Goal: Information Seeking & Learning: Learn about a topic

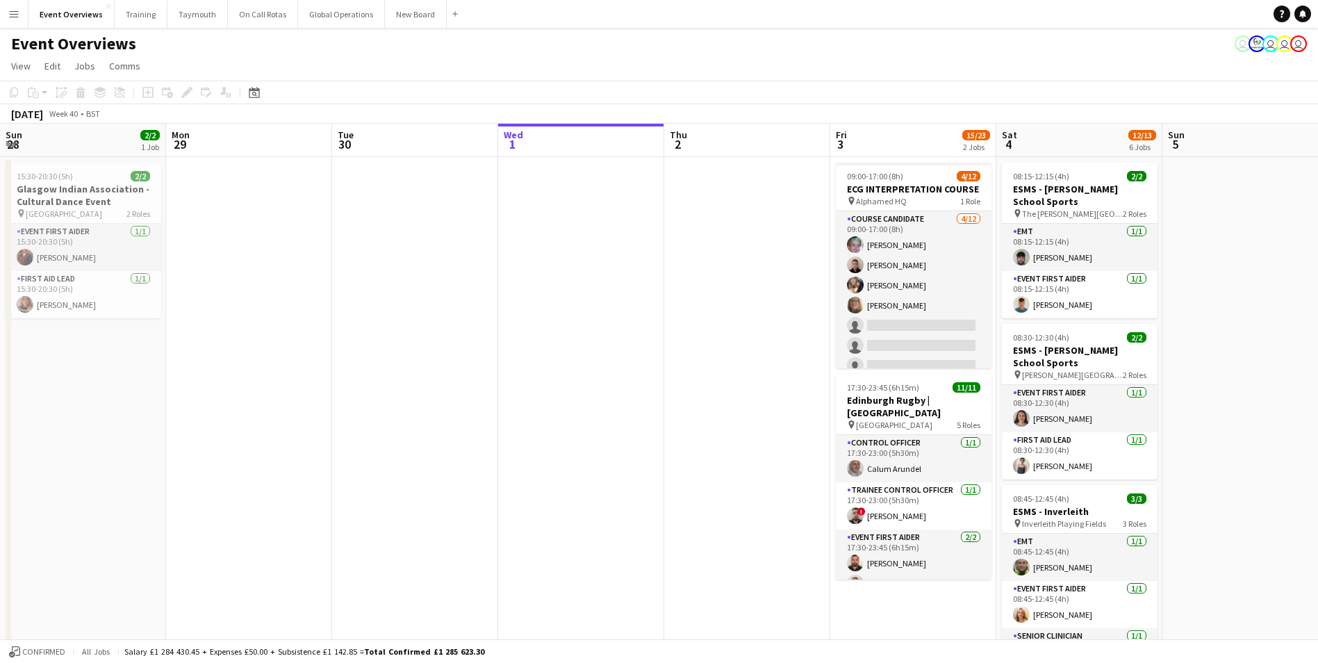
scroll to position [0, 332]
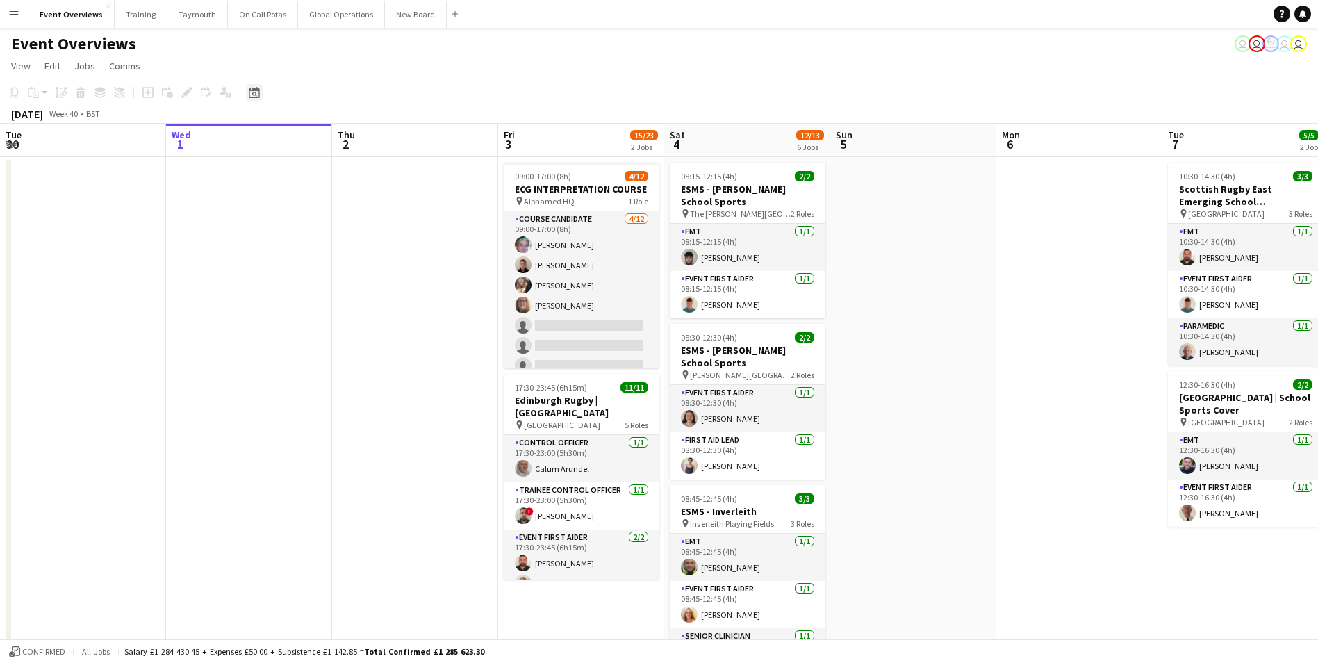
click at [252, 92] on icon "Date picker" at bounding box center [254, 92] width 11 height 11
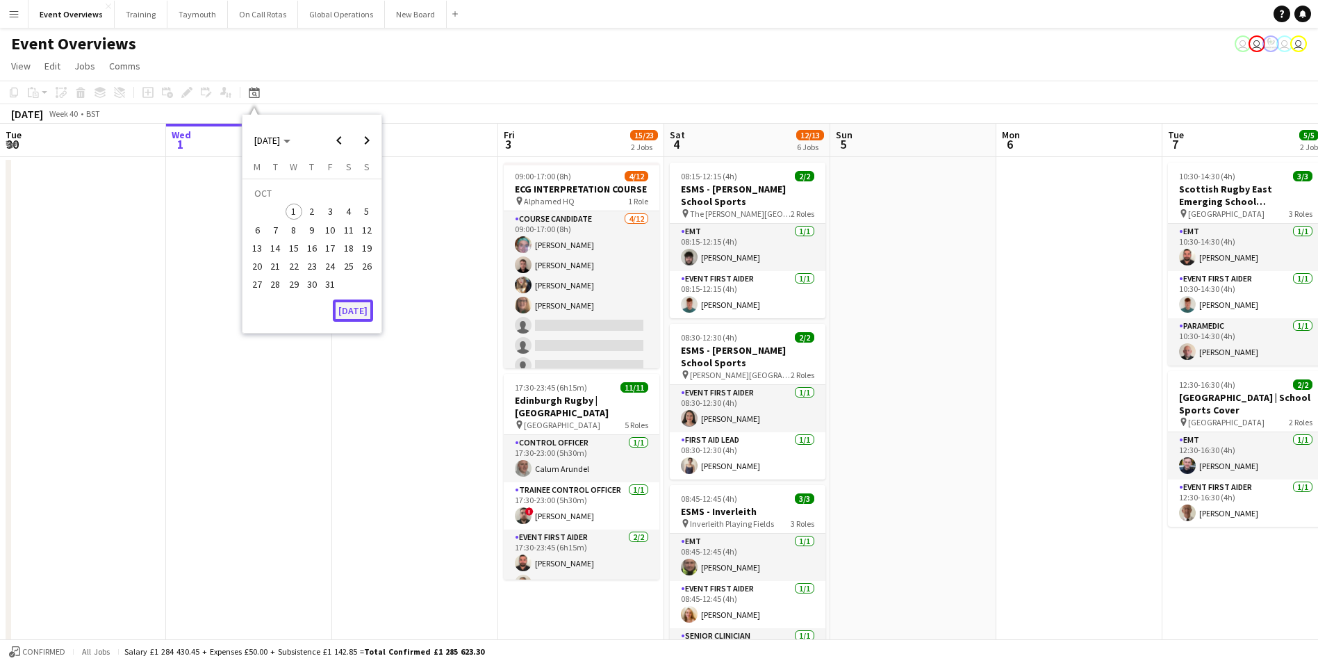
click at [361, 310] on button "[DATE]" at bounding box center [353, 311] width 40 height 22
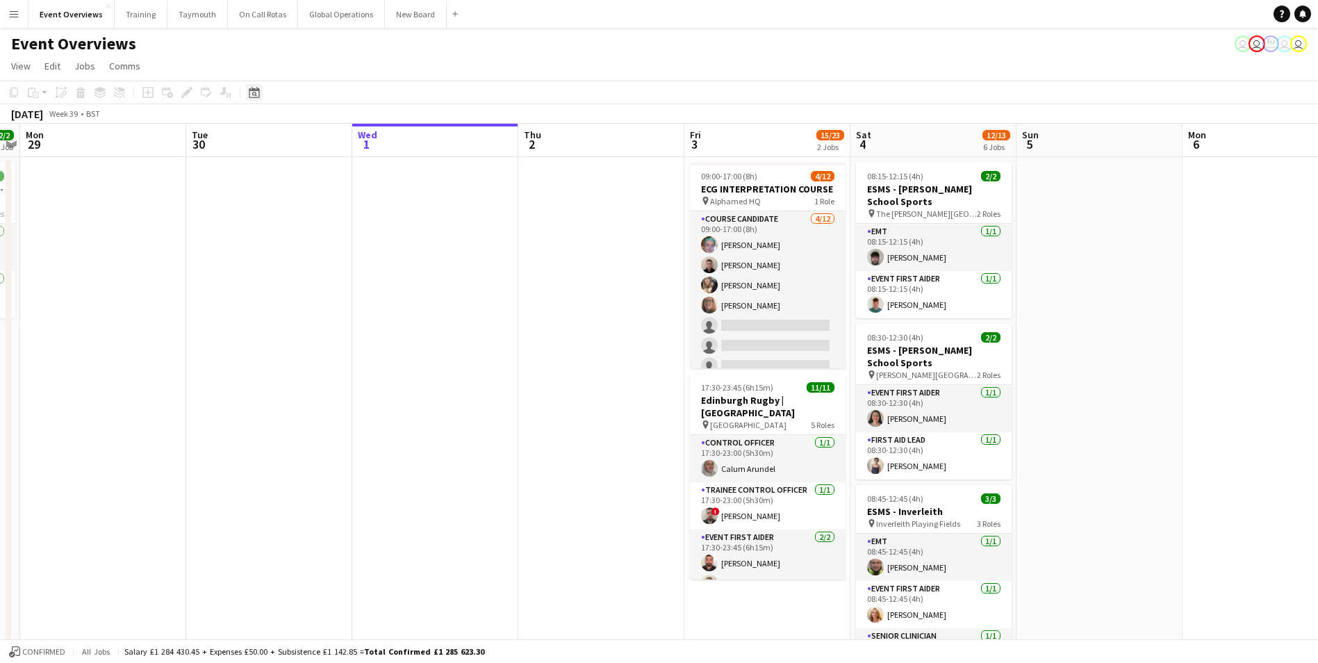
click at [249, 92] on icon at bounding box center [254, 92] width 10 height 11
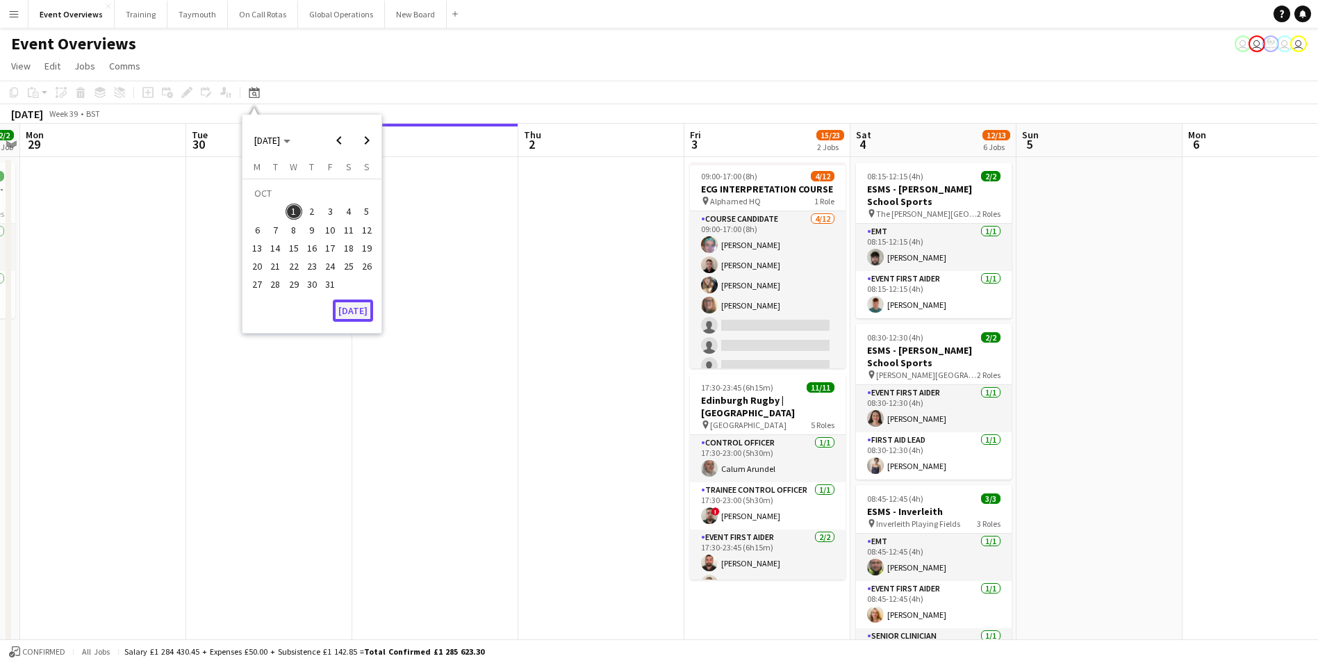
click at [352, 312] on button "[DATE]" at bounding box center [353, 311] width 40 height 22
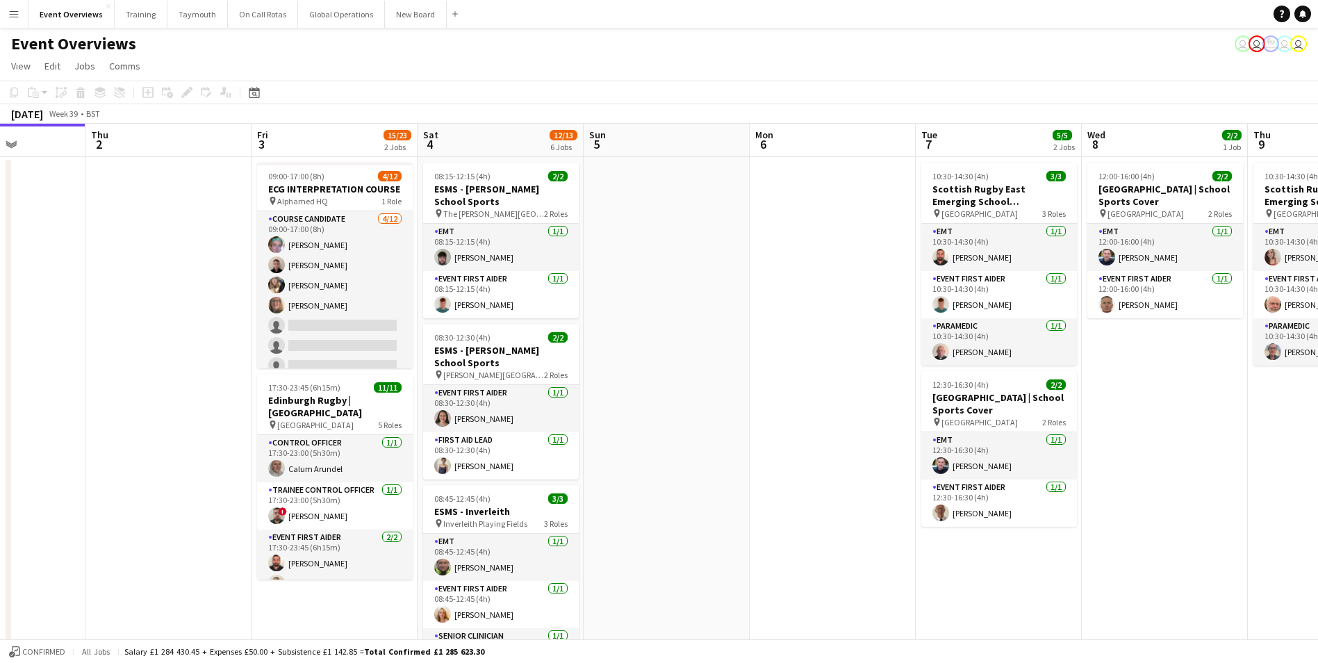
drag, startPoint x: 1188, startPoint y: 367, endPoint x: 375, endPoint y: 447, distance: 817.7
click at [375, 447] on app-calendar-viewport "Mon 29 Tue 30 Wed 1 Thu 2 Fri 3 15/23 2 Jobs Sat 4 12/13 6 Jobs Sun 5 Mon 6 Tue…" at bounding box center [659, 658] width 1318 height 1069
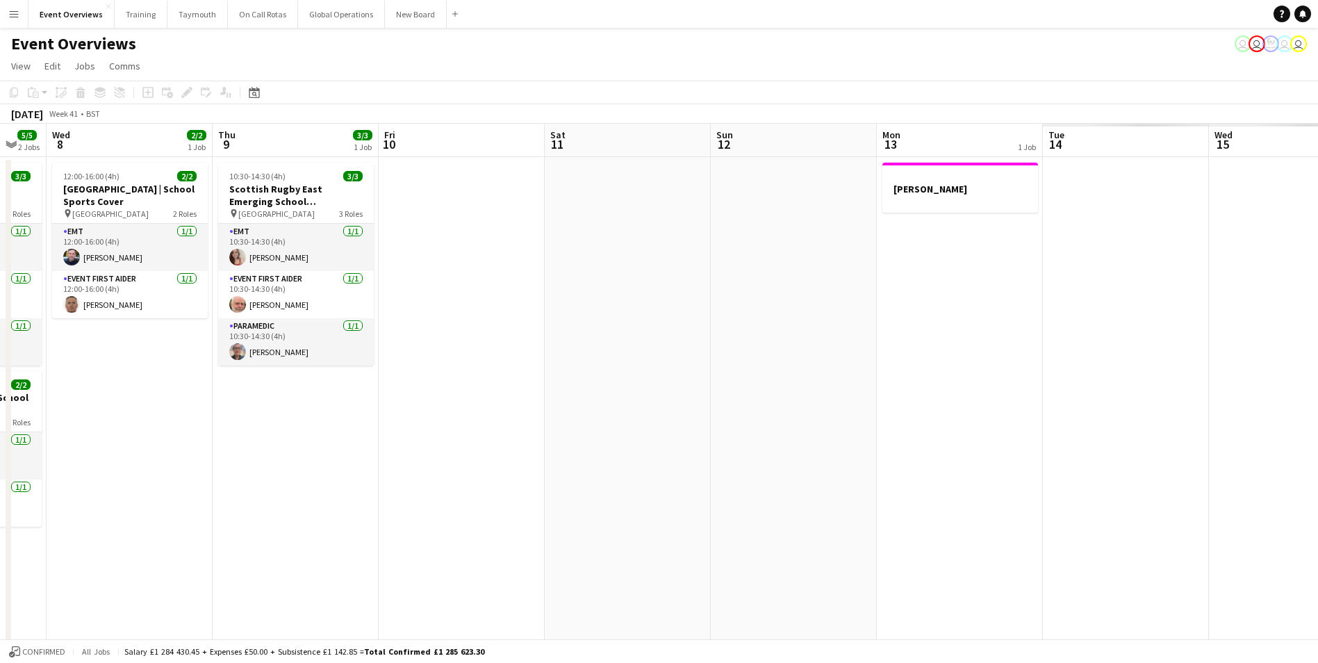
drag, startPoint x: 1040, startPoint y: 483, endPoint x: 385, endPoint y: 501, distance: 654.9
click at [385, 501] on app-calendar-viewport "Sun 5 Mon 6 Tue 7 5/5 2 Jobs Wed 8 2/2 1 Job Thu 9 3/3 1 Job Fri 10 Sat 11 Sun …" at bounding box center [659, 658] width 1318 height 1069
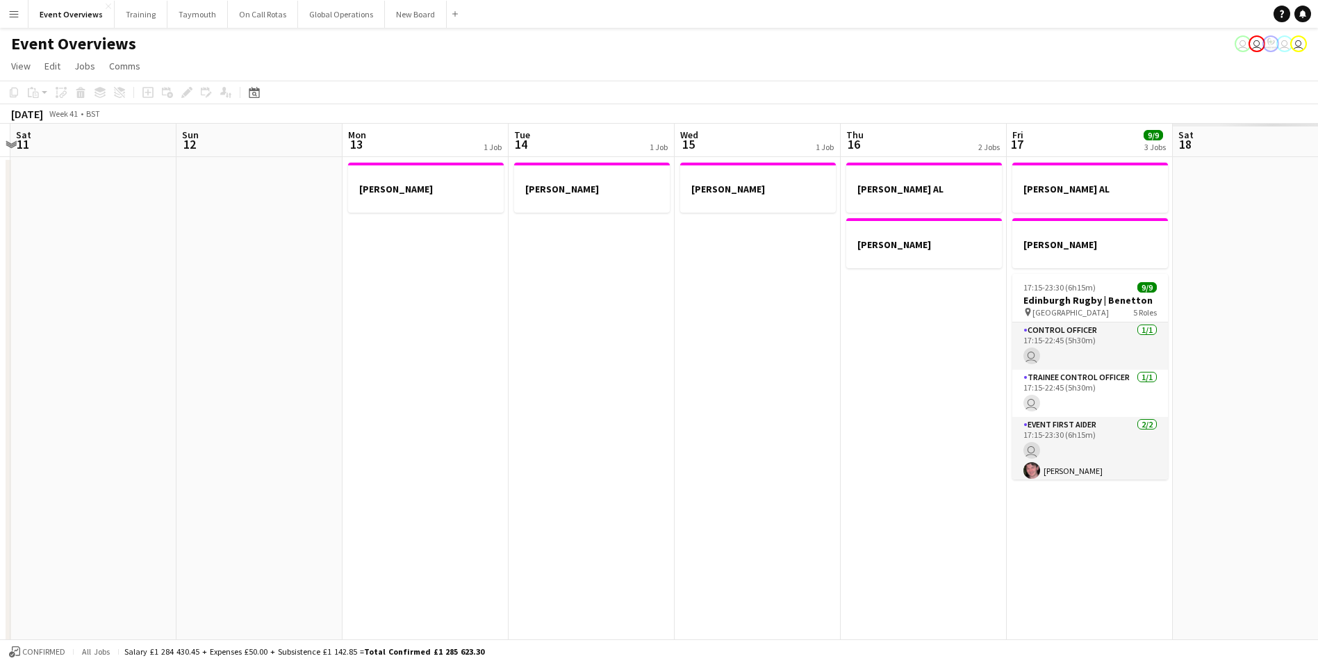
drag, startPoint x: 714, startPoint y: 487, endPoint x: 328, endPoint y: 495, distance: 386.5
click at [214, 500] on app-calendar-viewport "Wed 8 2/2 1 Job Thu 9 3/3 1 Job Fri 10 Sat 11 Sun 12 Mon 13 1 Job Tue 14 1 Job …" at bounding box center [659, 658] width 1318 height 1069
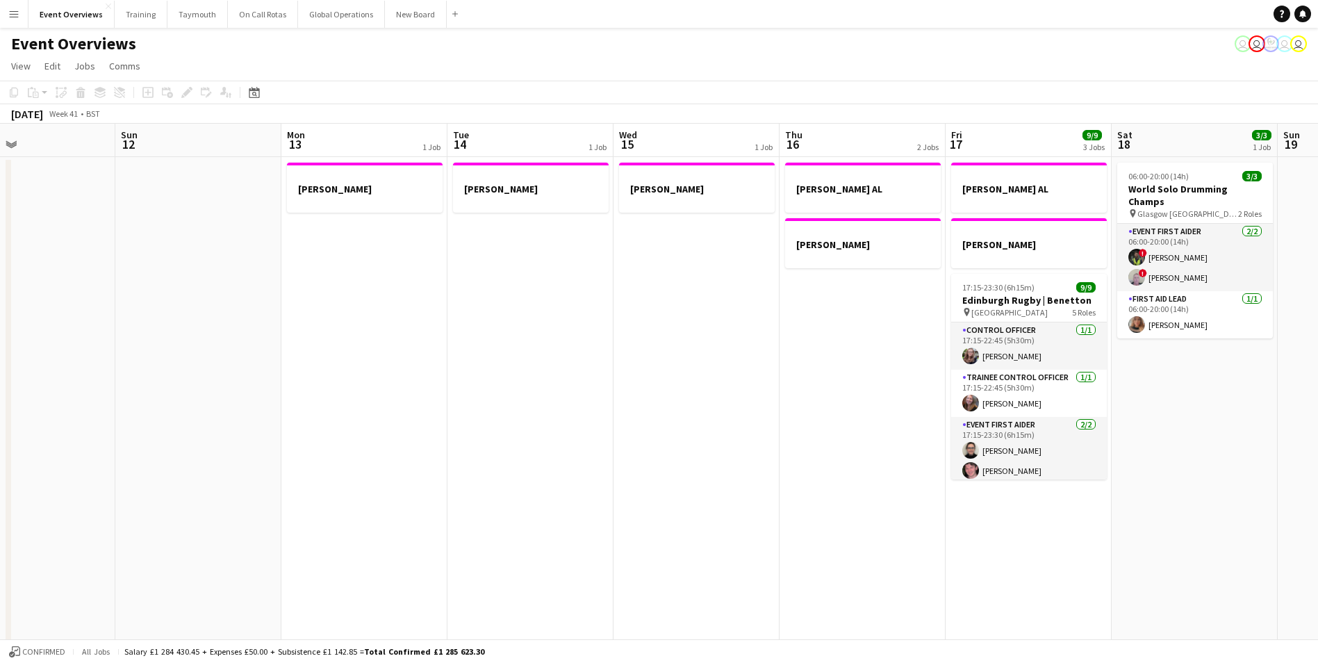
drag, startPoint x: 609, startPoint y: 497, endPoint x: 286, endPoint y: 499, distance: 323.1
click at [290, 499] on app-calendar-viewport "Wed 8 2/2 1 Job Thu 9 3/3 1 Job Fri 10 Sat 11 Sun 12 Mon 13 1 Job Tue 14 1 Job …" at bounding box center [659, 658] width 1318 height 1069
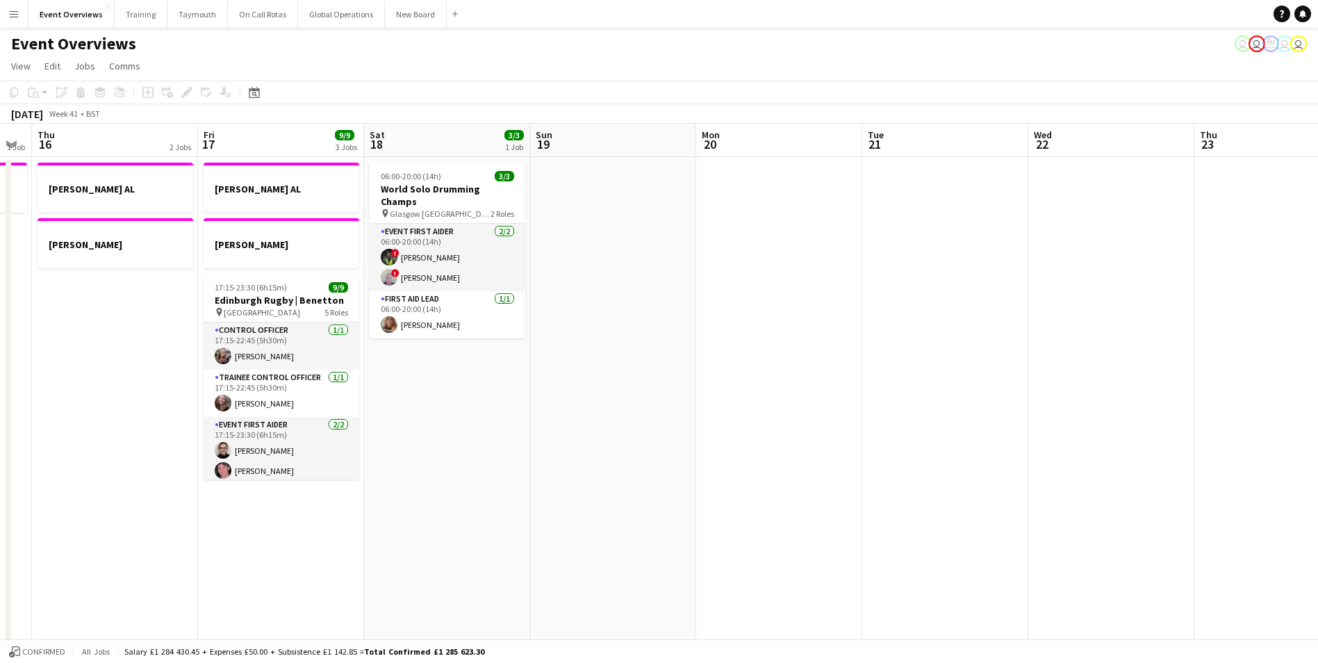
drag, startPoint x: 924, startPoint y: 494, endPoint x: 83, endPoint y: 512, distance: 841.1
click at [83, 512] on app-calendar-viewport "Mon 13 1 Job Tue 14 1 Job Wed 15 1 Job Thu 16 2 Jobs Fri 17 9/9 3 Jobs Sat 18 3…" at bounding box center [659, 658] width 1318 height 1069
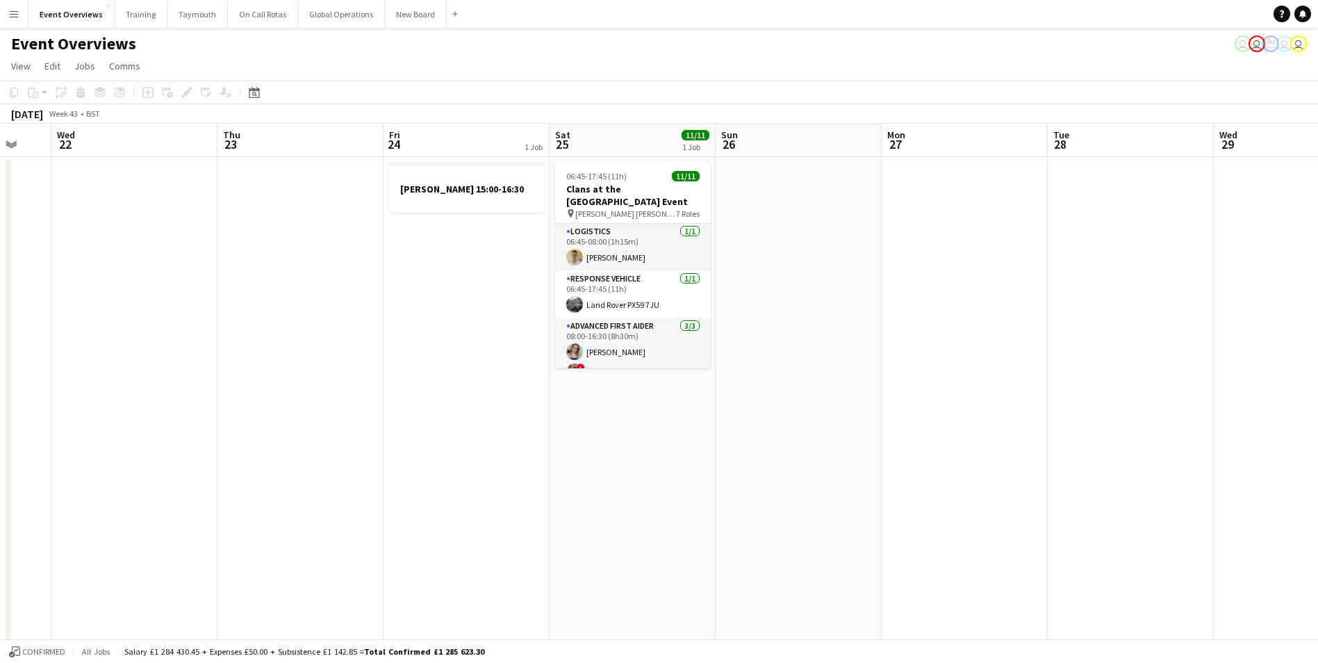
drag, startPoint x: 240, startPoint y: 502, endPoint x: 76, endPoint y: 502, distance: 164.0
click at [79, 502] on app-calendar-viewport "Sun 19 Mon 20 Tue 21 Wed 22 Thu 23 Fri 24 1 Job Sat 25 11/11 1 Job Sun 26 Mon 2…" at bounding box center [659, 658] width 1318 height 1069
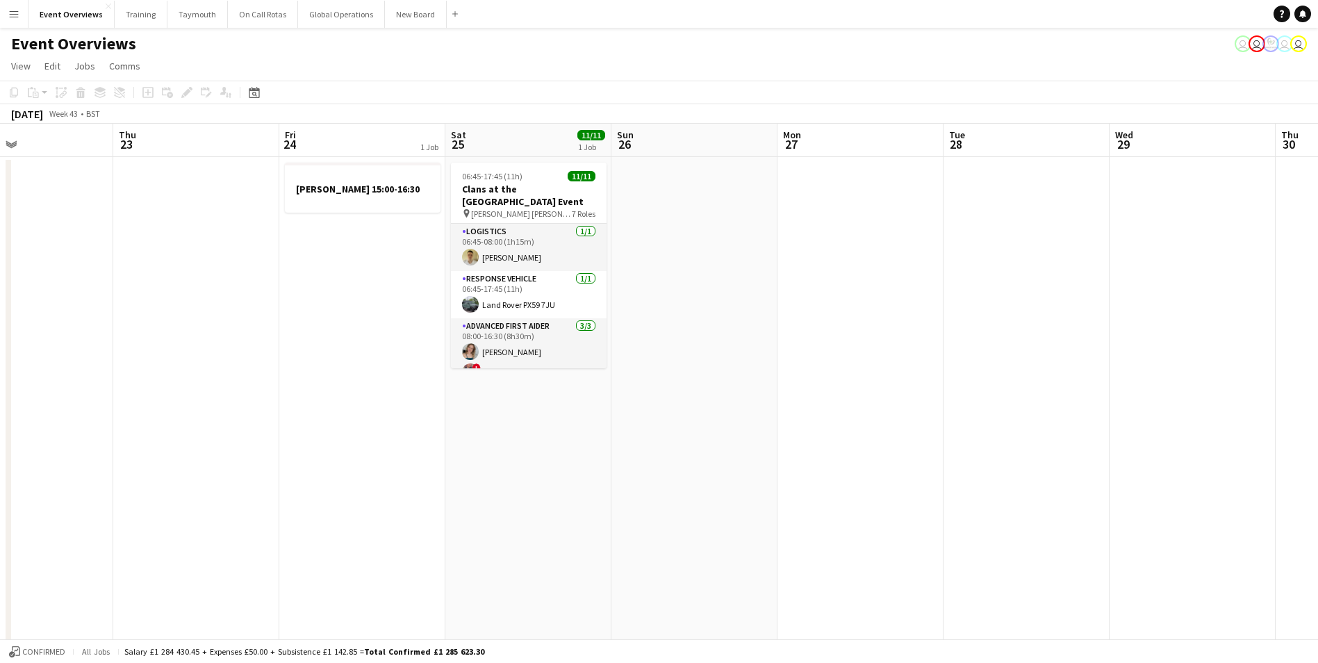
drag, startPoint x: 639, startPoint y: 477, endPoint x: 40, endPoint y: 496, distance: 600.0
click at [44, 495] on app-calendar-viewport "Sun 19 Mon 20 Tue 21 Wed 22 Thu 23 Fri 24 1 Job Sat 25 11/11 1 Job Sun 26 Mon 2…" at bounding box center [659, 658] width 1318 height 1069
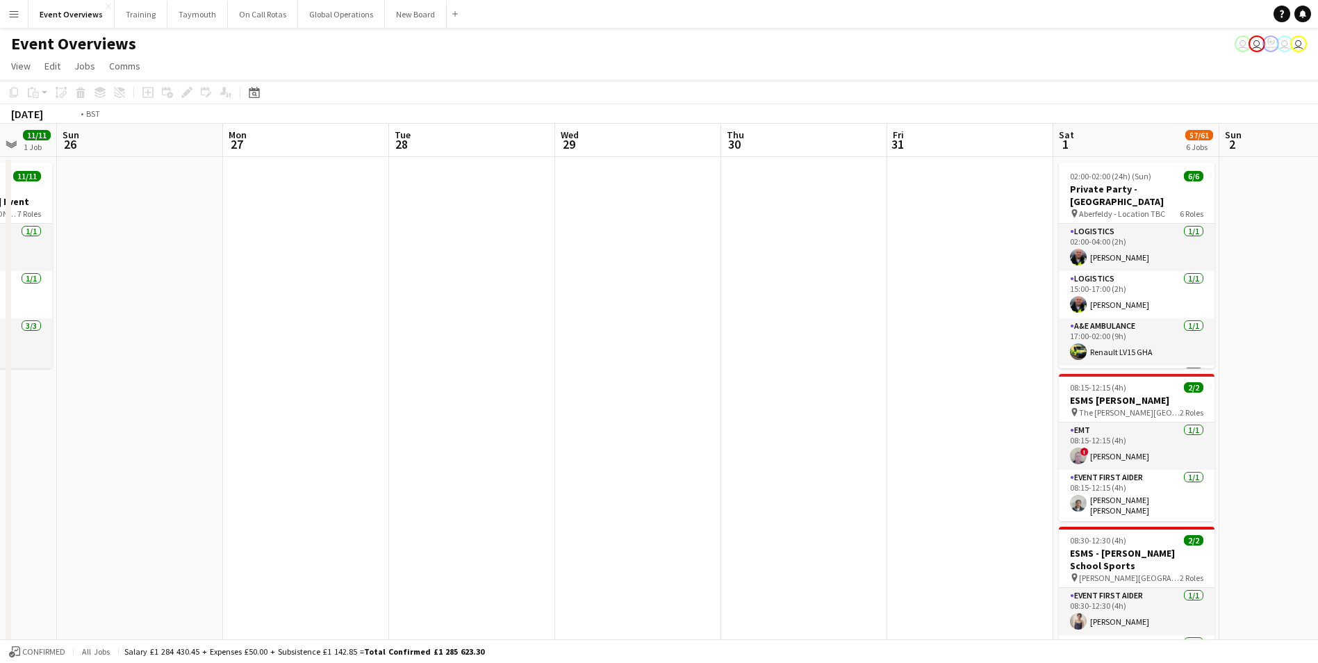
drag, startPoint x: 843, startPoint y: 443, endPoint x: 92, endPoint y: 477, distance: 751.3
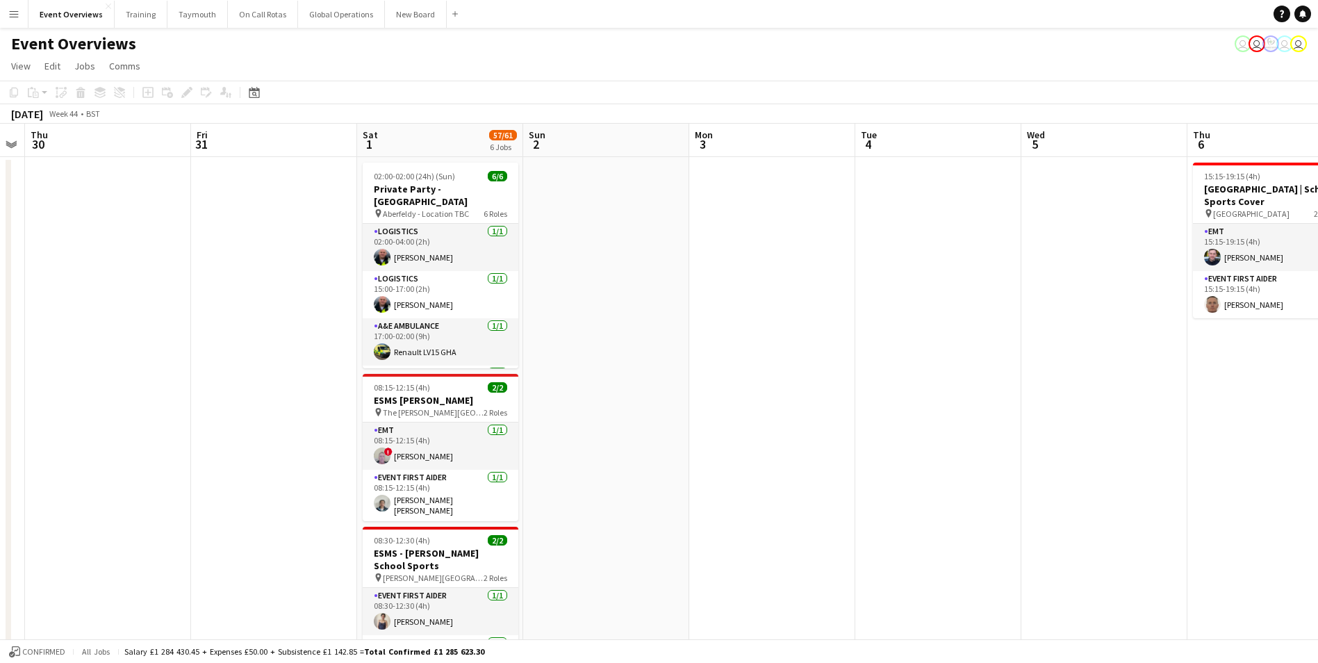
scroll to position [0, 413]
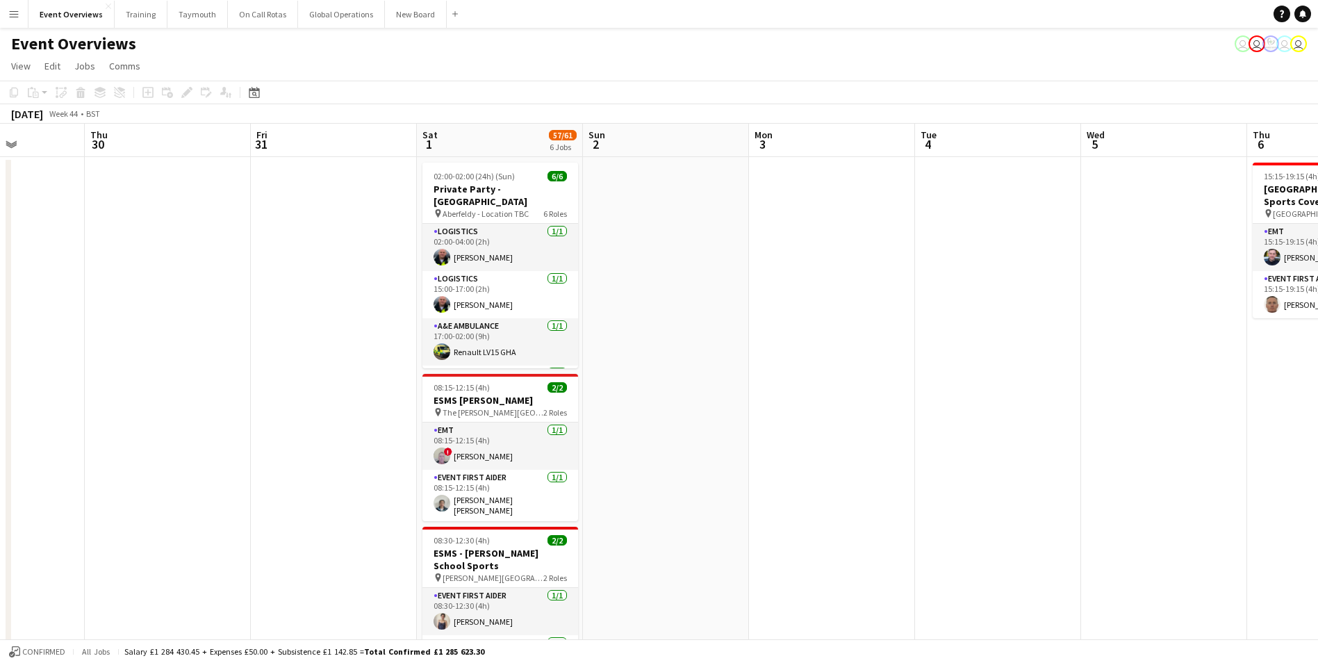
drag, startPoint x: 201, startPoint y: 460, endPoint x: 261, endPoint y: 461, distance: 59.8
click at [254, 95] on icon at bounding box center [254, 94] width 5 height 5
click at [364, 136] on span "Next month" at bounding box center [367, 140] width 28 height 28
click at [348, 195] on span "1" at bounding box center [349, 195] width 17 height 19
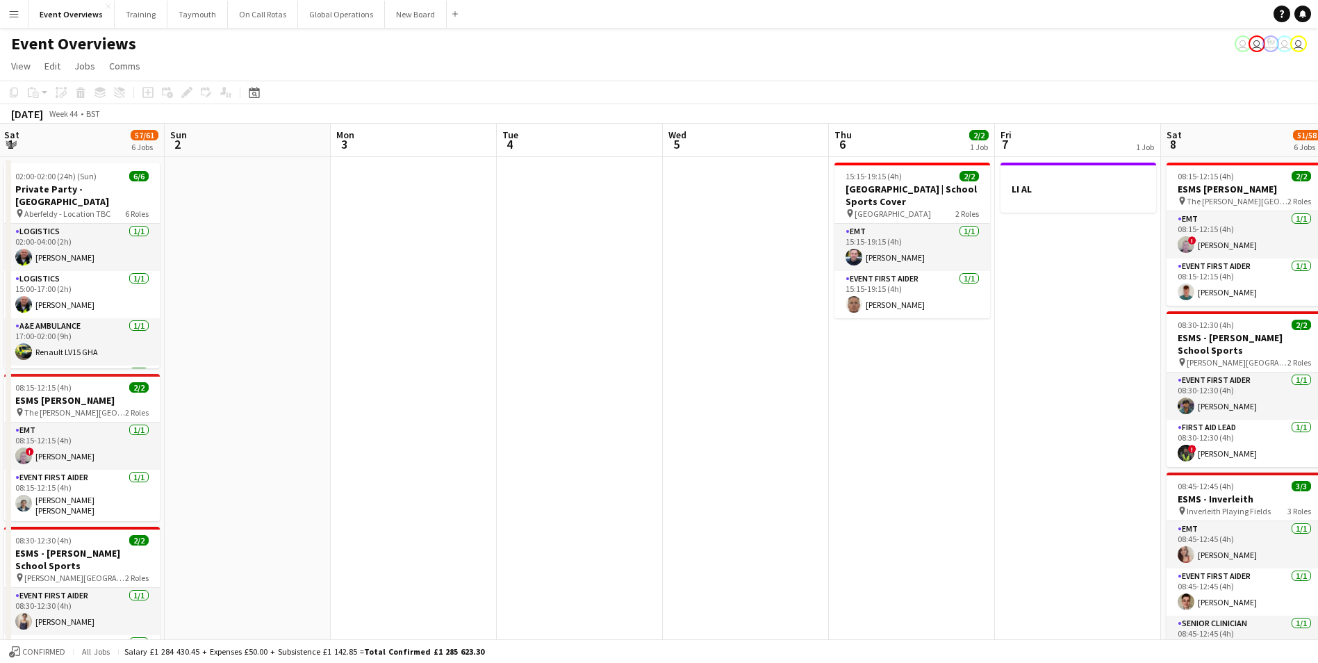
scroll to position [0, 435]
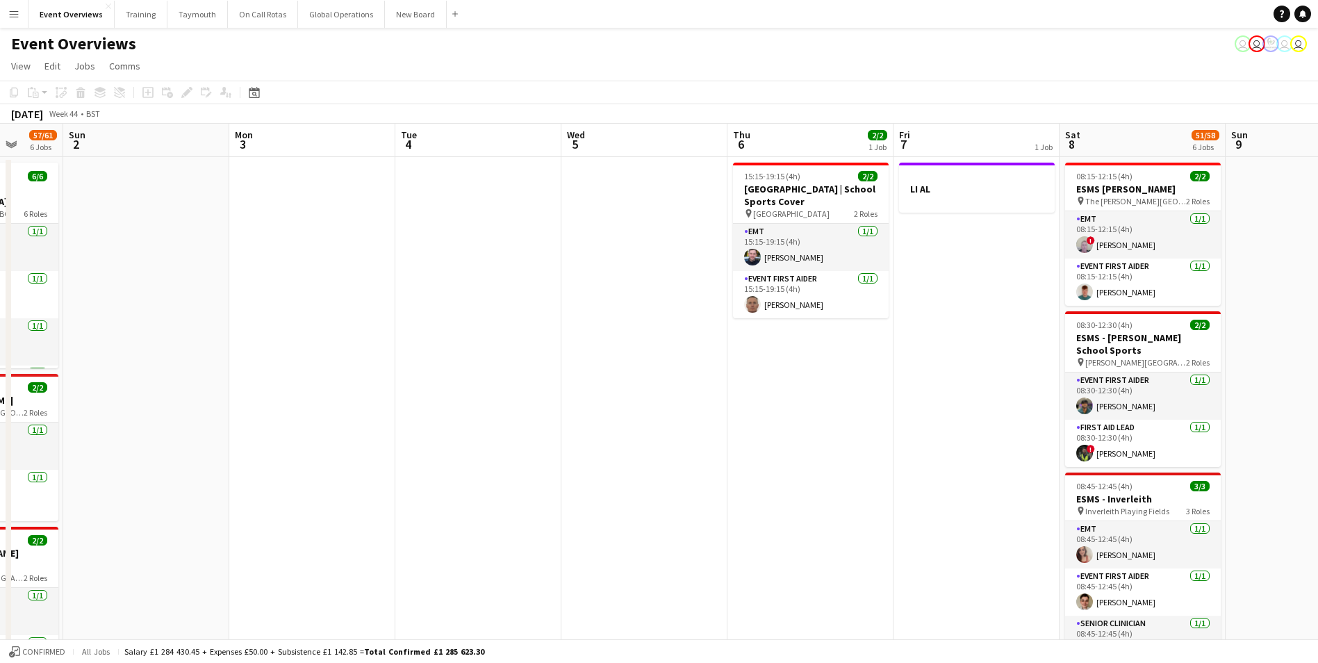
drag, startPoint x: 908, startPoint y: 480, endPoint x: 474, endPoint y: 498, distance: 434.0
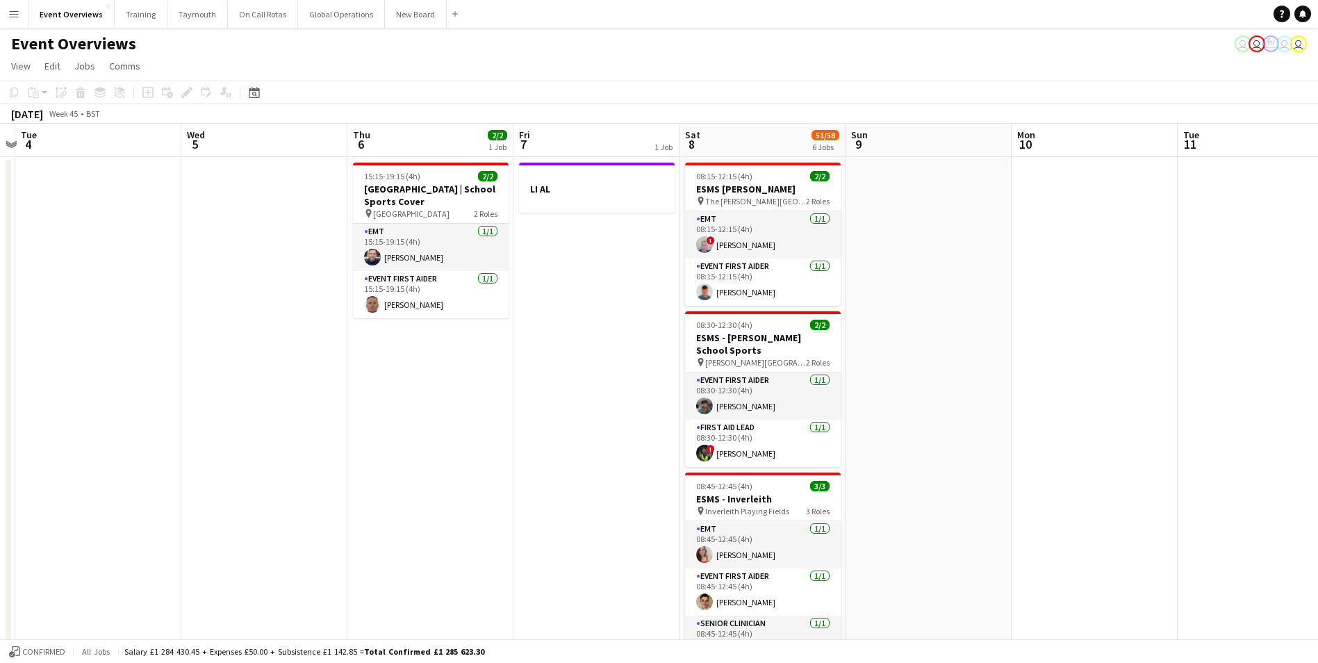
drag, startPoint x: 638, startPoint y: 520, endPoint x: 353, endPoint y: 527, distance: 285.0
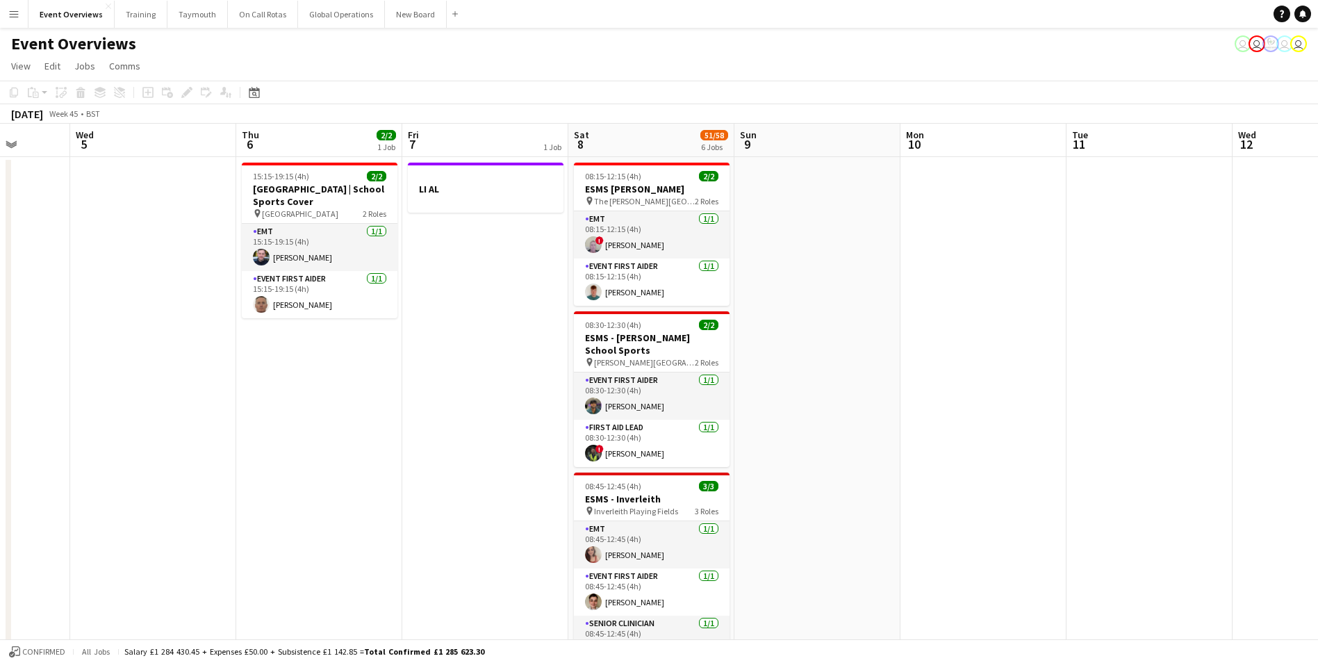
drag, startPoint x: 446, startPoint y: 512, endPoint x: 279, endPoint y: 520, distance: 167.0
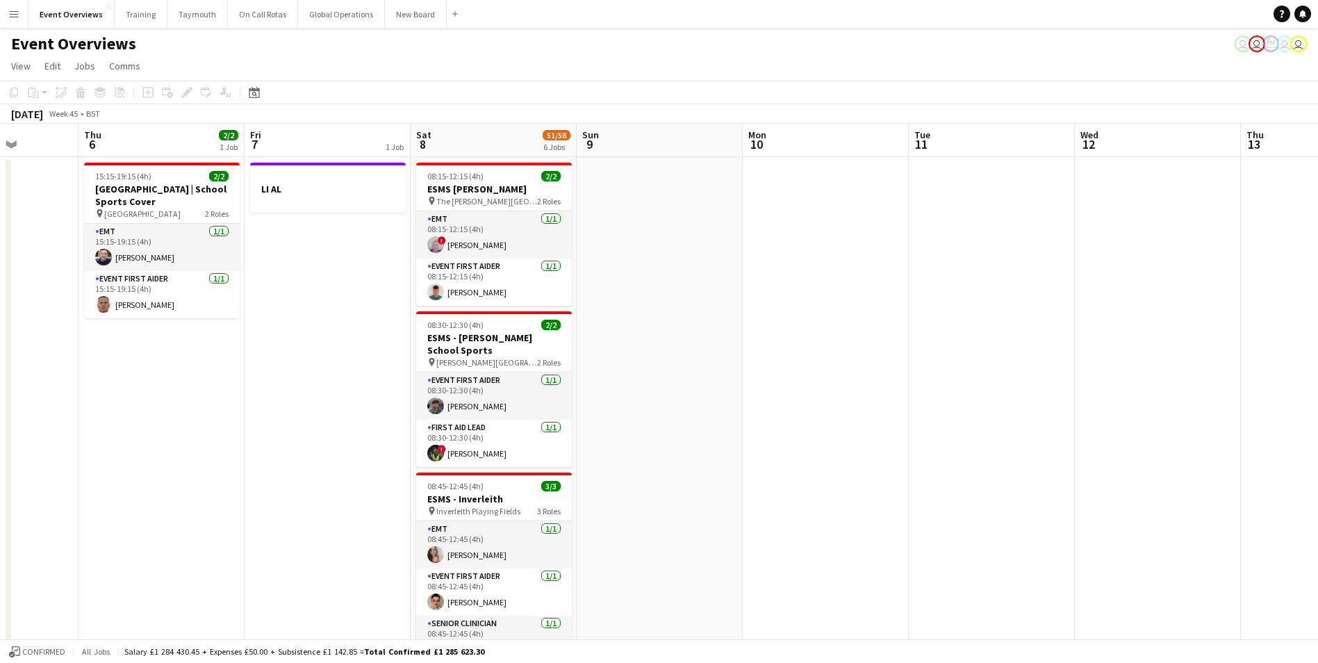
drag, startPoint x: 830, startPoint y: 424, endPoint x: 566, endPoint y: 482, distance: 270.3
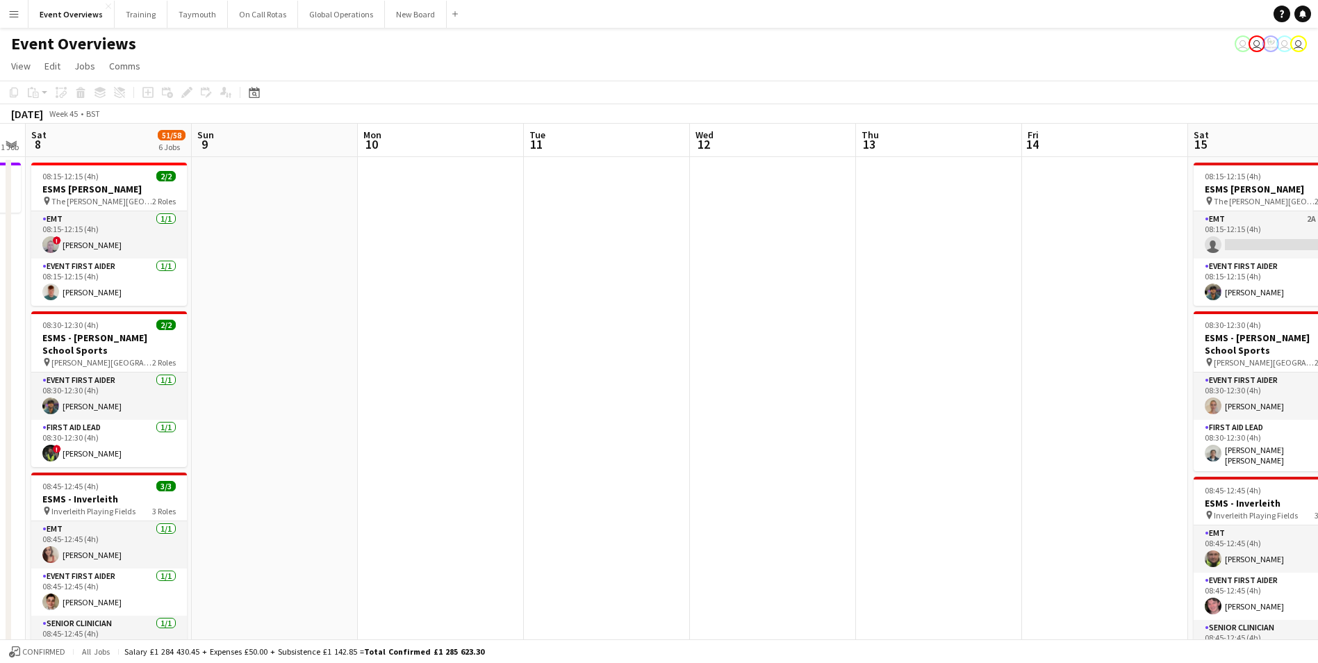
drag, startPoint x: 604, startPoint y: 490, endPoint x: 524, endPoint y: 483, distance: 80.2
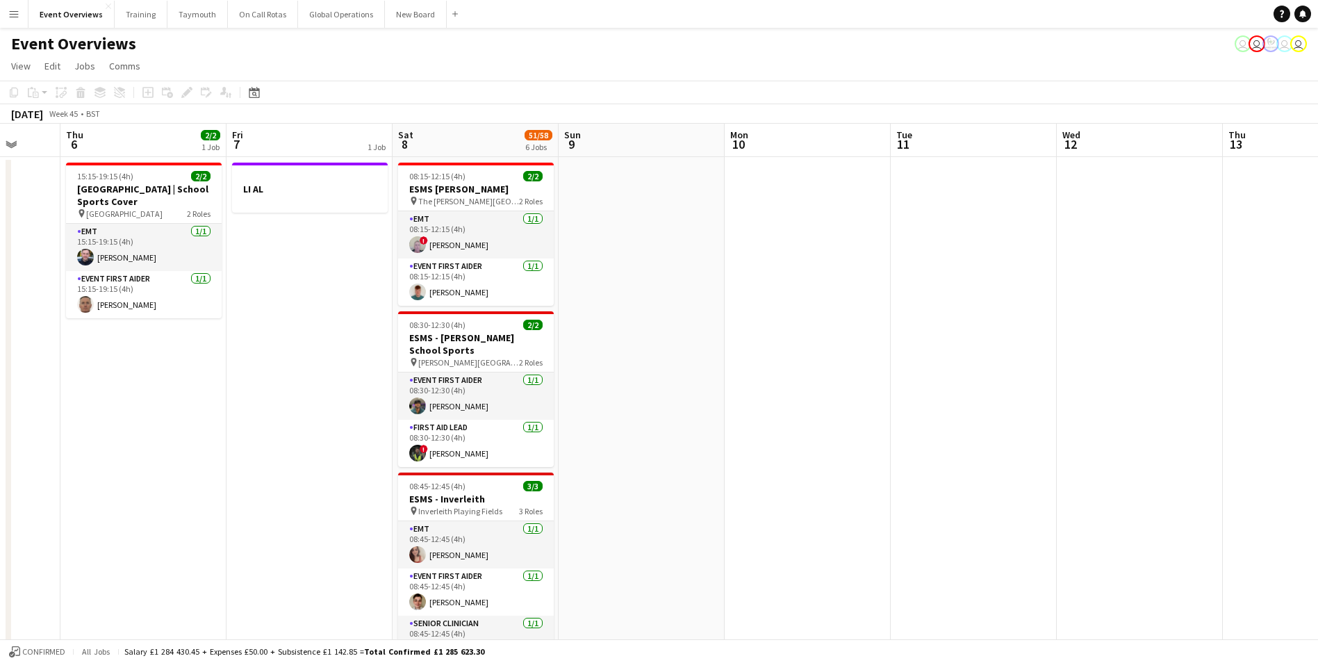
scroll to position [0, 333]
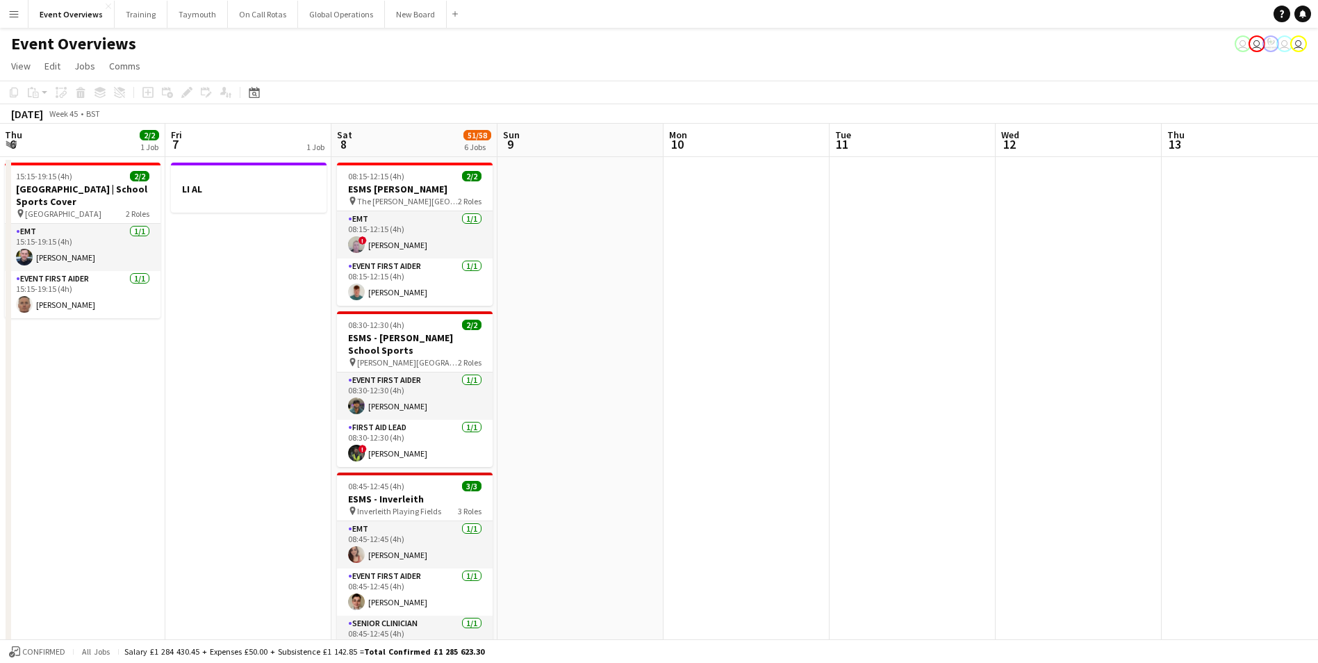
drag, startPoint x: 639, startPoint y: 462, endPoint x: 1061, endPoint y: 427, distance: 424.0
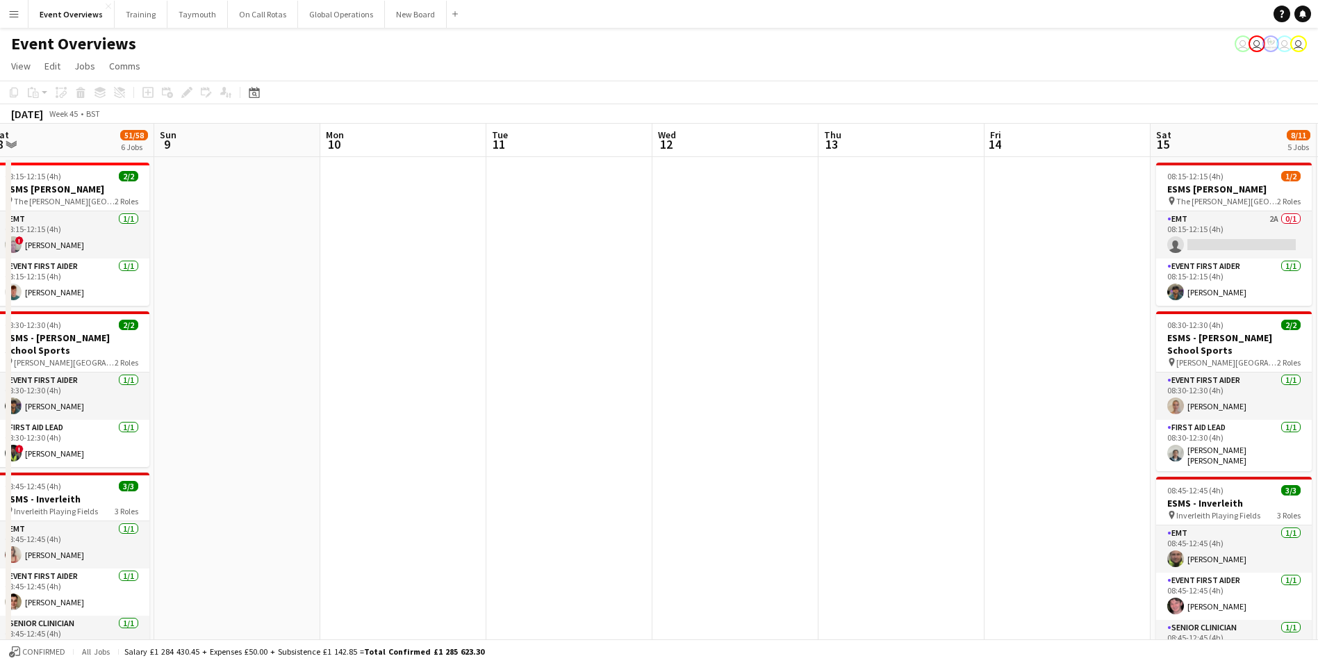
drag, startPoint x: 915, startPoint y: 400, endPoint x: 352, endPoint y: 465, distance: 566.6
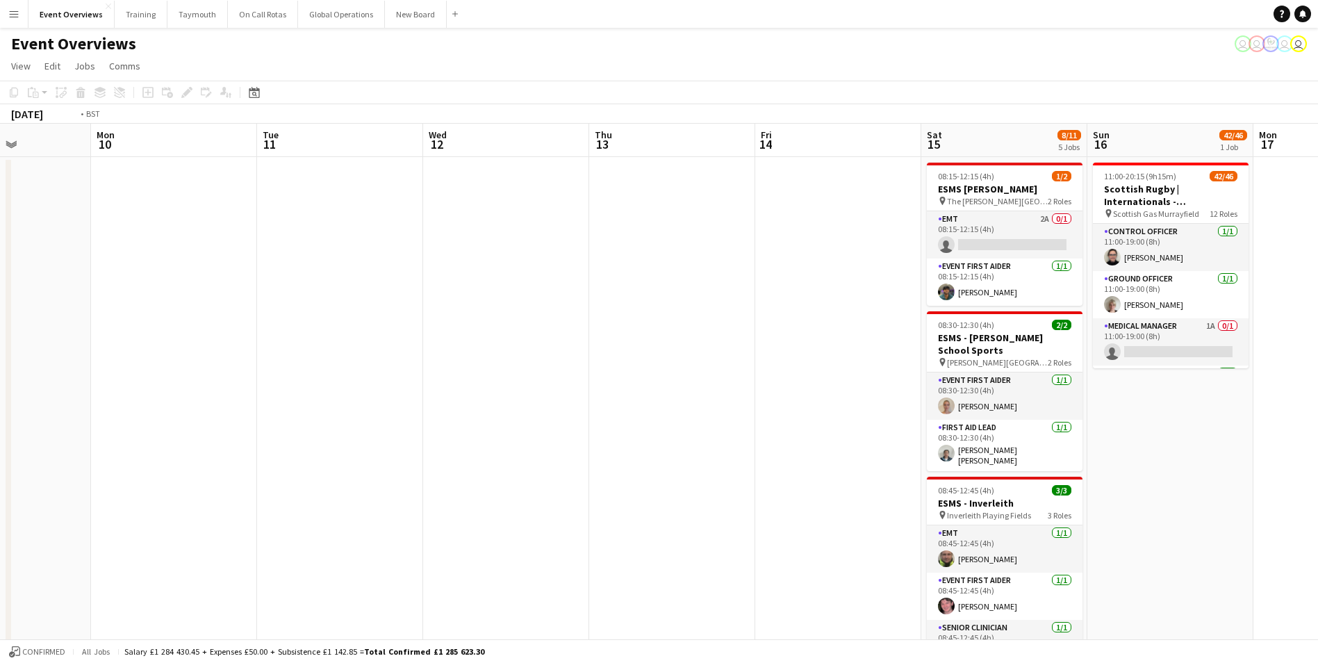
drag, startPoint x: 586, startPoint y: 439, endPoint x: 147, endPoint y: 478, distance: 440.2
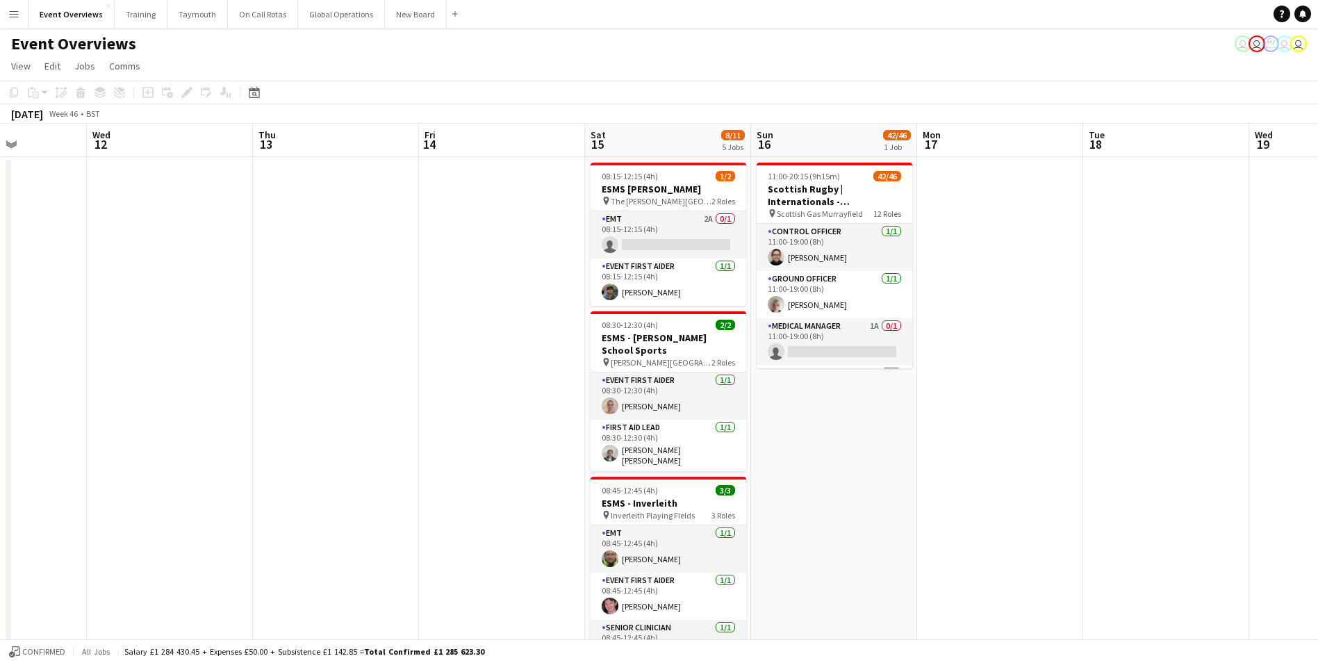
drag, startPoint x: 803, startPoint y: 468, endPoint x: 357, endPoint y: 504, distance: 446.9
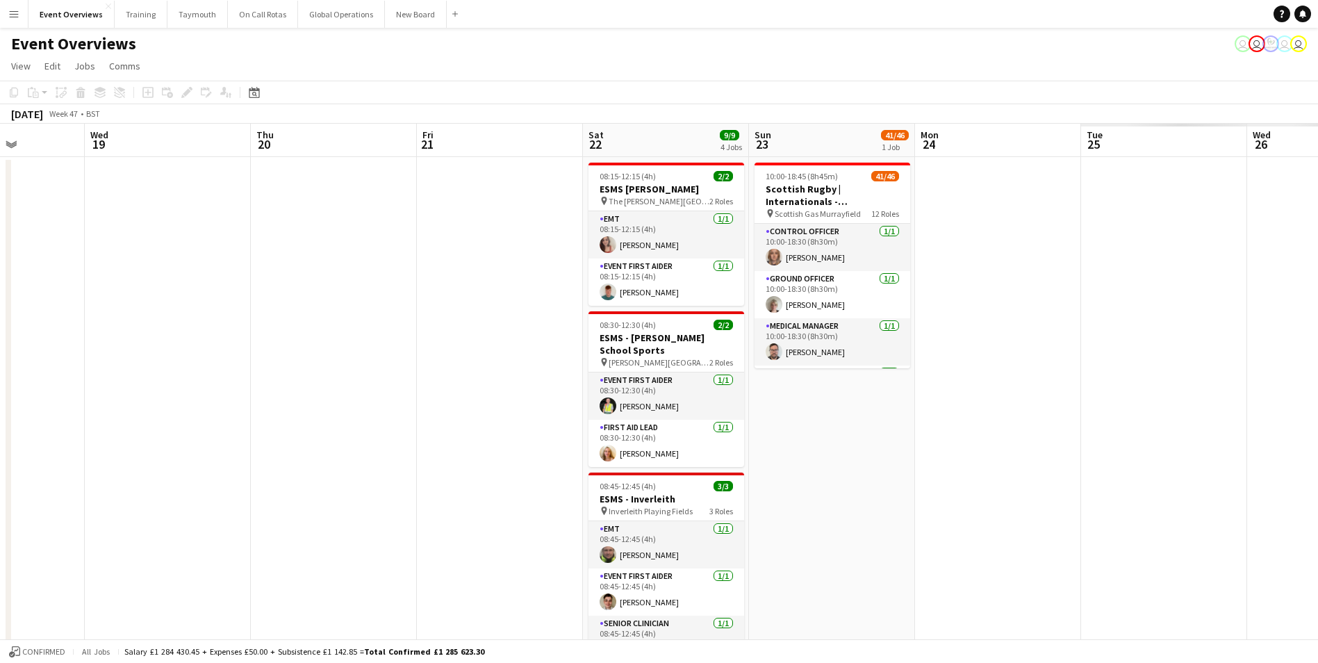
drag, startPoint x: 399, startPoint y: 489, endPoint x: 285, endPoint y: 489, distance: 114.0
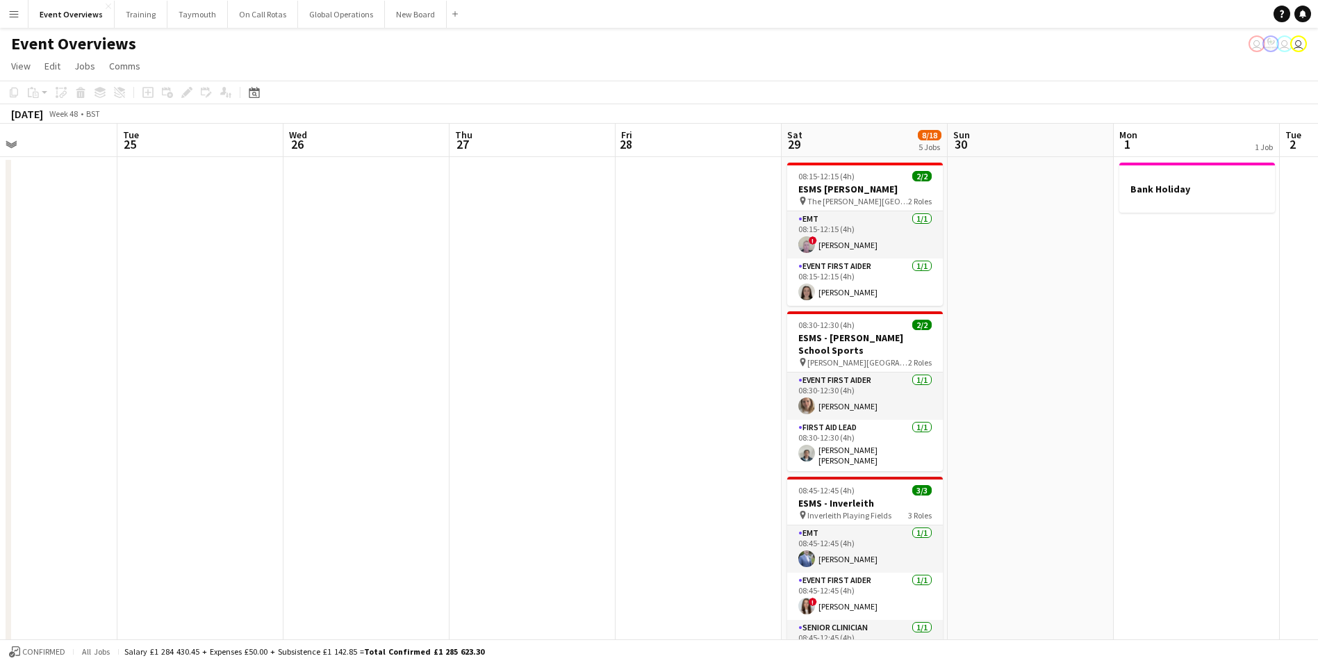
scroll to position [0, 555]
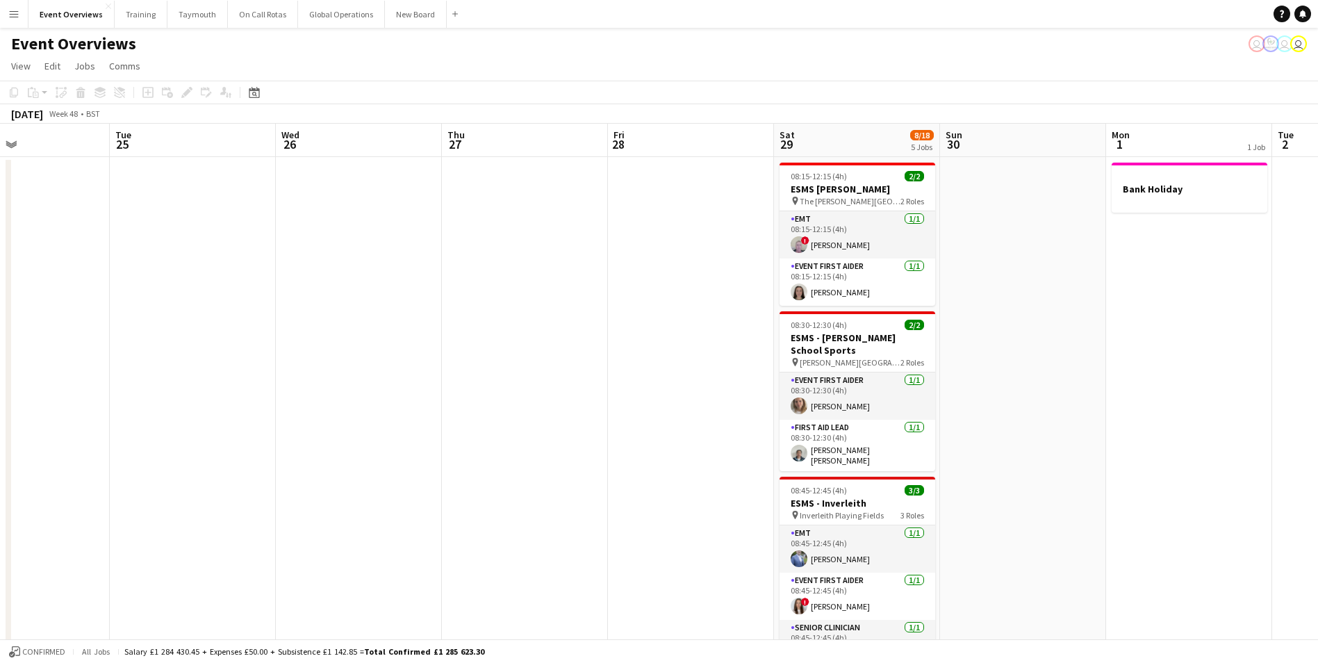
drag, startPoint x: 1045, startPoint y: 258, endPoint x: 81, endPoint y: 408, distance: 975.5
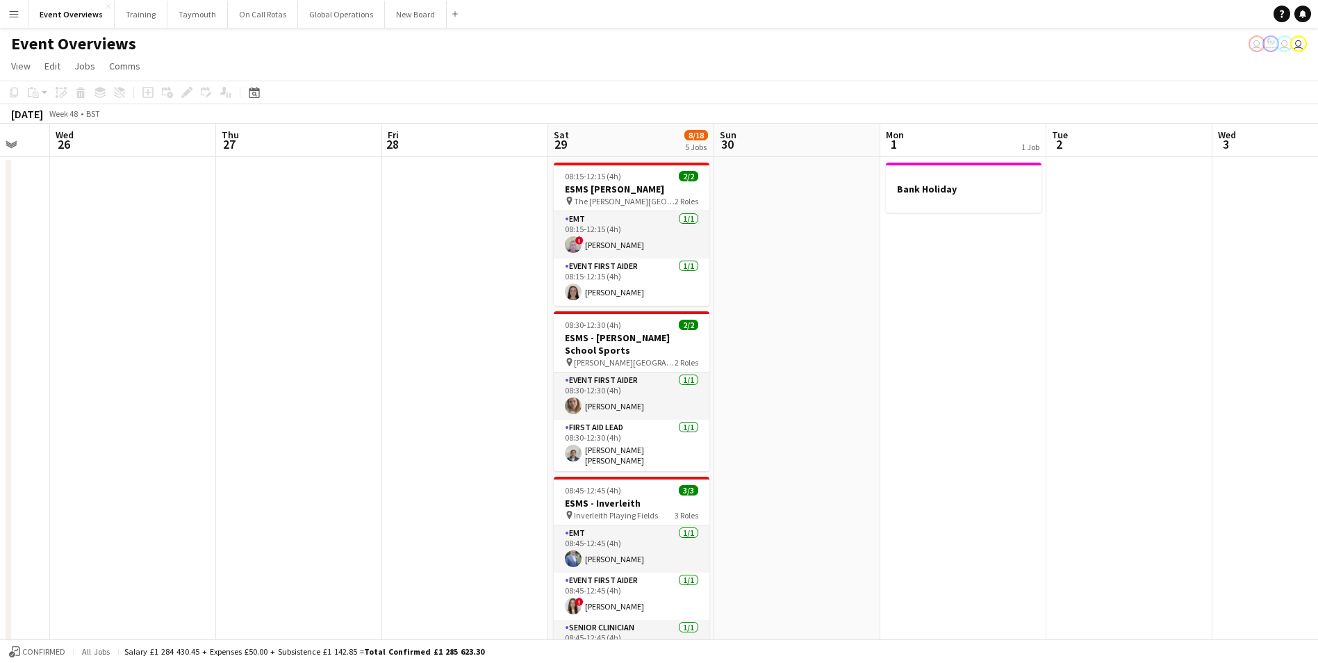
scroll to position [0, 498]
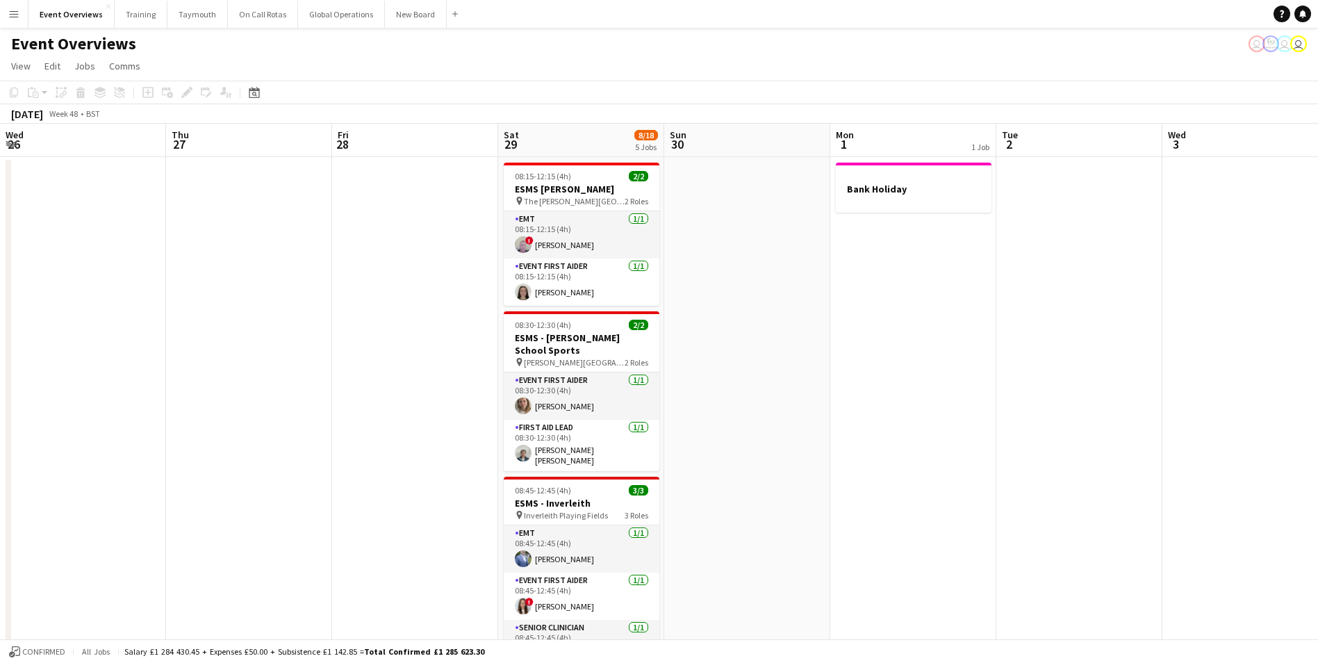
drag, startPoint x: 1045, startPoint y: 338, endPoint x: 769, endPoint y: 389, distance: 280.5
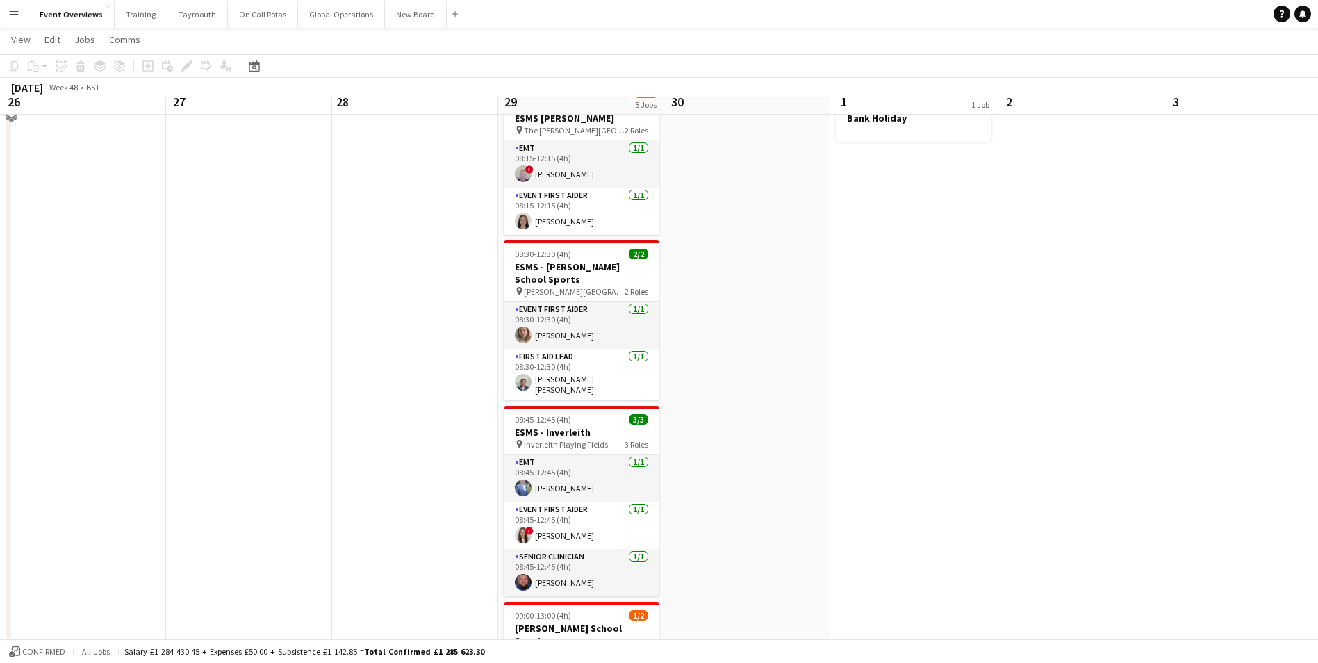
scroll to position [0, 0]
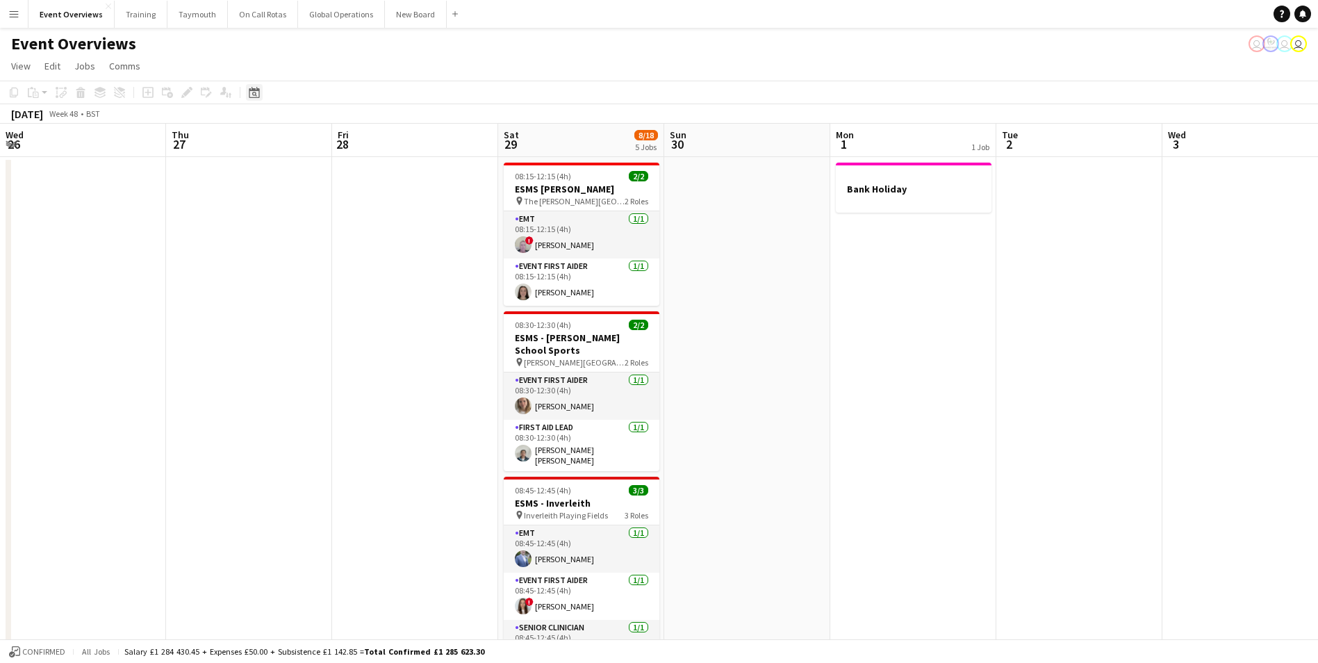
click at [250, 93] on icon "Date picker" at bounding box center [254, 92] width 11 height 11
click at [351, 290] on button "[DATE]" at bounding box center [353, 295] width 40 height 22
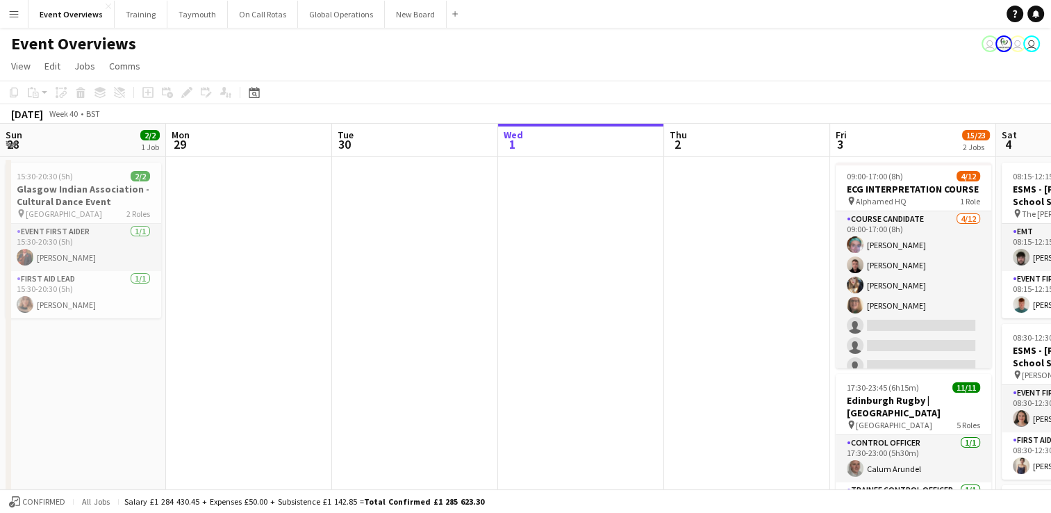
scroll to position [0, 332]
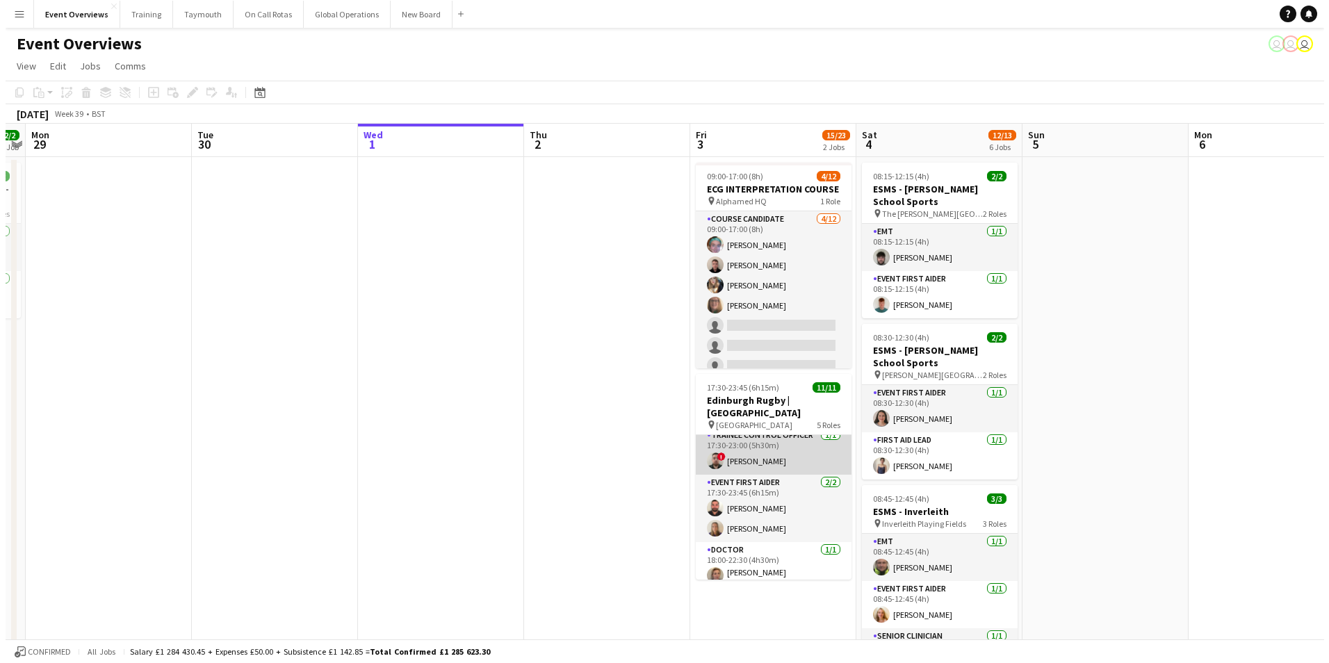
scroll to position [69, 0]
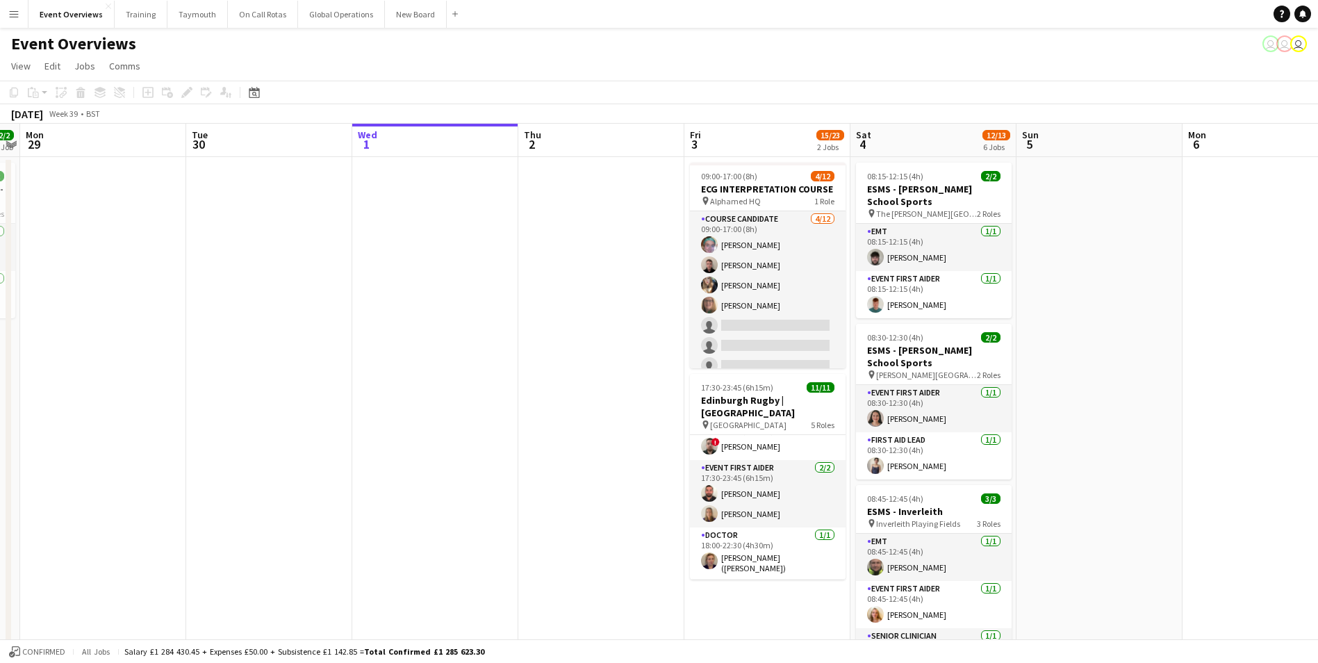
click at [18, 10] on app-icon "Menu" at bounding box center [13, 13] width 11 height 11
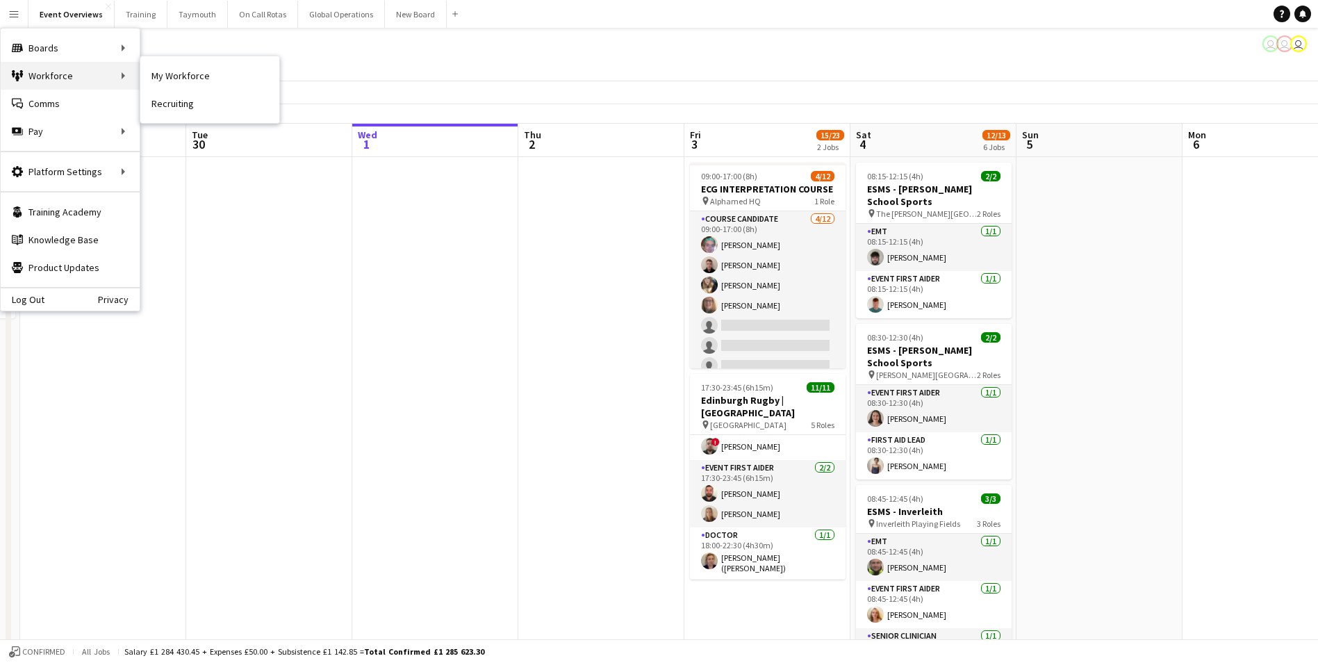
drag, startPoint x: 44, startPoint y: 72, endPoint x: 110, endPoint y: 76, distance: 66.9
click at [45, 72] on div "Workforce Workforce" at bounding box center [70, 76] width 139 height 28
click at [172, 70] on link "My Workforce" at bounding box center [209, 76] width 139 height 28
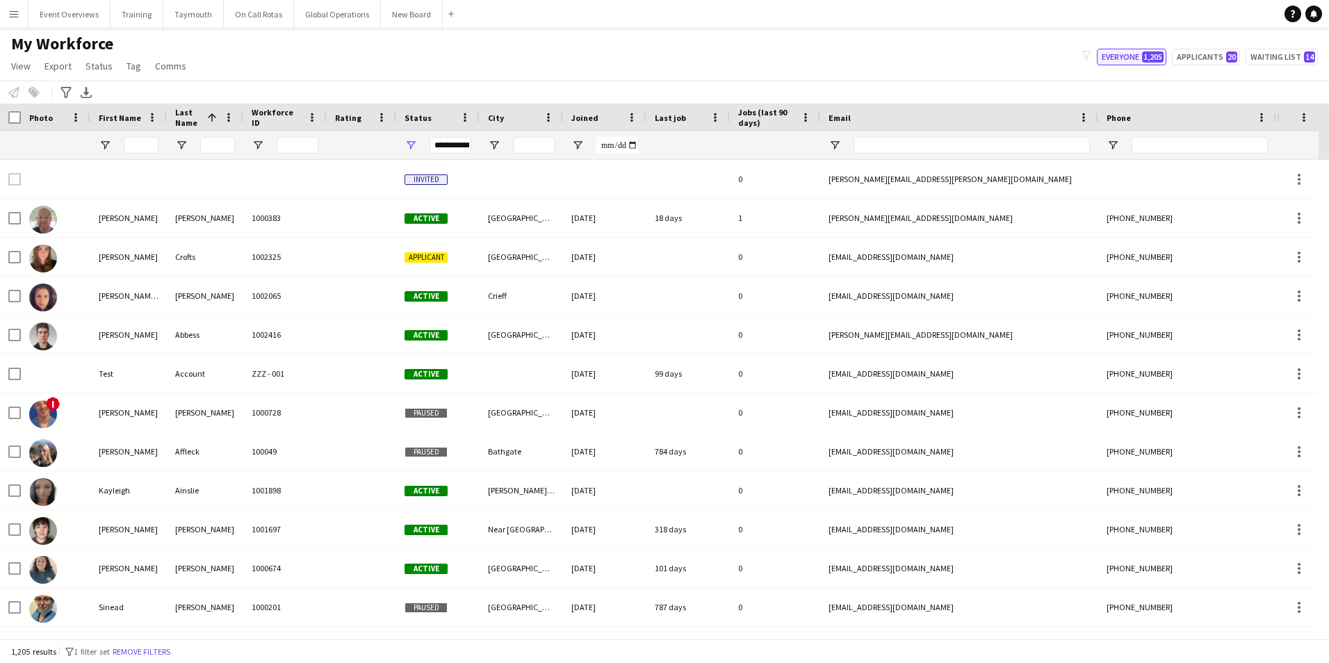
click at [1128, 57] on button "Everyone 1,205" at bounding box center [1131, 57] width 69 height 17
click at [147, 143] on input "First Name Filter Input" at bounding box center [141, 145] width 35 height 17
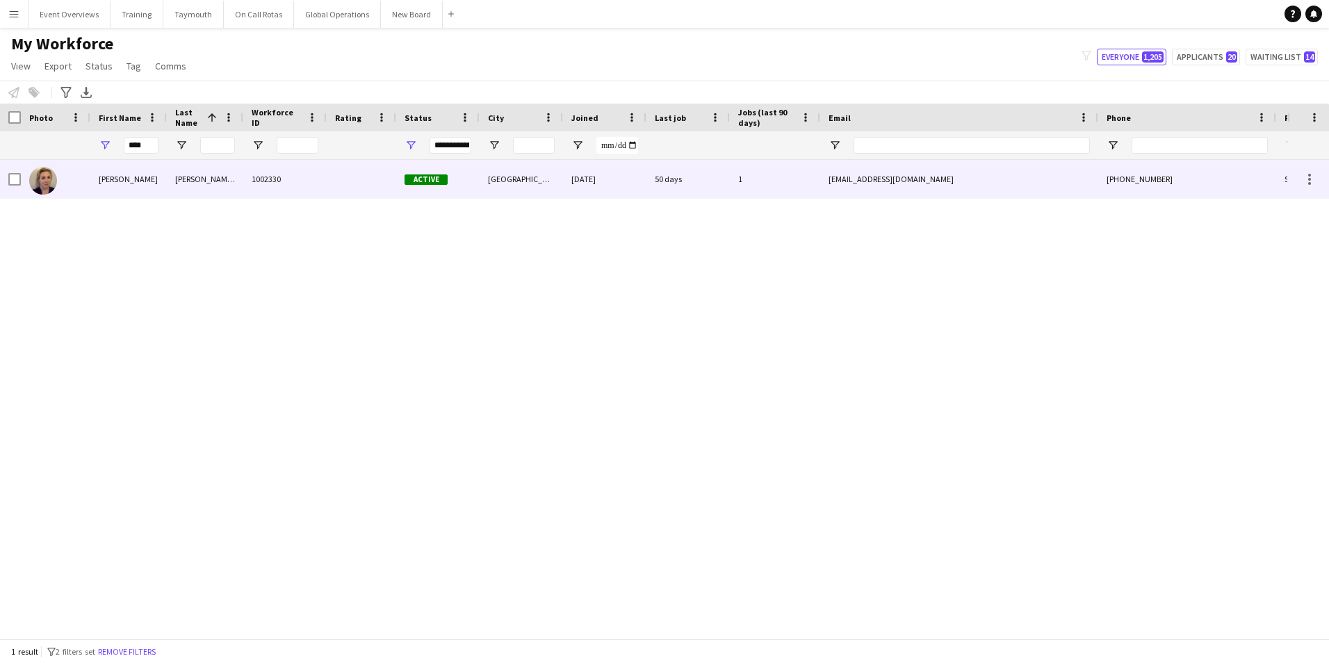
click at [49, 179] on img at bounding box center [43, 181] width 28 height 28
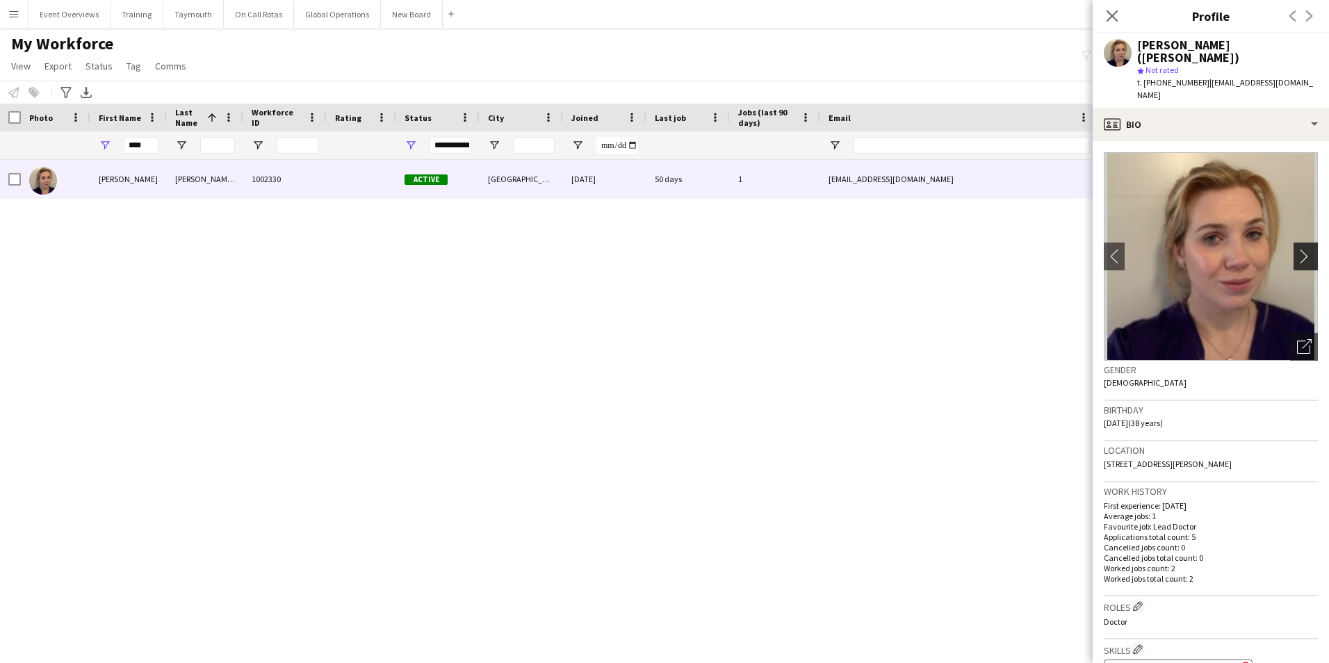
click at [1297, 249] on app-icon "chevron-right" at bounding box center [1308, 256] width 22 height 15
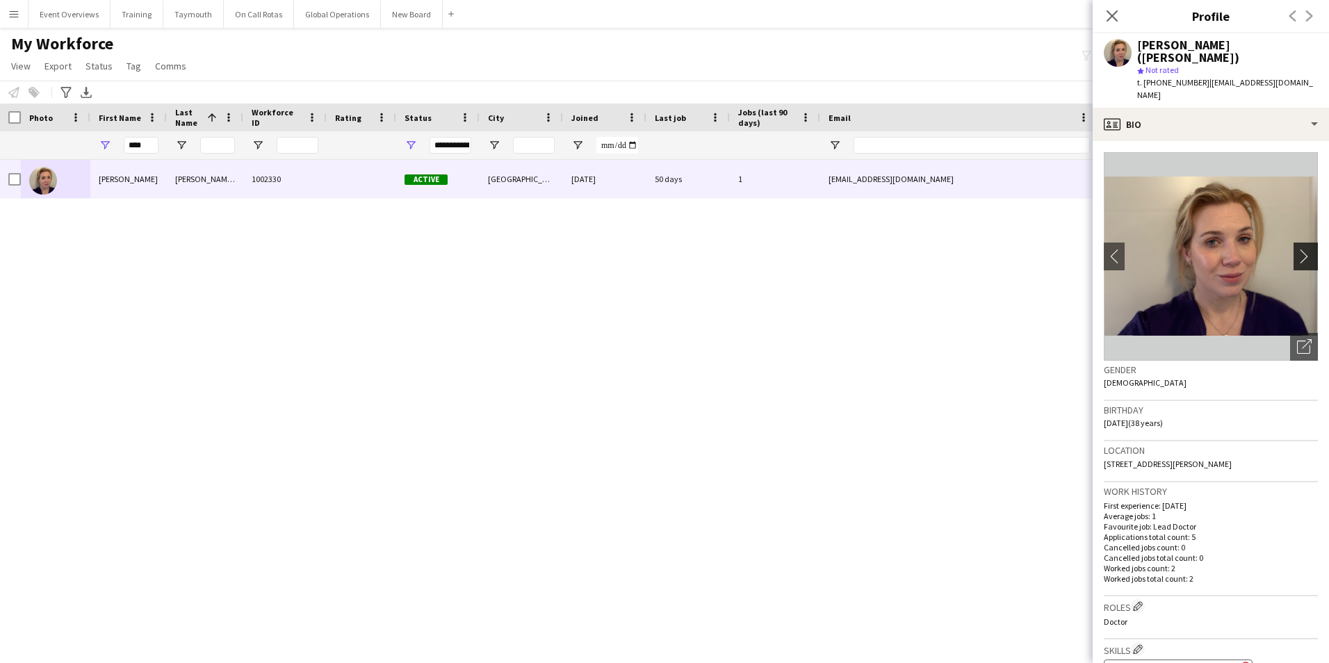
click at [1297, 249] on app-icon "chevron-right" at bounding box center [1308, 256] width 22 height 15
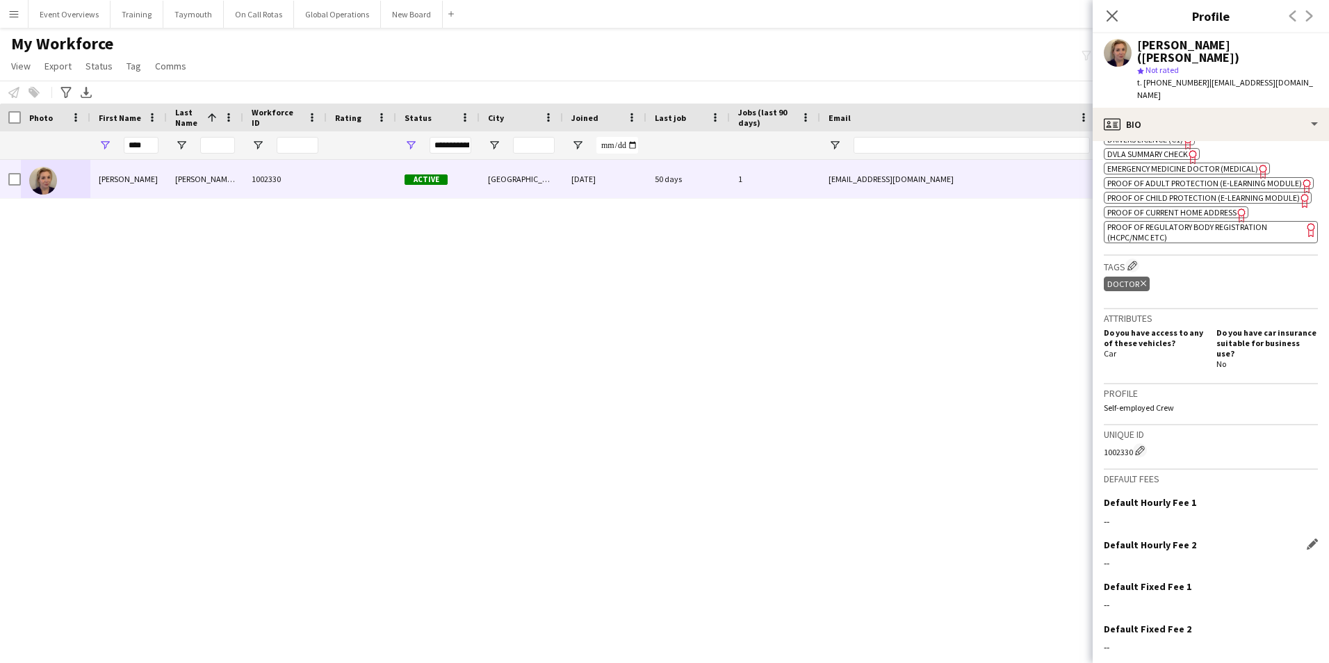
scroll to position [592, 0]
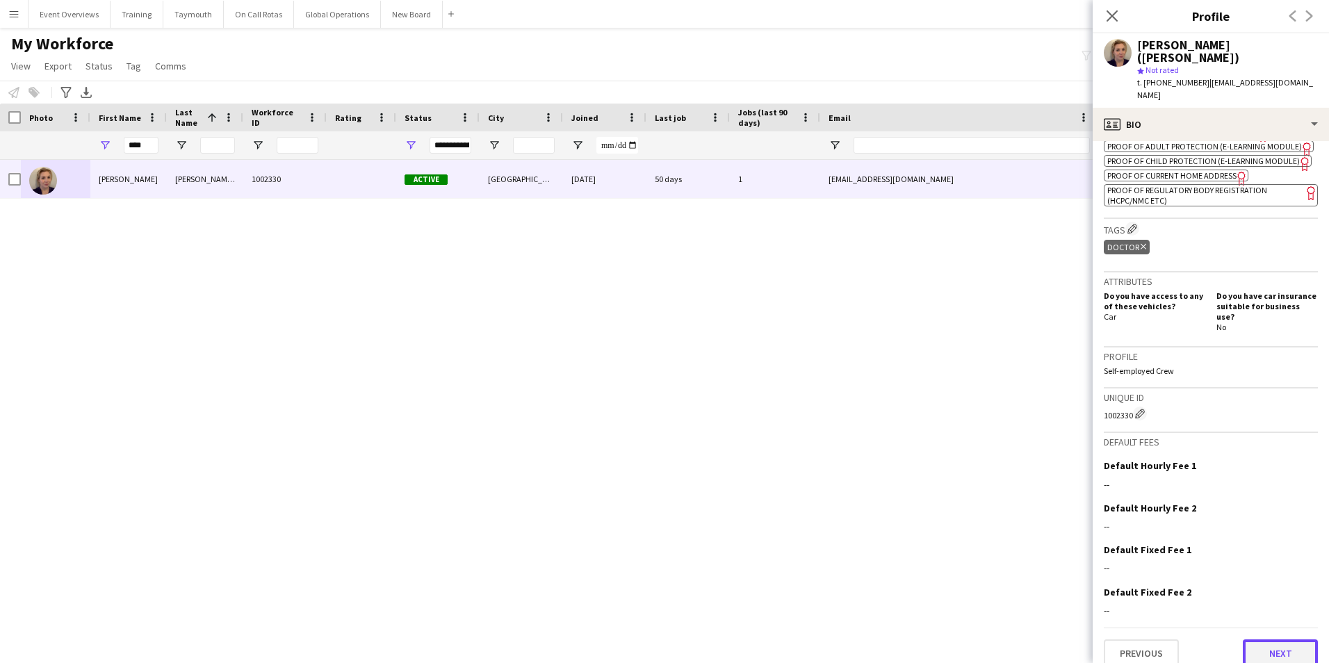
click at [1294, 639] on button "Next" at bounding box center [1280, 653] width 75 height 28
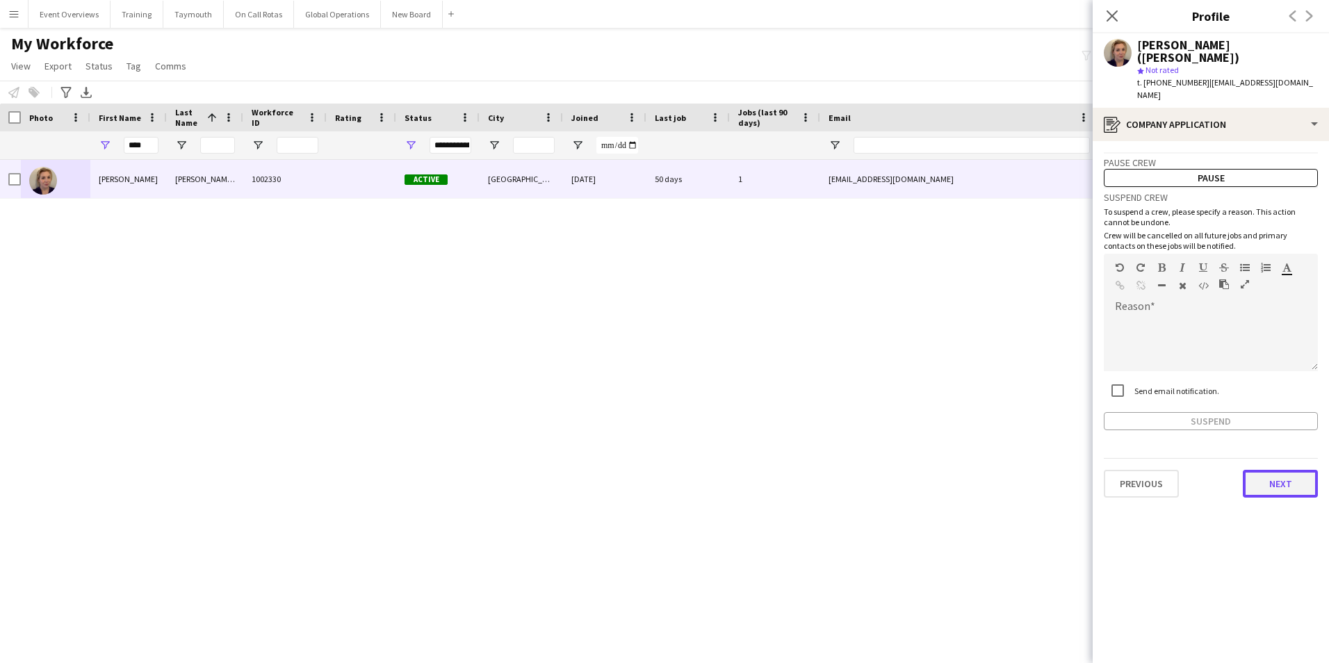
click at [1265, 470] on button "Next" at bounding box center [1280, 484] width 75 height 28
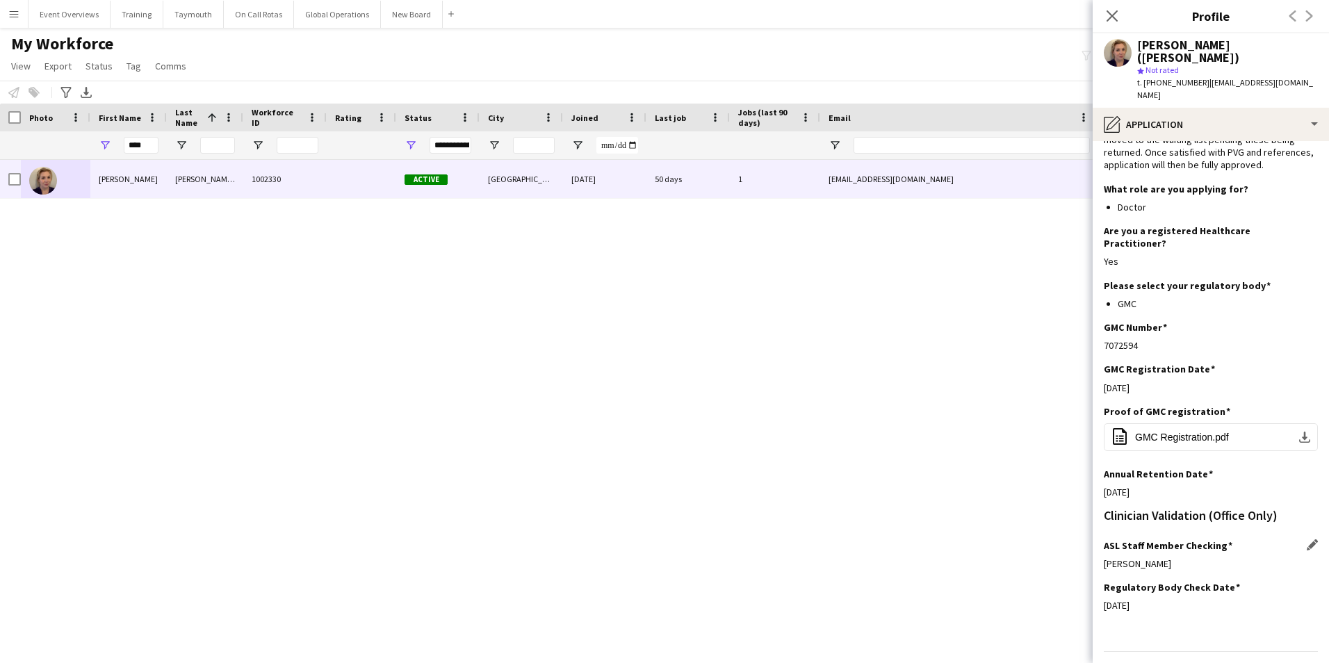
scroll to position [108, 0]
click at [1279, 662] on button "Next" at bounding box center [1280, 676] width 75 height 28
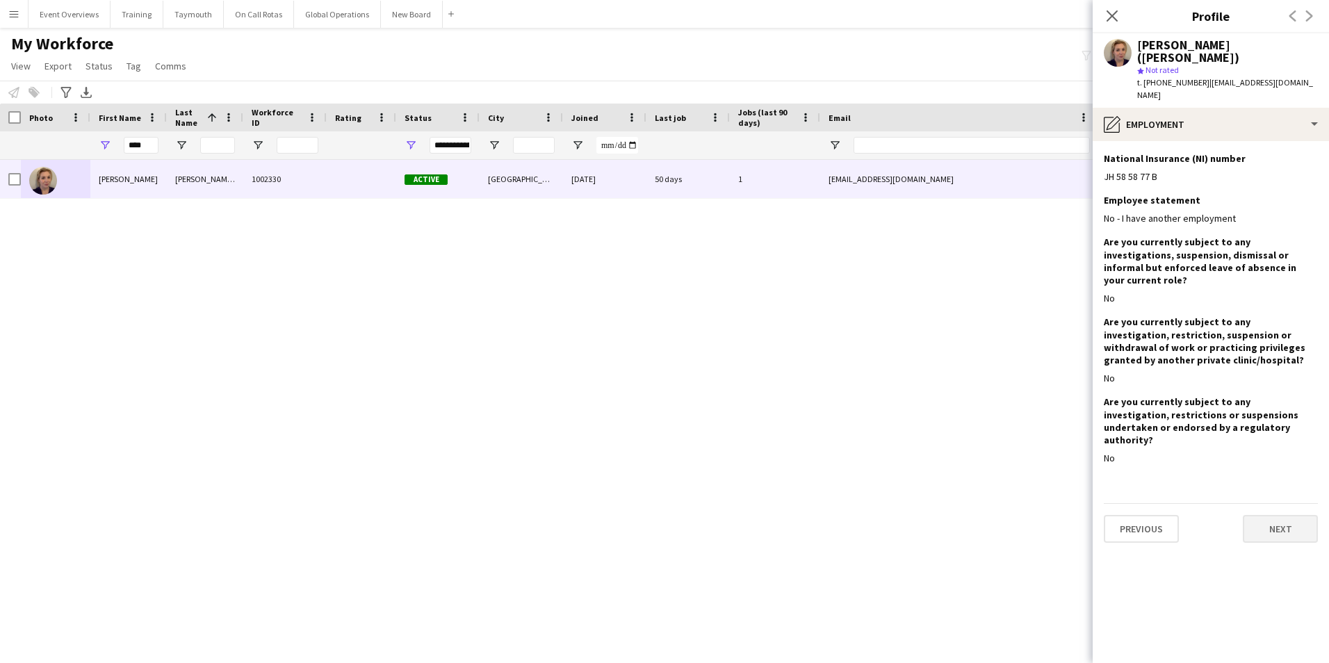
scroll to position [0, 0]
click at [1272, 515] on button "Next" at bounding box center [1280, 529] width 75 height 28
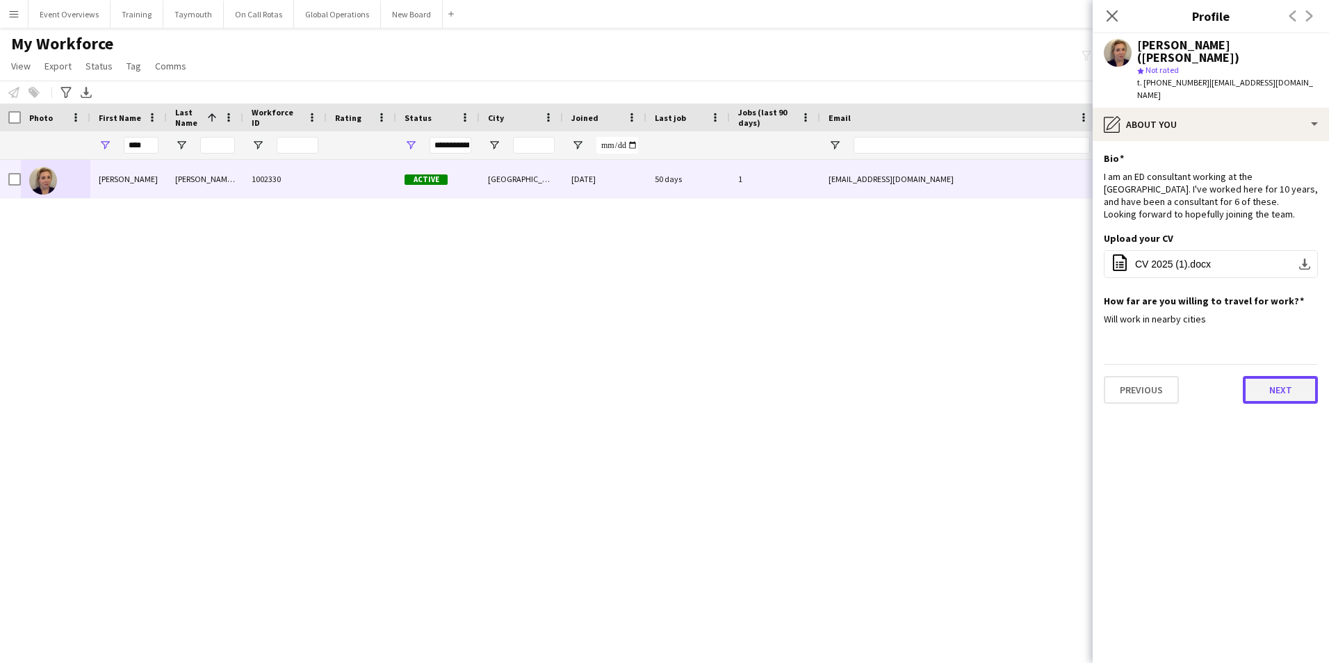
click at [1283, 376] on button "Next" at bounding box center [1280, 390] width 75 height 28
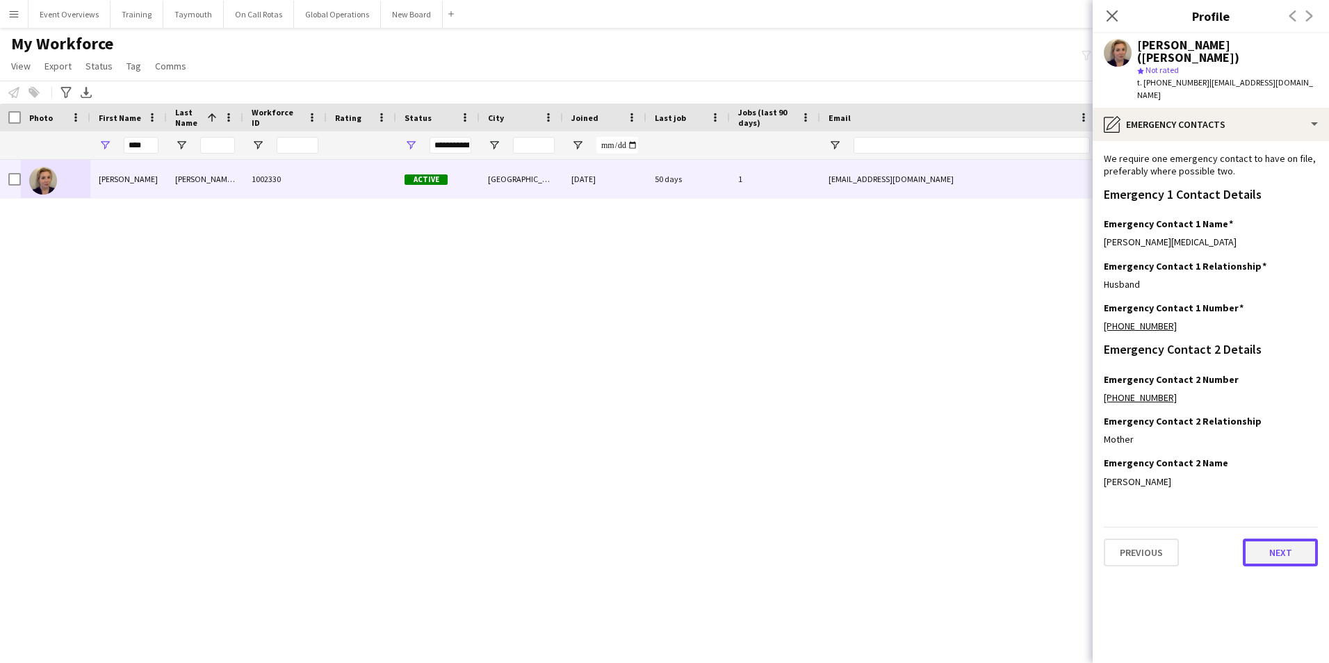
click at [1267, 539] on button "Next" at bounding box center [1280, 553] width 75 height 28
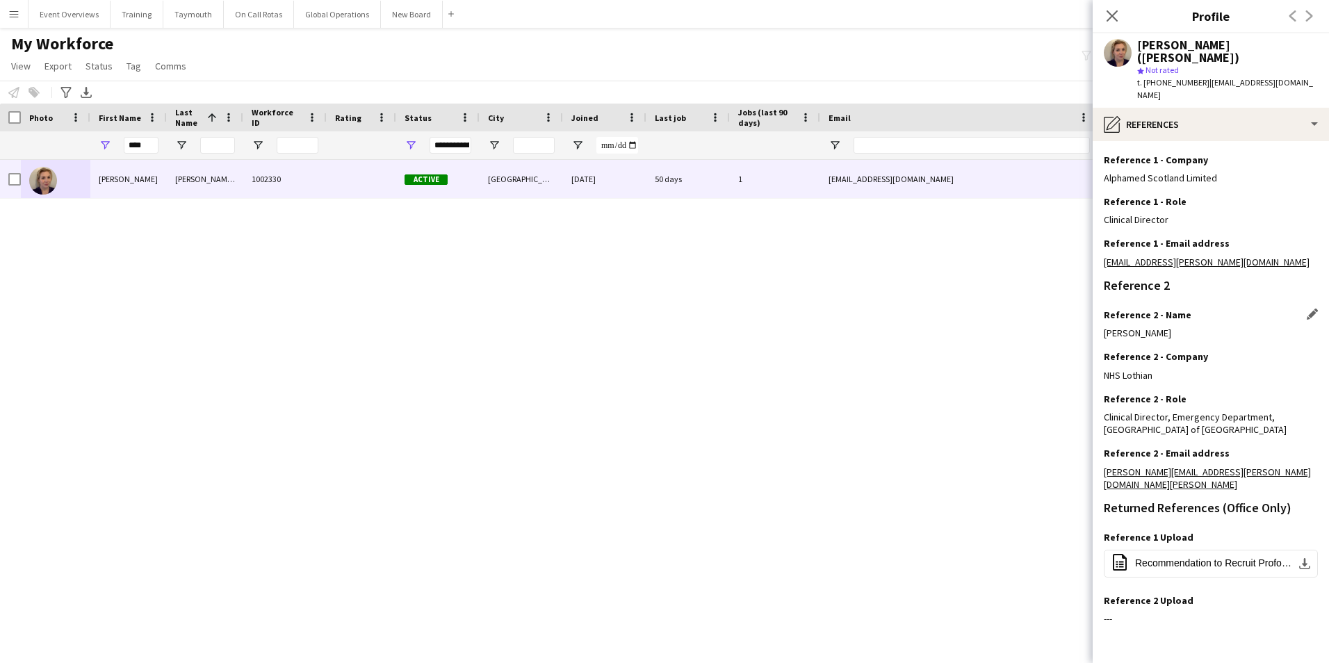
scroll to position [199, 0]
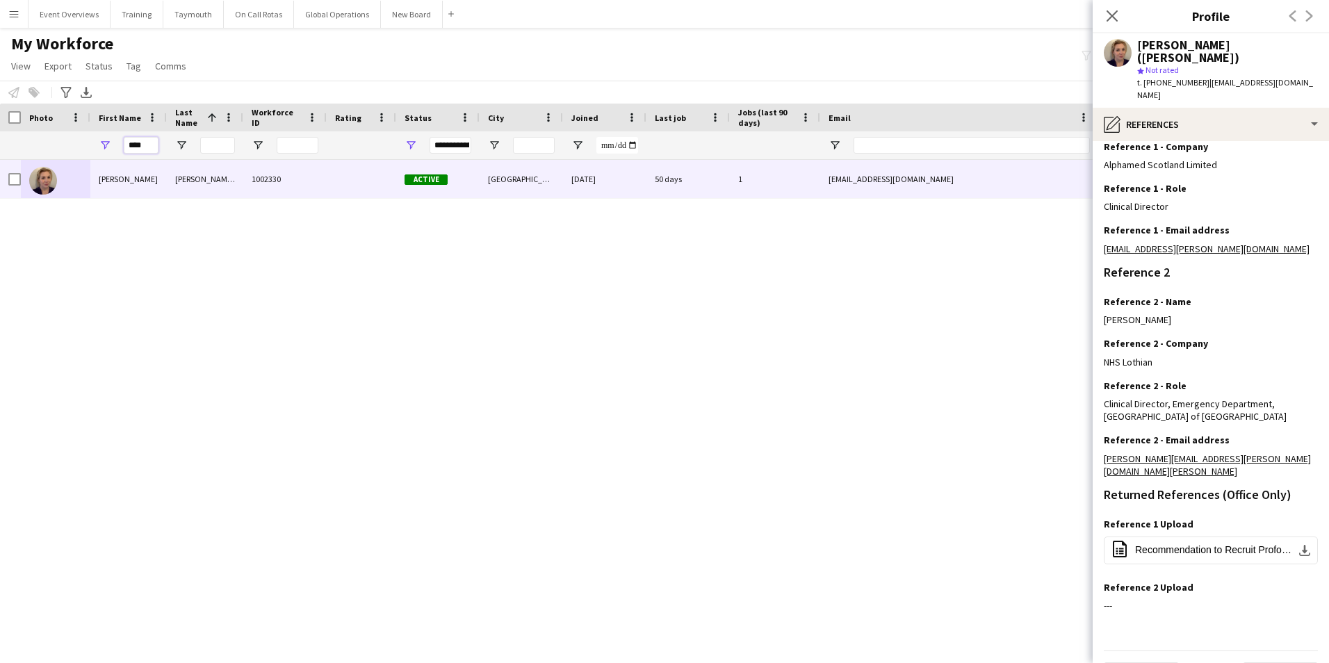
click at [144, 142] on input "****" at bounding box center [141, 145] width 35 height 17
type input "*"
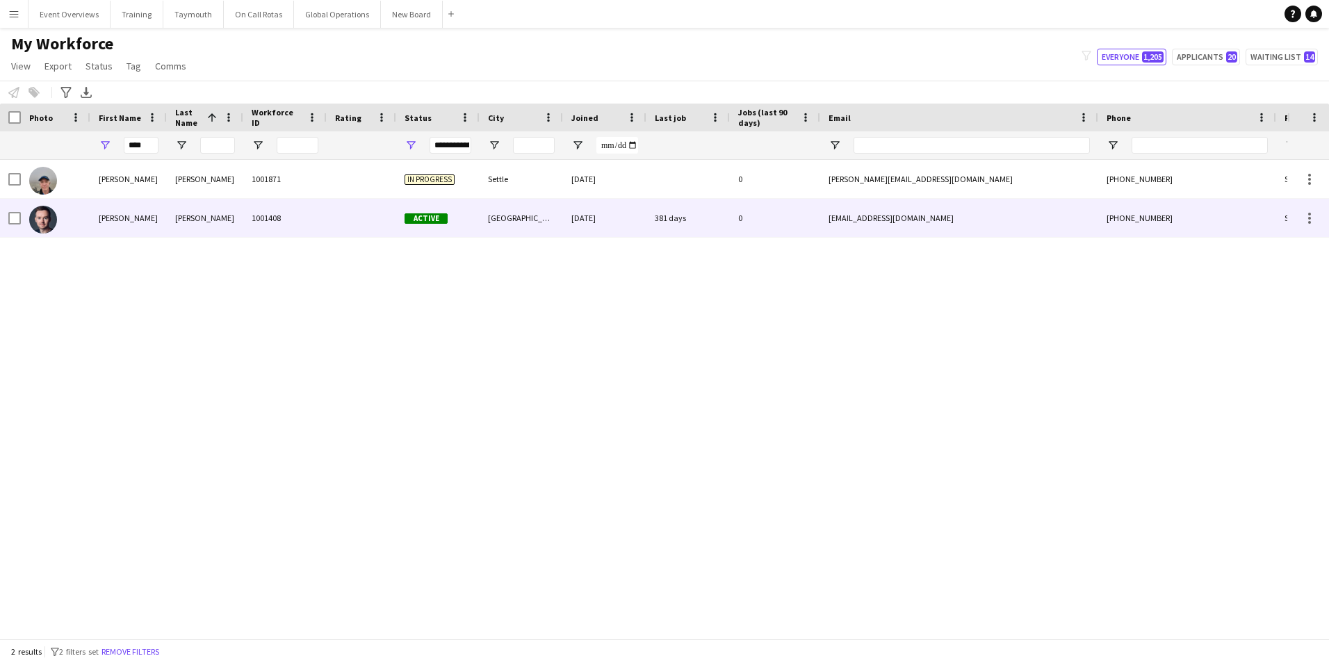
click at [100, 220] on div "Dave" at bounding box center [128, 218] width 76 height 38
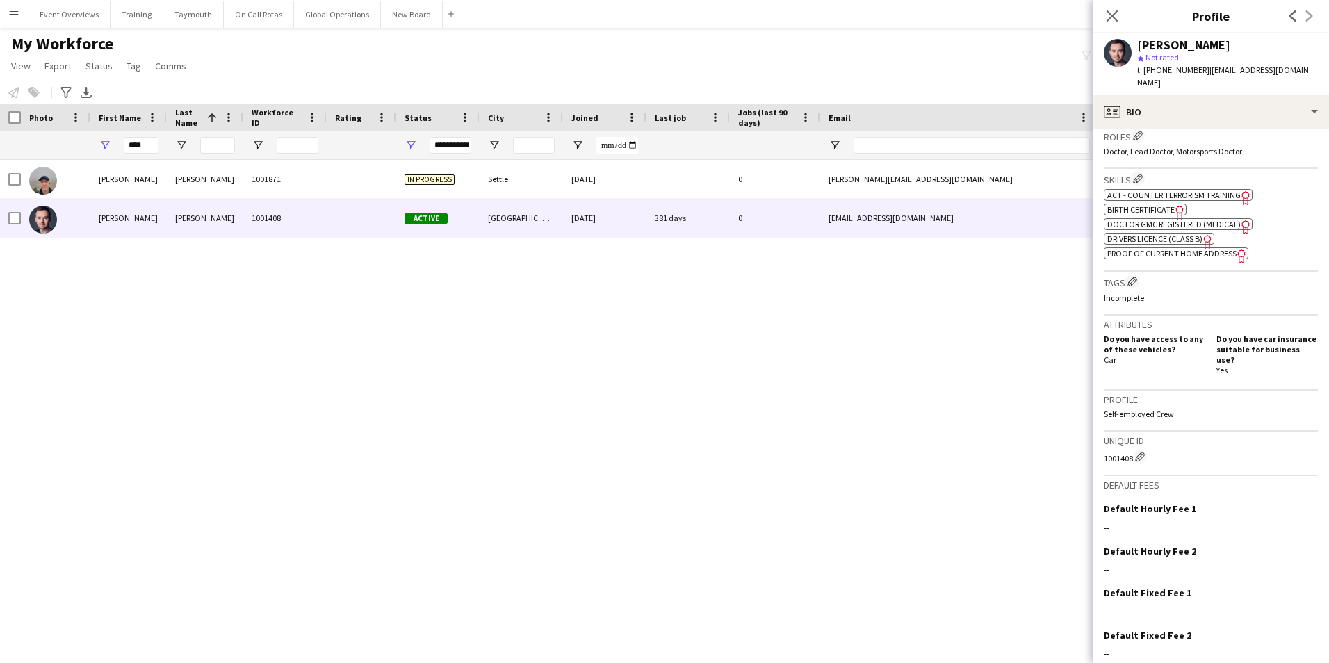
scroll to position [493, 0]
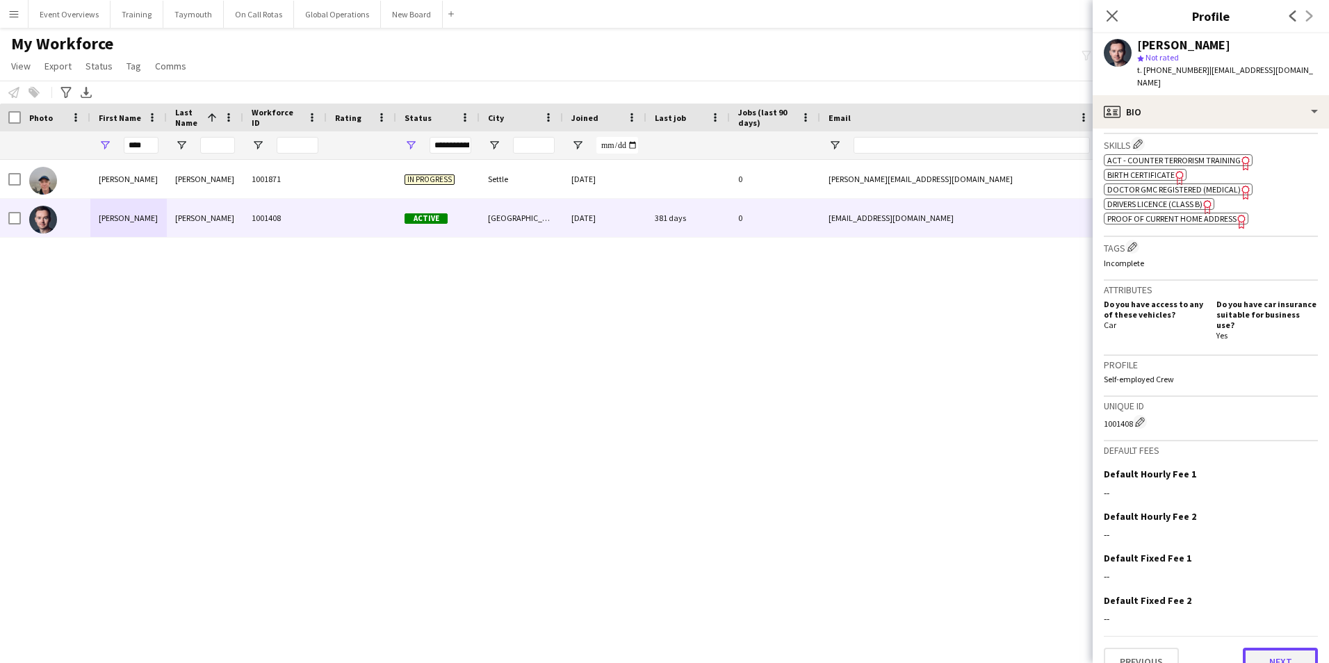
click at [1290, 648] on button "Next" at bounding box center [1280, 662] width 75 height 28
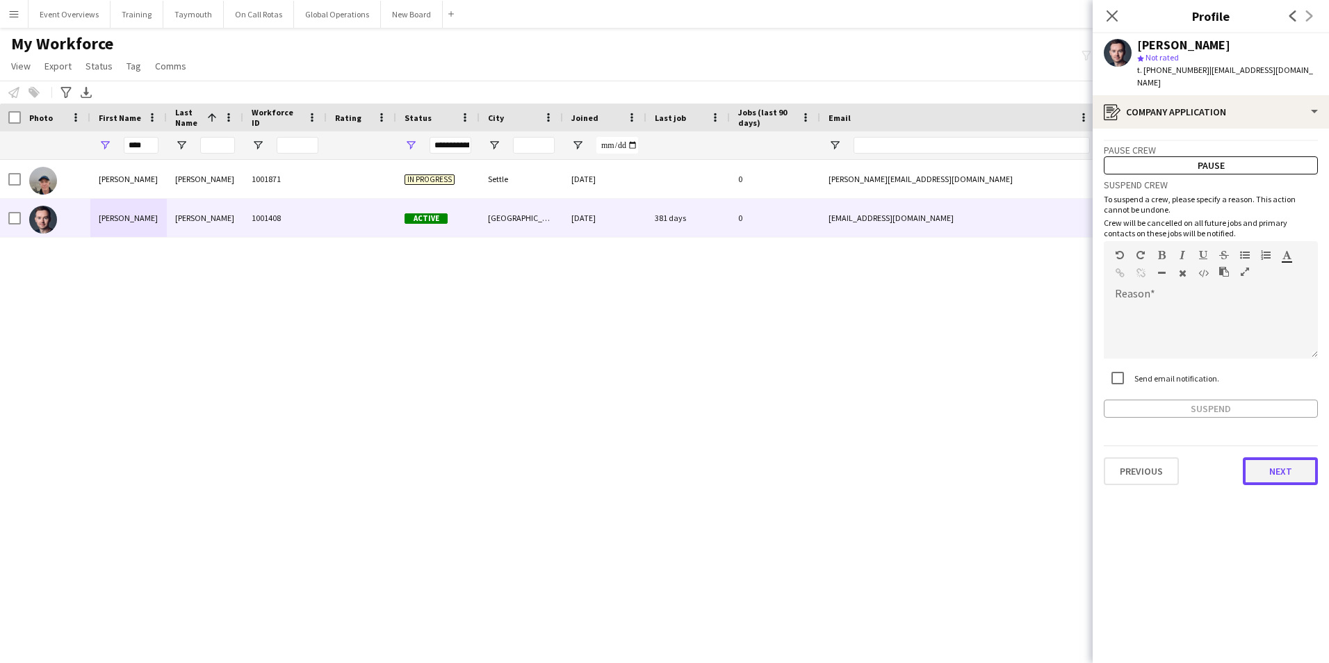
click at [1267, 468] on button "Next" at bounding box center [1280, 471] width 75 height 28
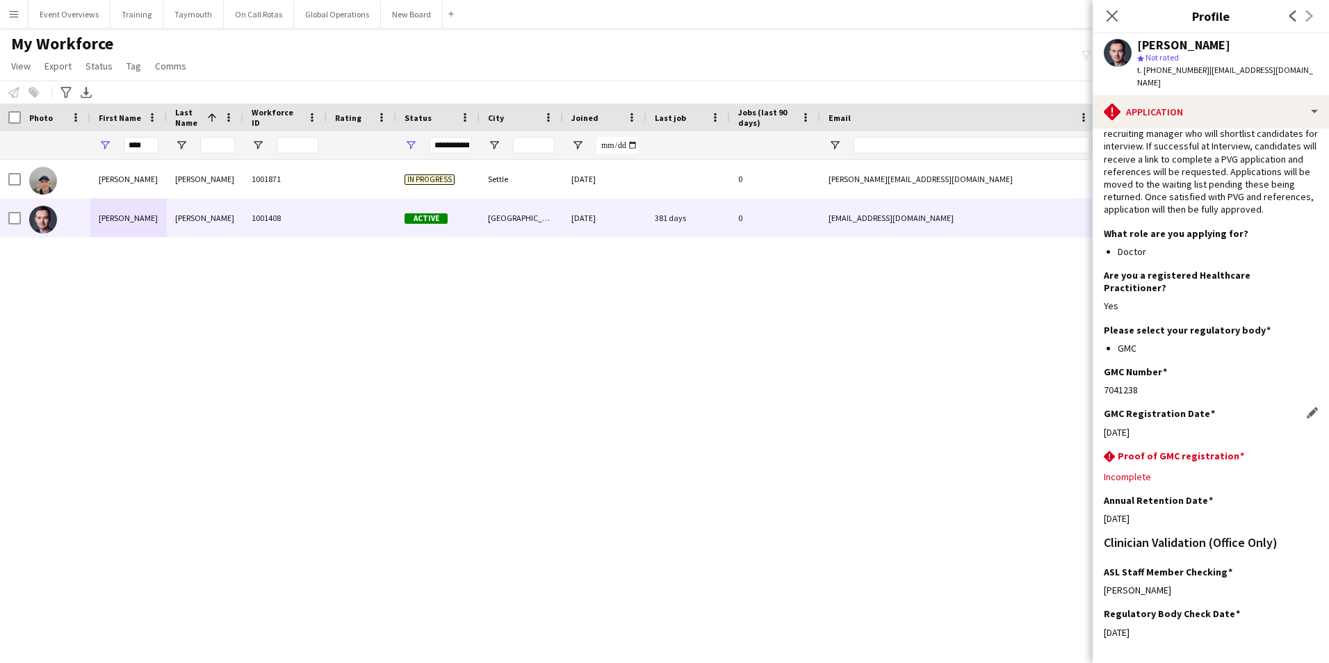
scroll to position [90, 0]
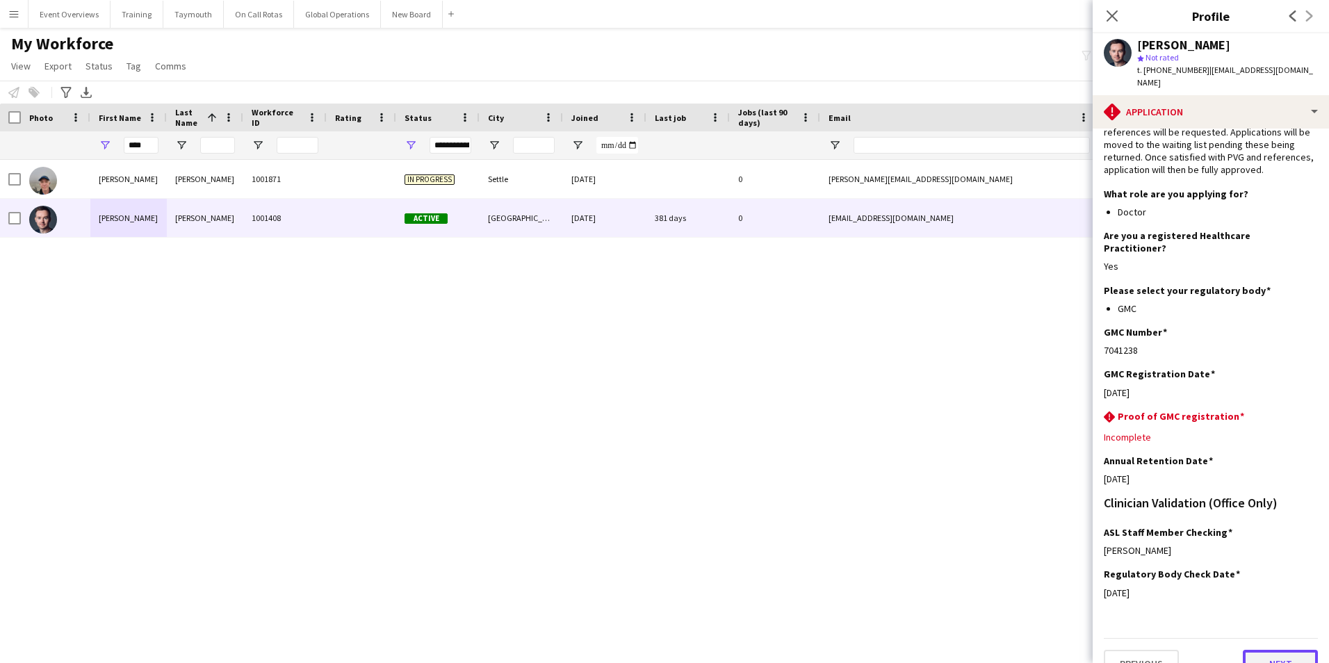
click at [1269, 650] on button "Next" at bounding box center [1280, 664] width 75 height 28
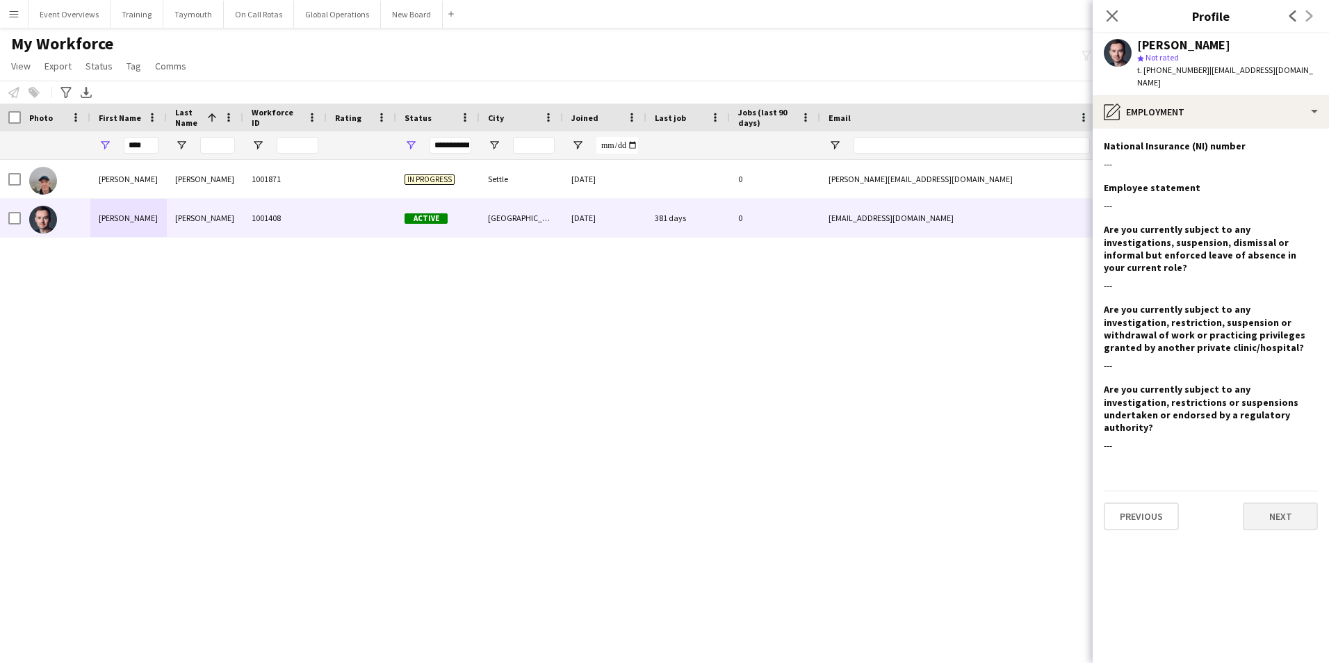
scroll to position [0, 0]
click at [1270, 502] on button "Next" at bounding box center [1280, 516] width 75 height 28
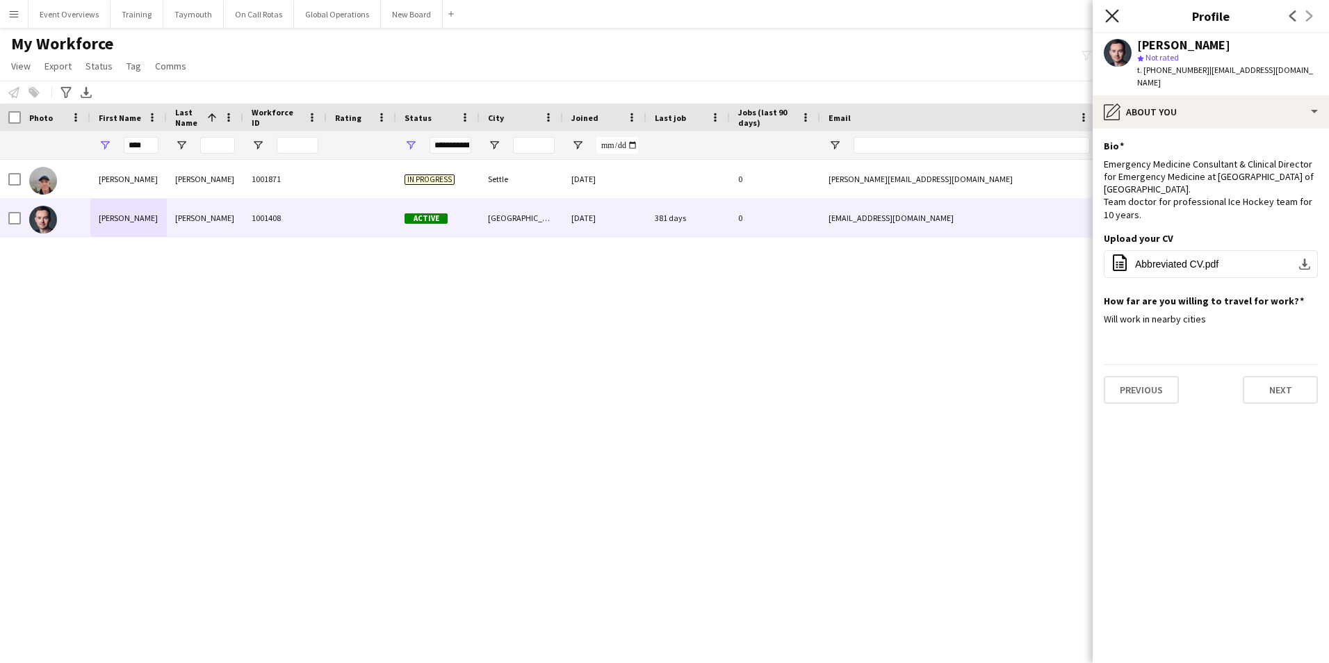
click at [1110, 14] on icon at bounding box center [1111, 15] width 13 height 13
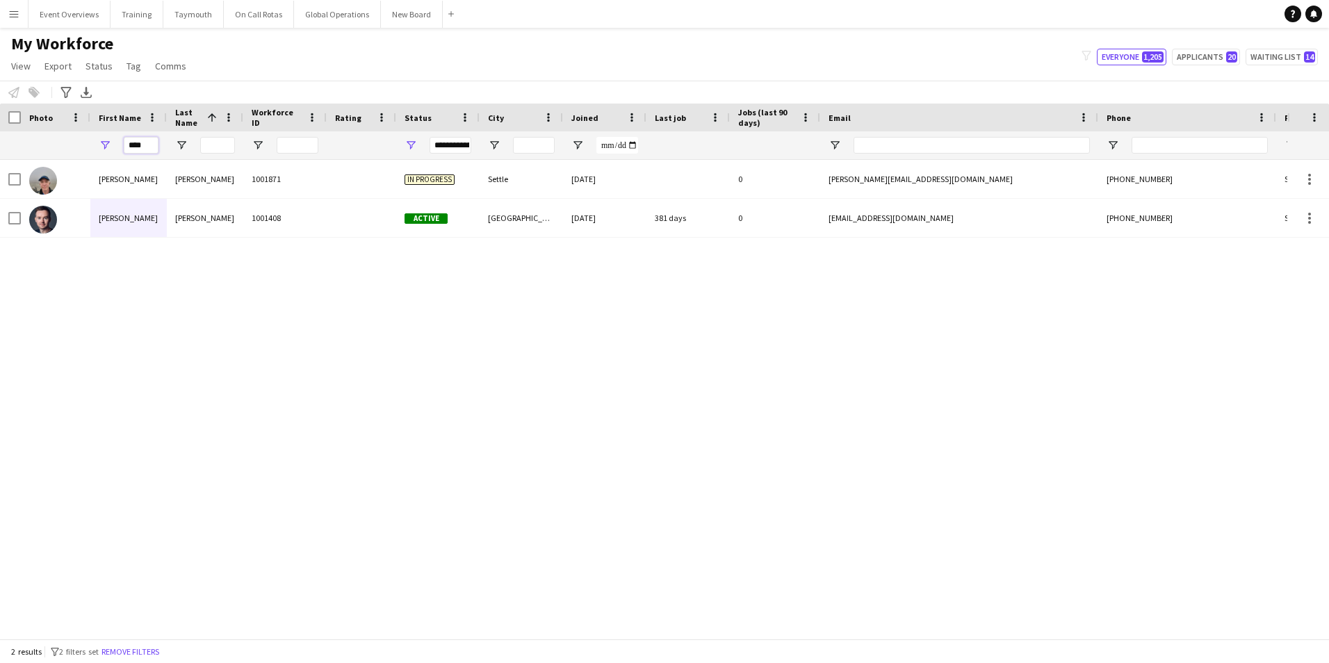
click at [147, 148] on input "****" at bounding box center [141, 145] width 35 height 17
type input "*"
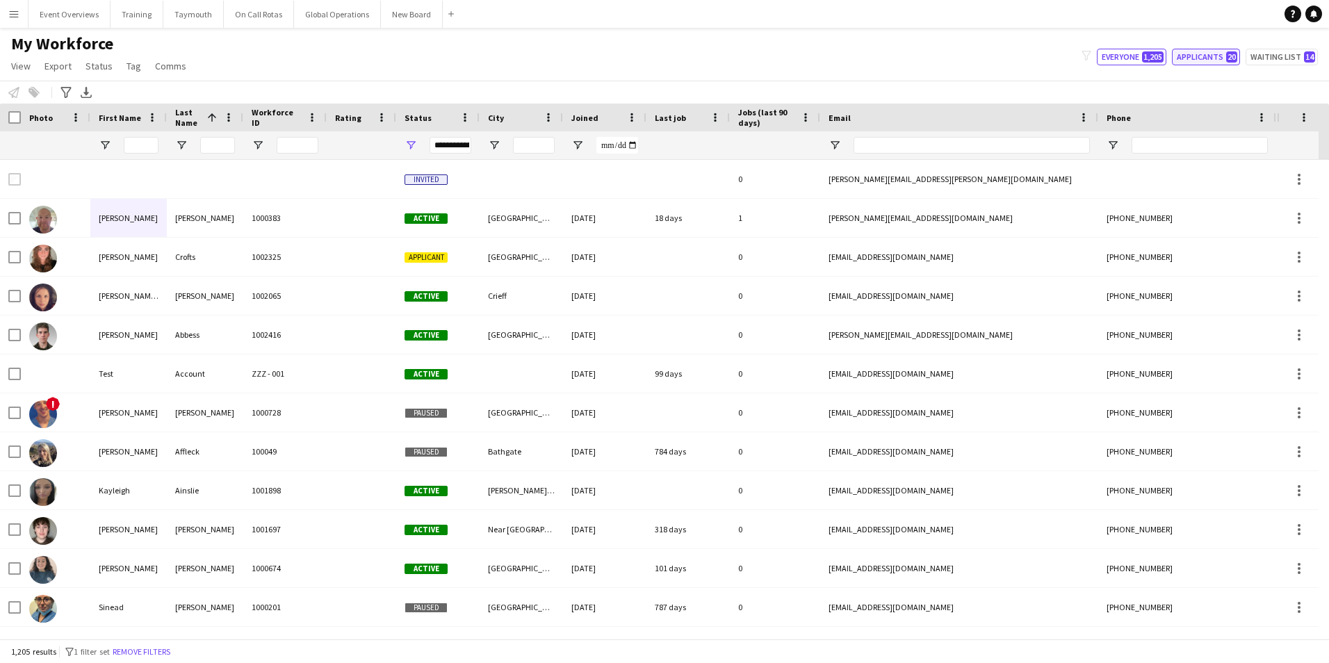
click at [1211, 59] on button "Applicants 20" at bounding box center [1206, 57] width 68 height 17
type input "**********"
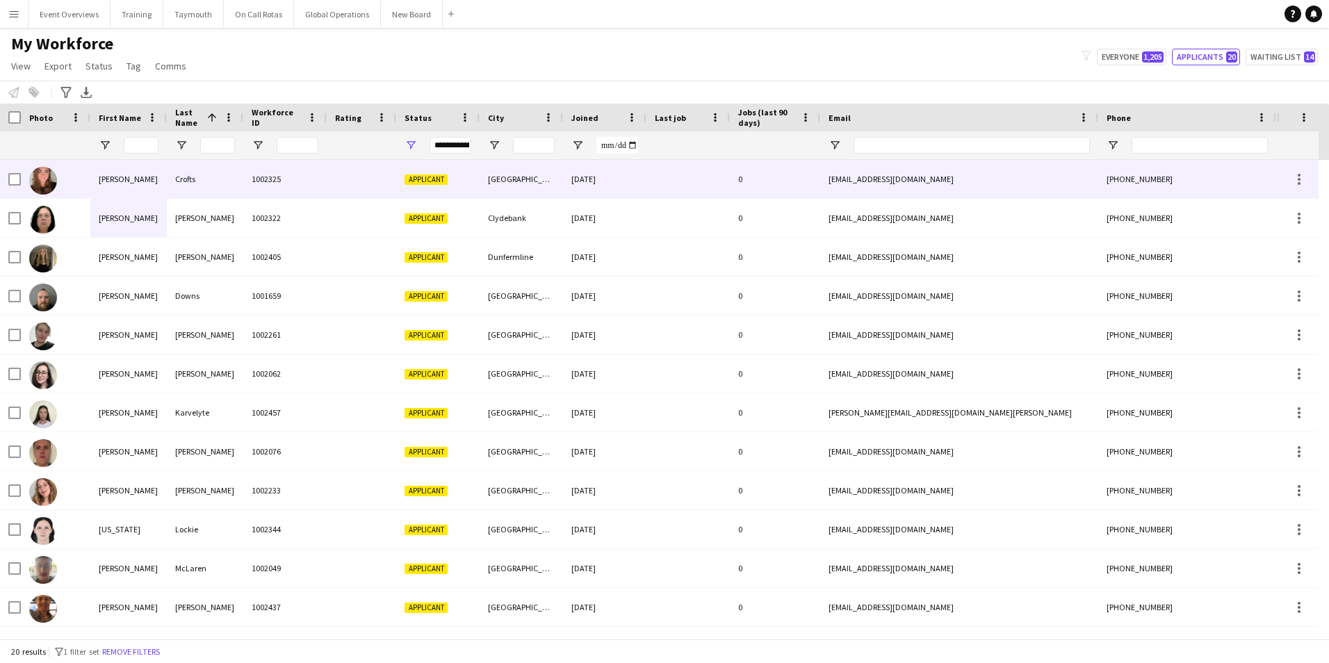
click at [109, 176] on div "Helena" at bounding box center [128, 179] width 76 height 38
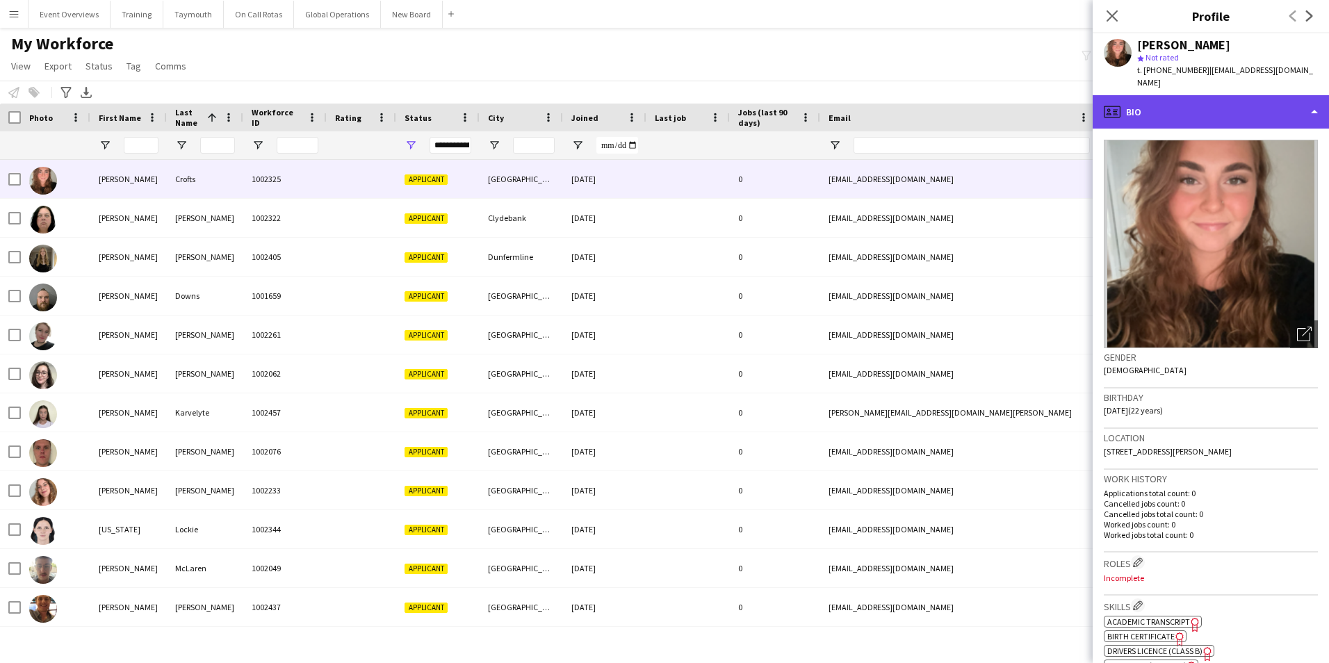
click at [1238, 96] on div "profile Bio" at bounding box center [1210, 111] width 236 height 33
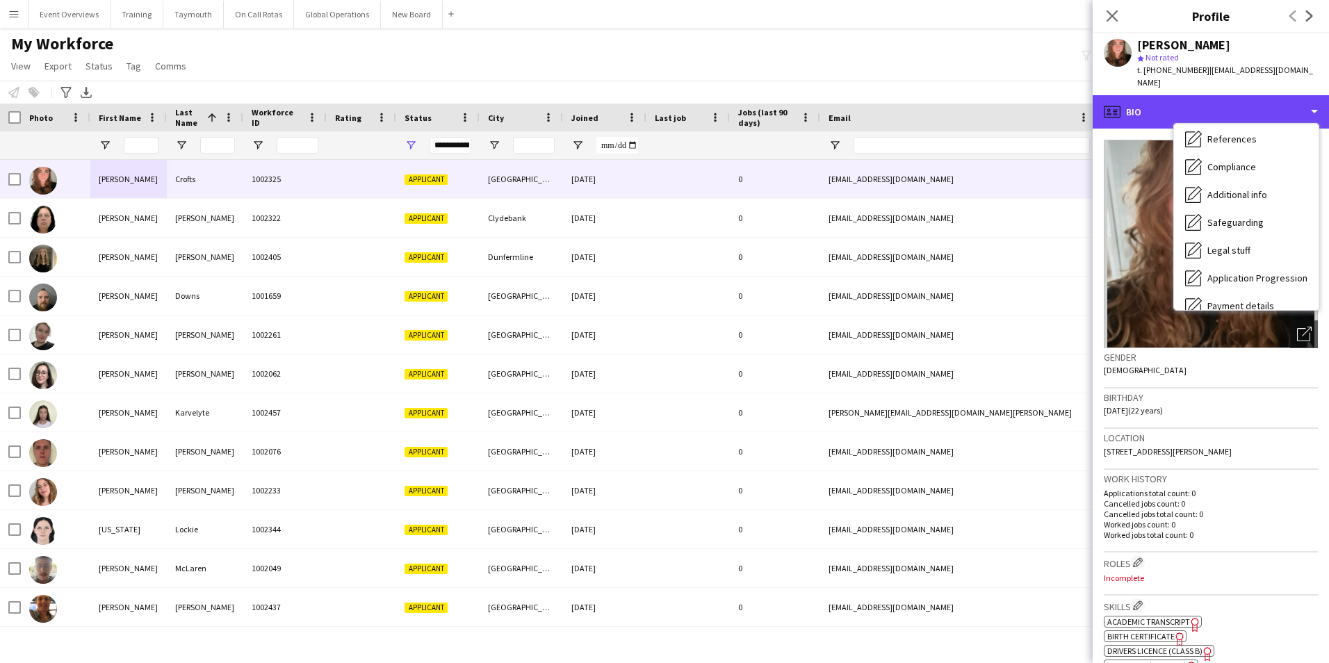
scroll to position [208, 0]
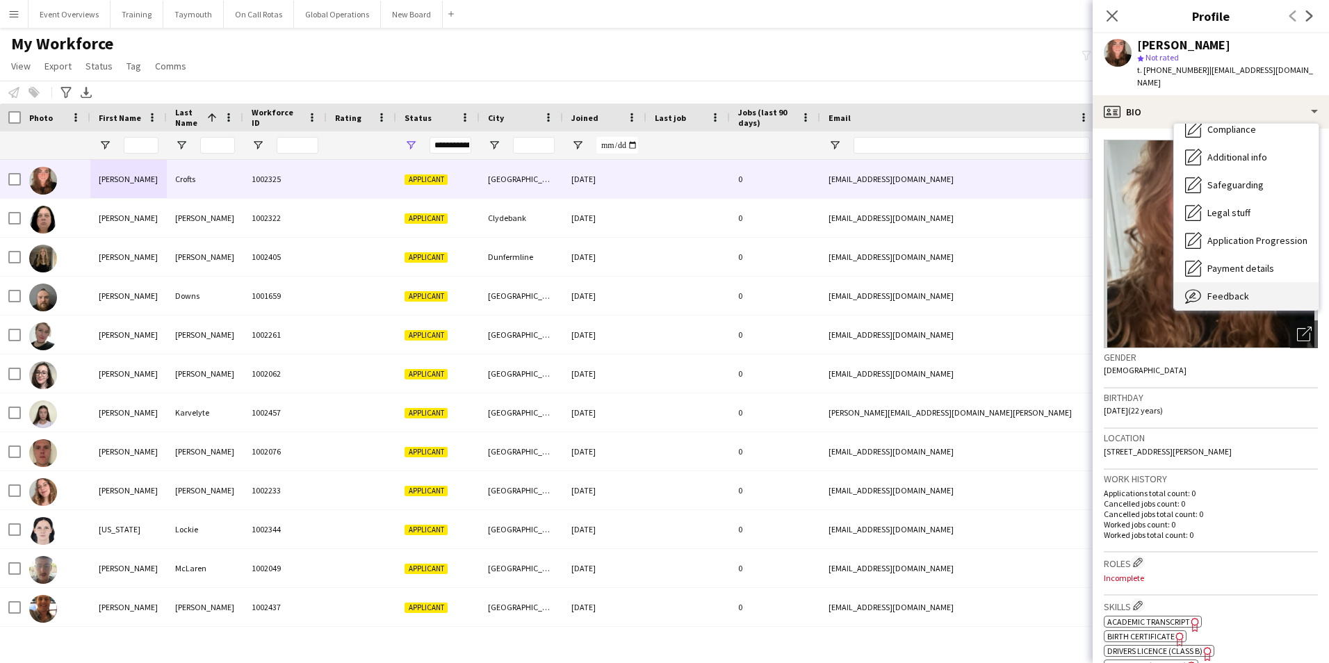
click at [1229, 290] on span "Feedback" at bounding box center [1228, 296] width 42 height 13
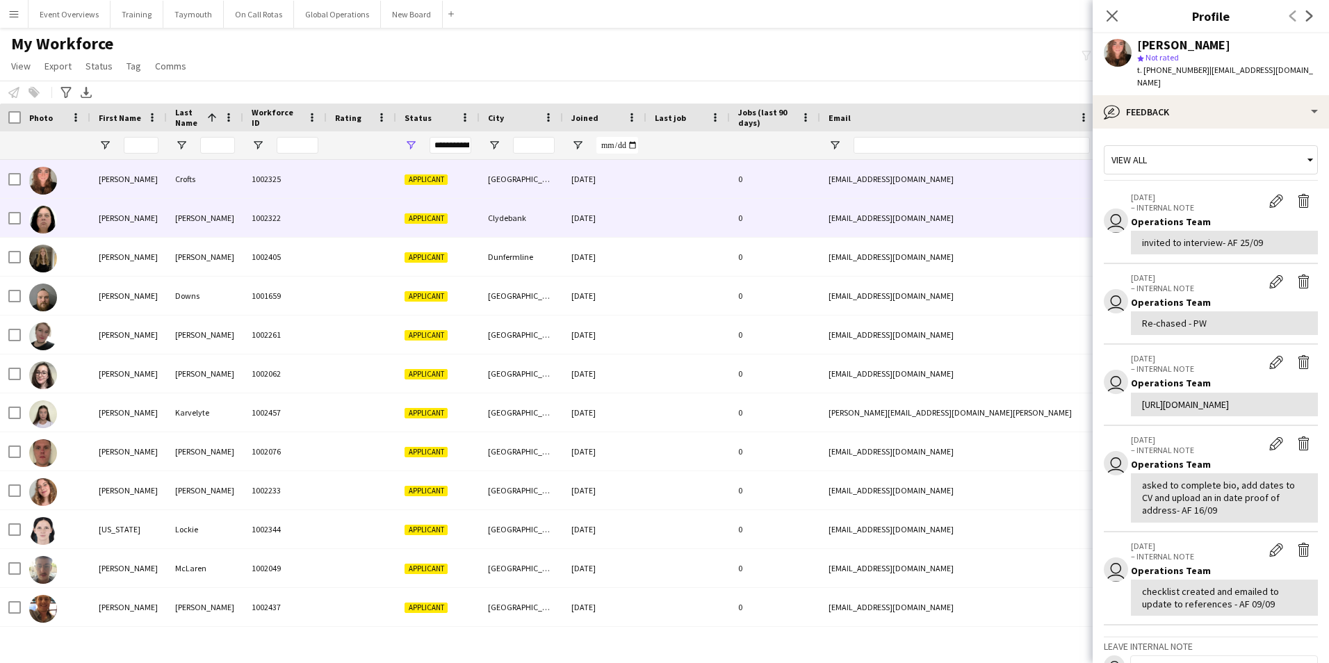
click at [120, 216] on div "Heather" at bounding box center [128, 218] width 76 height 38
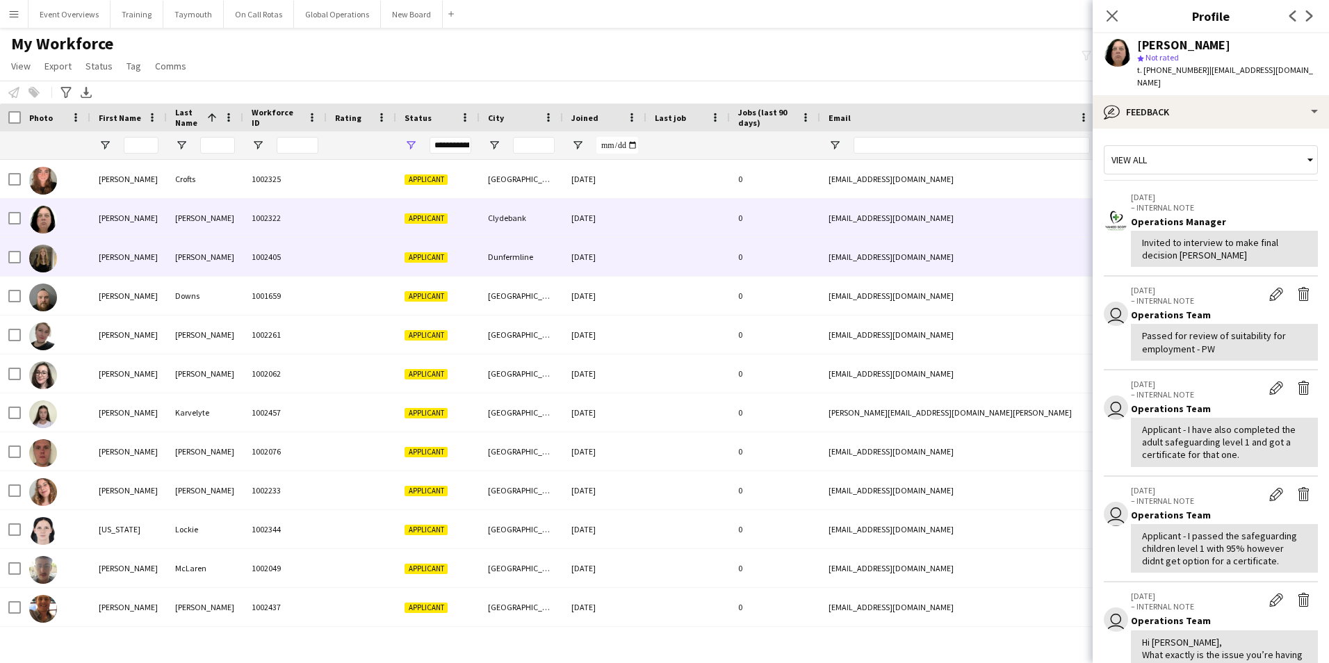
click at [108, 256] on div "Lucy" at bounding box center [128, 257] width 76 height 38
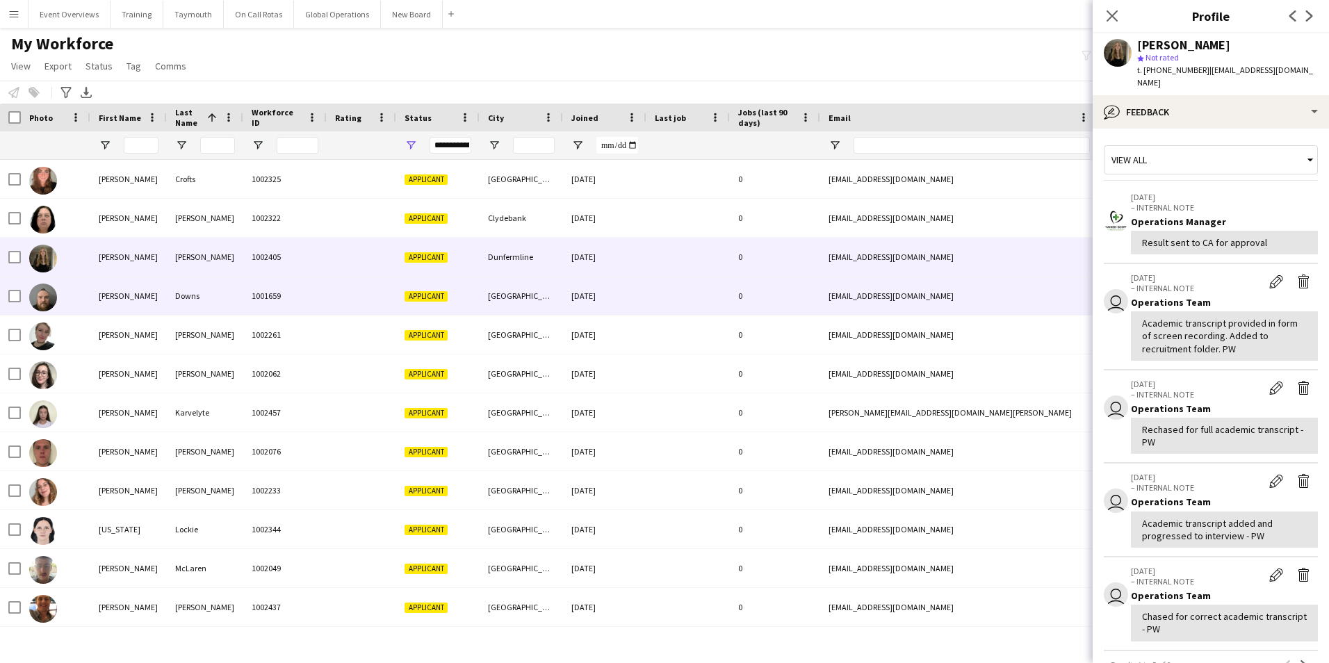
click at [110, 290] on div "Nicholas" at bounding box center [128, 296] width 76 height 38
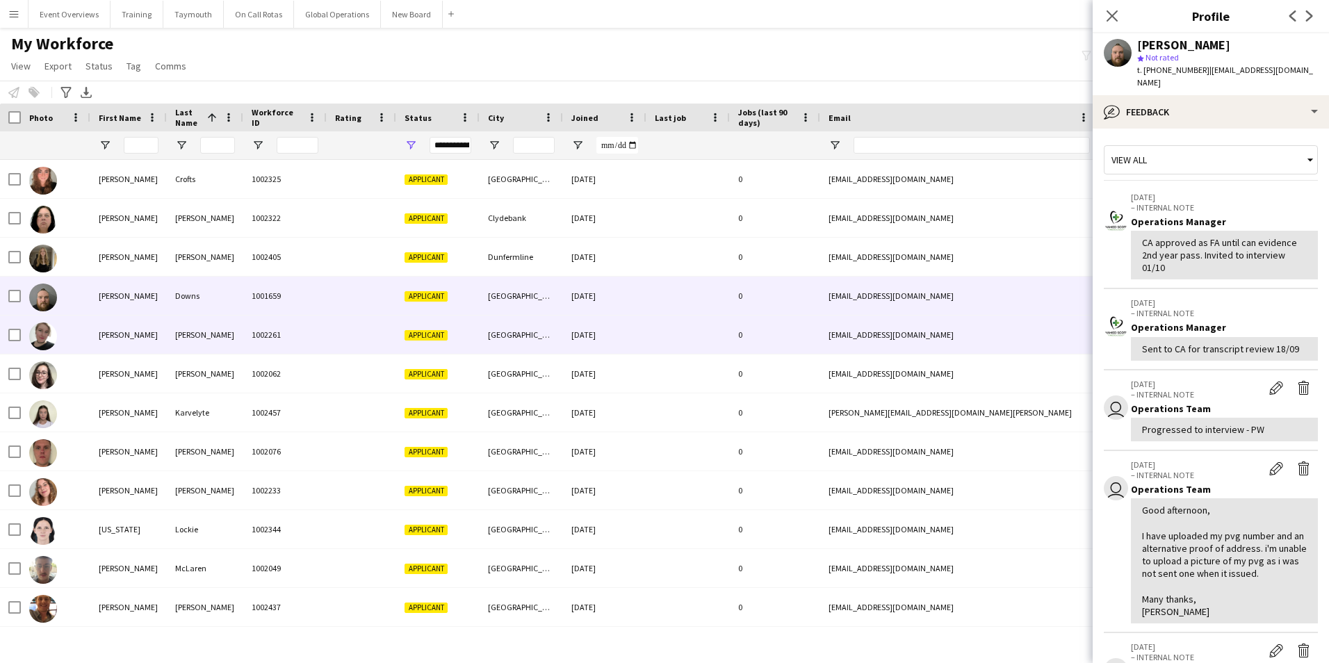
click at [111, 329] on div "Linda" at bounding box center [128, 334] width 76 height 38
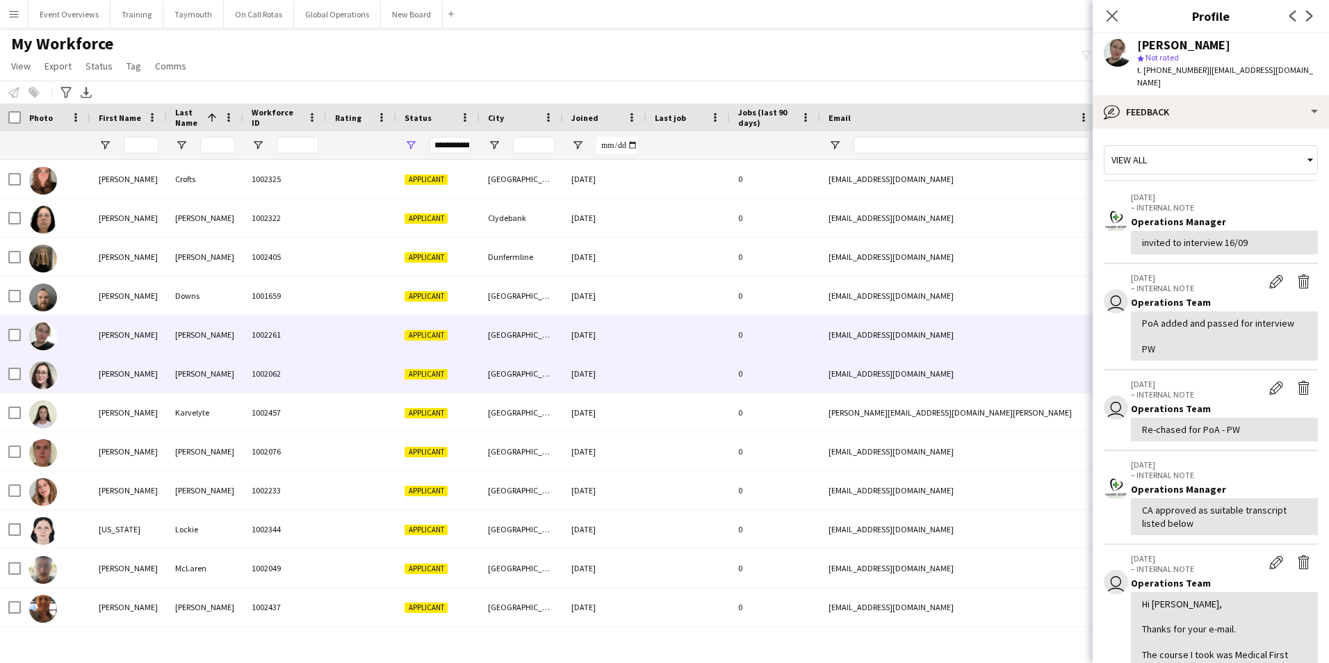
click at [111, 373] on div "Amy" at bounding box center [128, 373] width 76 height 38
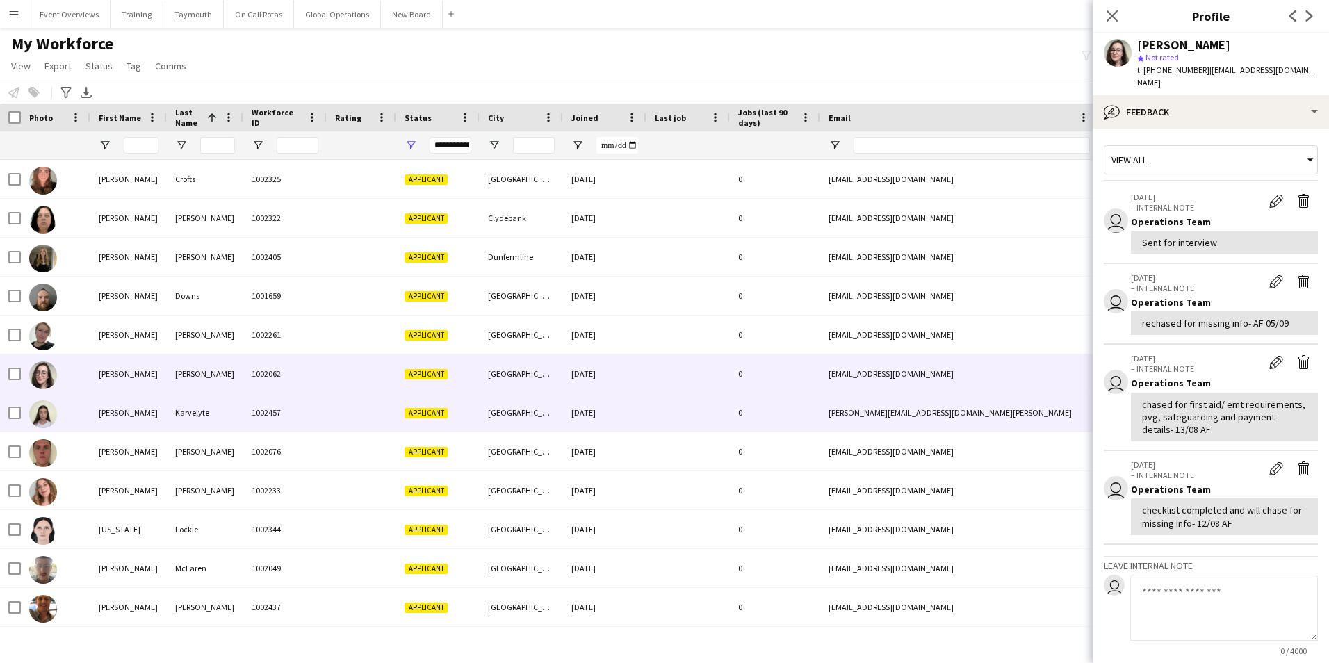
click at [104, 413] on div "Milda" at bounding box center [128, 412] width 76 height 38
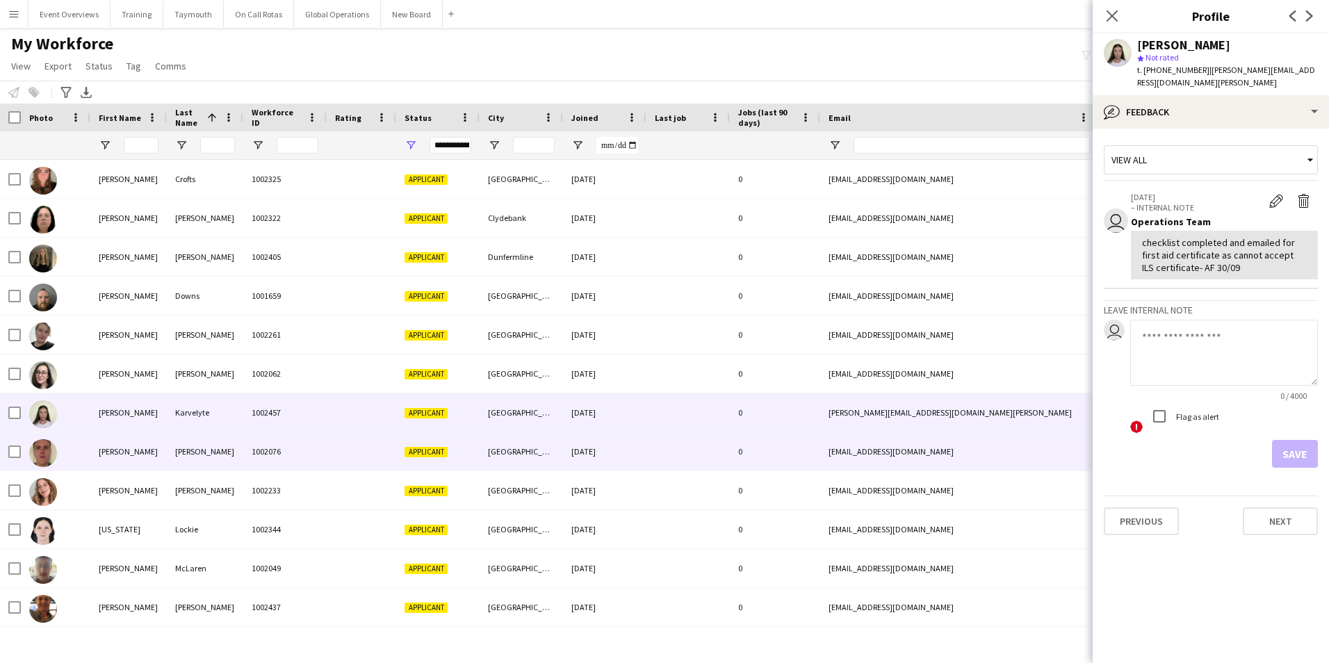
click at [114, 457] on div "Steven" at bounding box center [128, 451] width 76 height 38
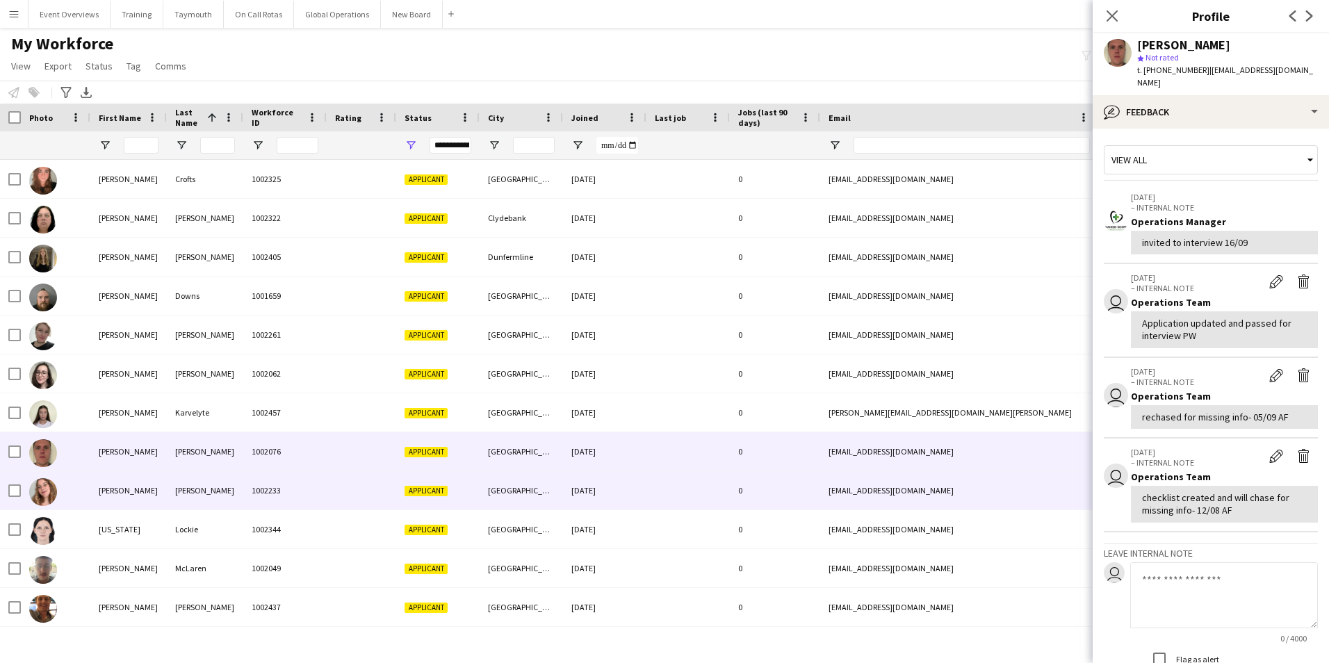
click at [115, 489] on div "Paulina" at bounding box center [128, 490] width 76 height 38
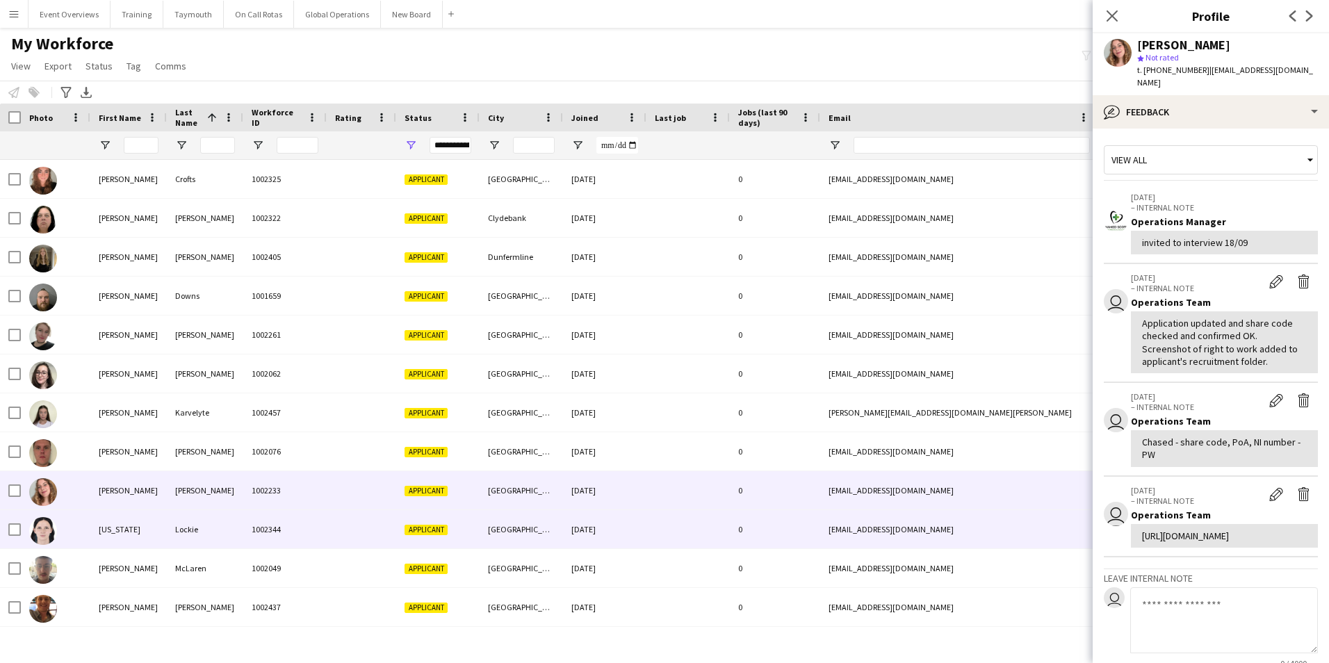
click at [116, 527] on div "Georgia" at bounding box center [128, 529] width 76 height 38
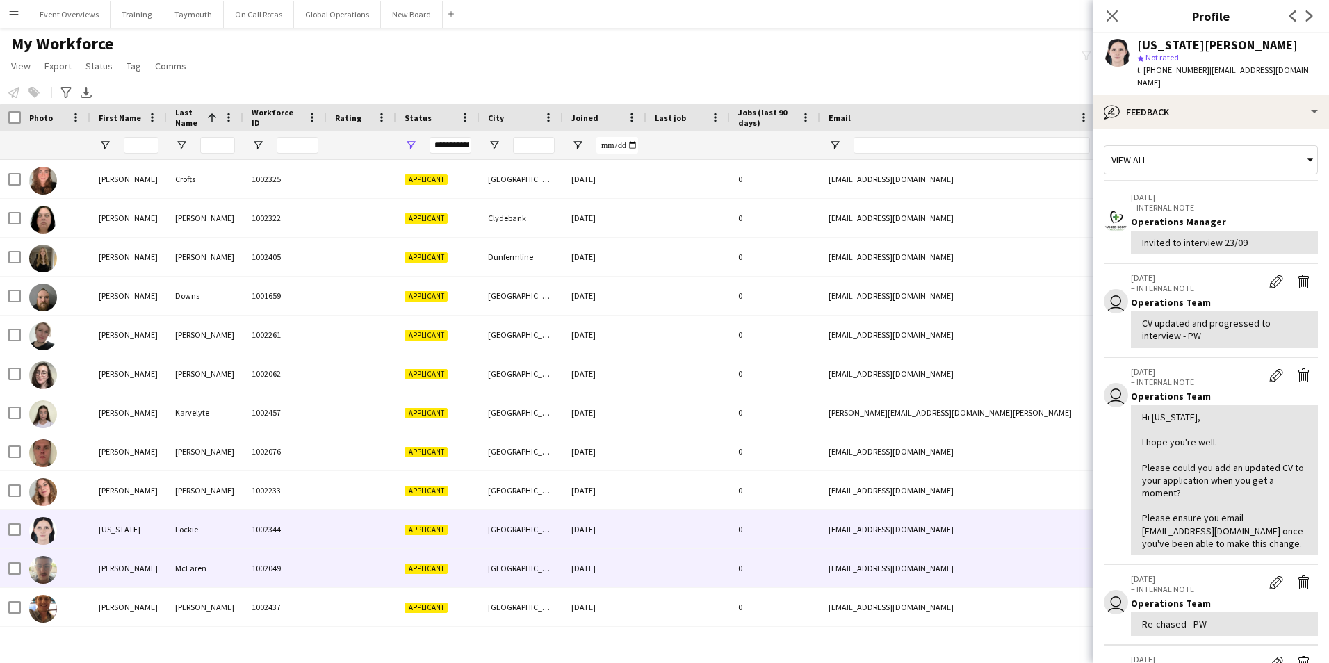
click at [110, 567] on div "Colin" at bounding box center [128, 568] width 76 height 38
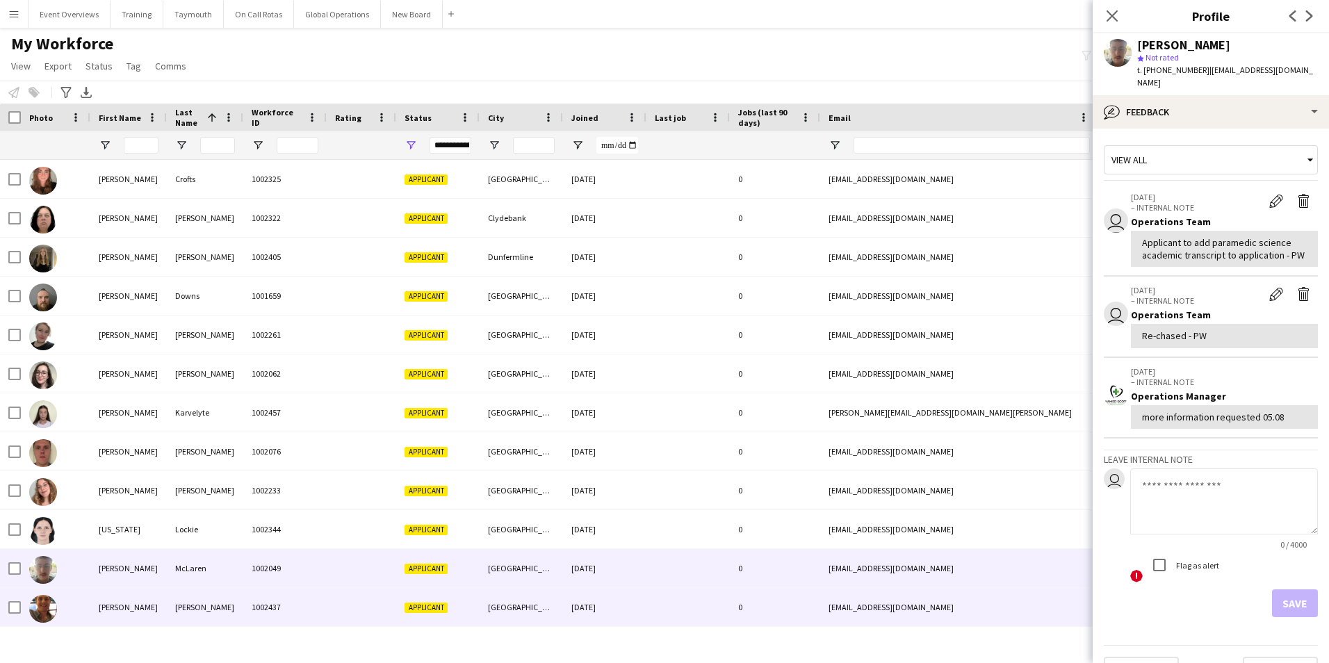
click at [109, 607] on div "Connor" at bounding box center [128, 607] width 76 height 38
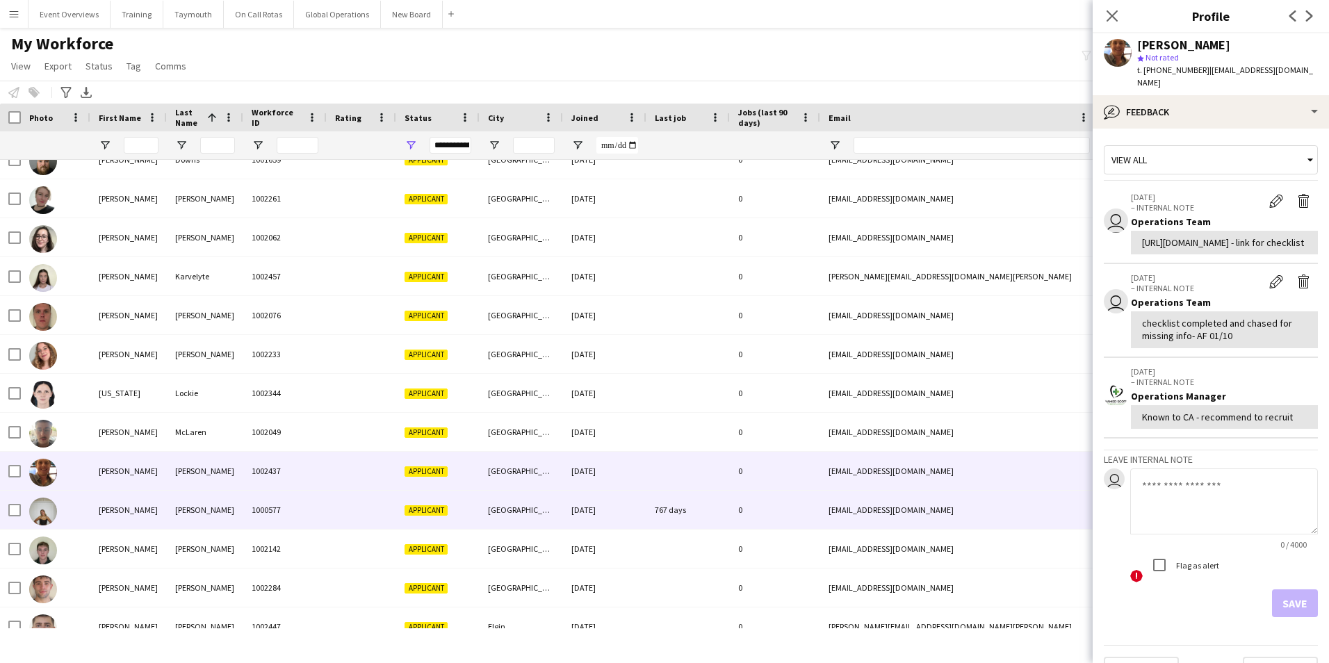
scroll to position [139, 0]
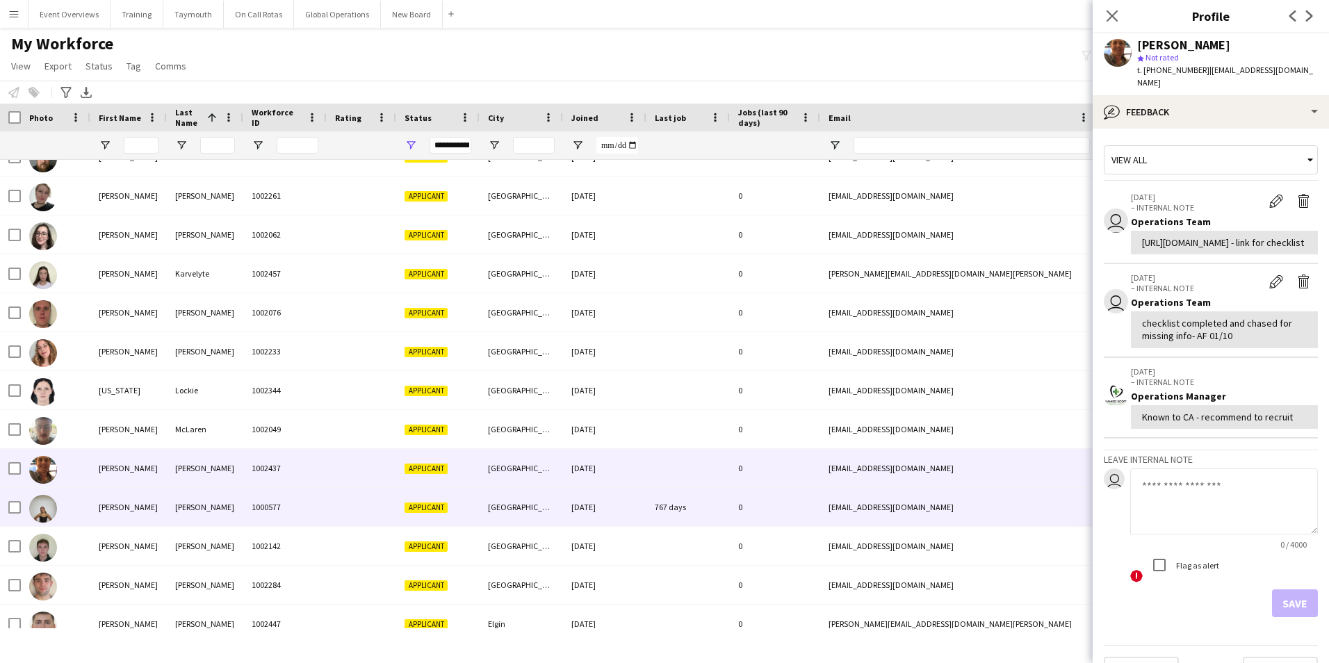
click at [101, 500] on div "Amy" at bounding box center [128, 507] width 76 height 38
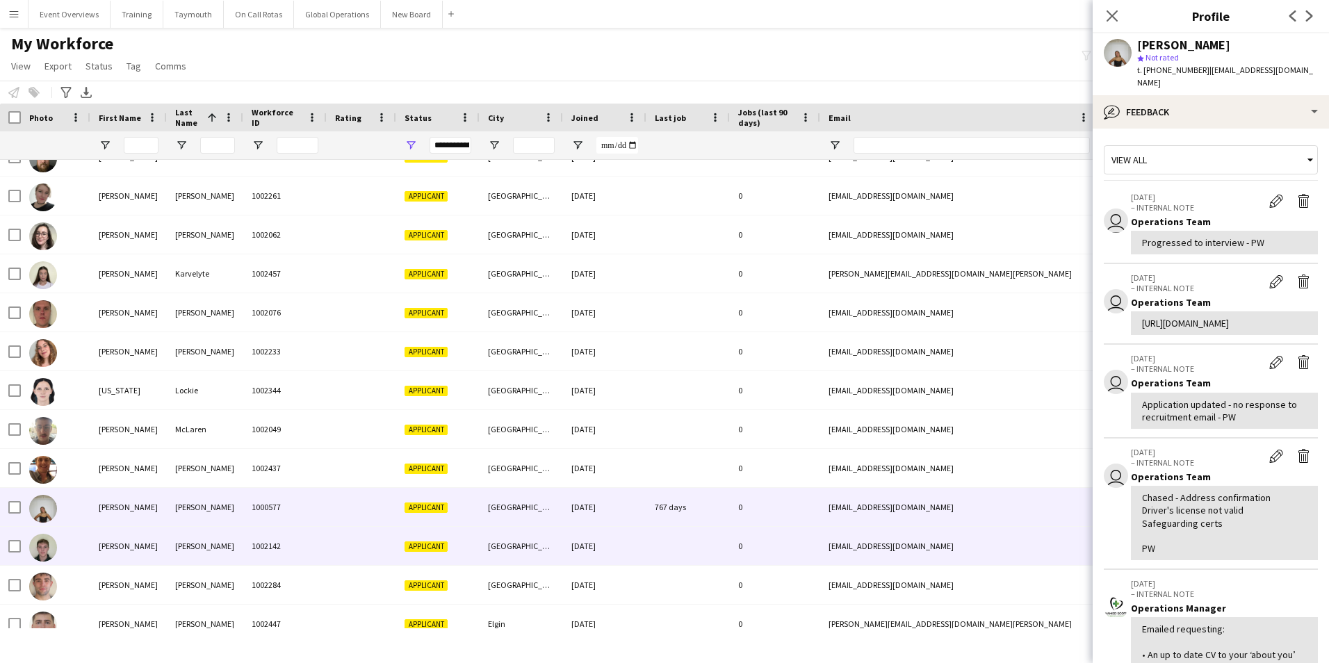
click at [108, 540] on div "Ryan" at bounding box center [128, 546] width 76 height 38
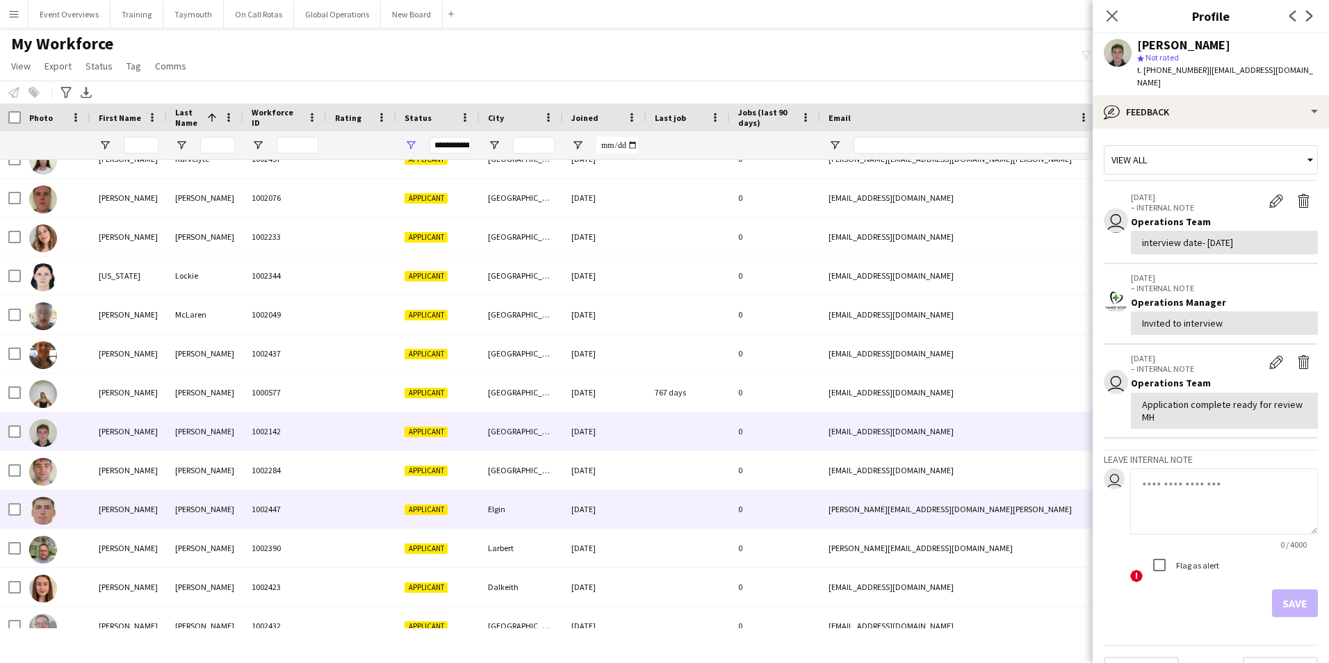
scroll to position [278, 0]
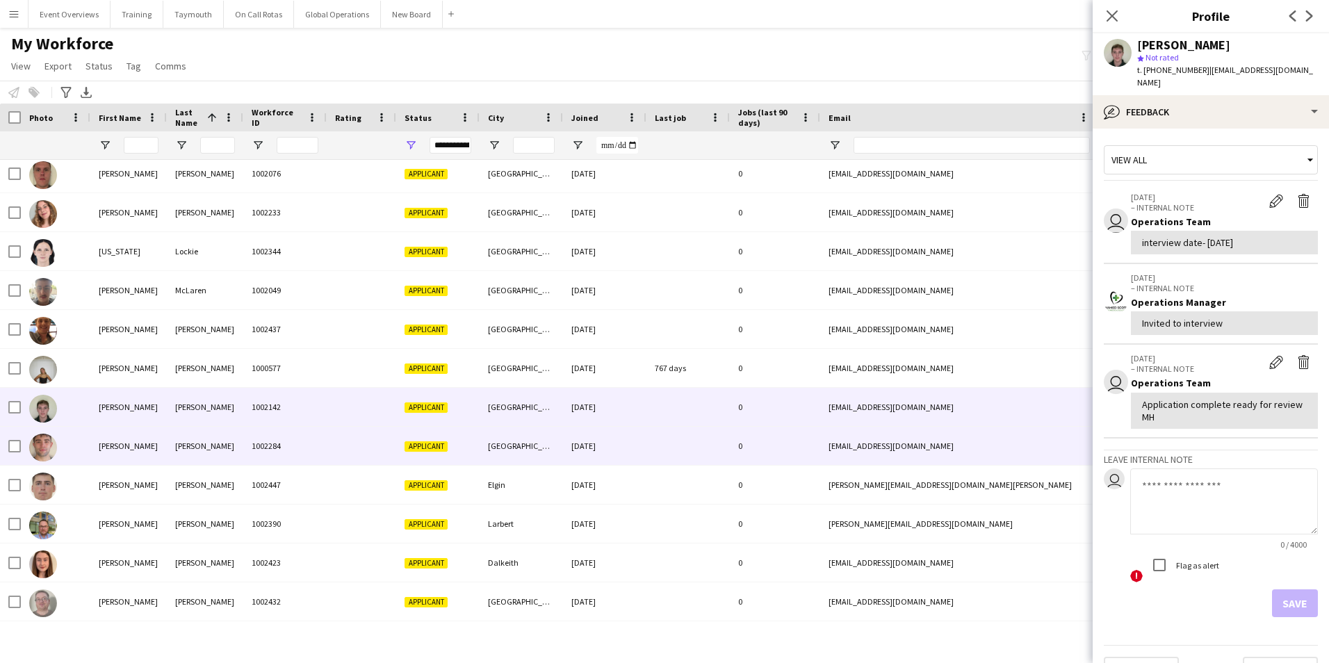
click at [105, 441] on div "Josh" at bounding box center [128, 446] width 76 height 38
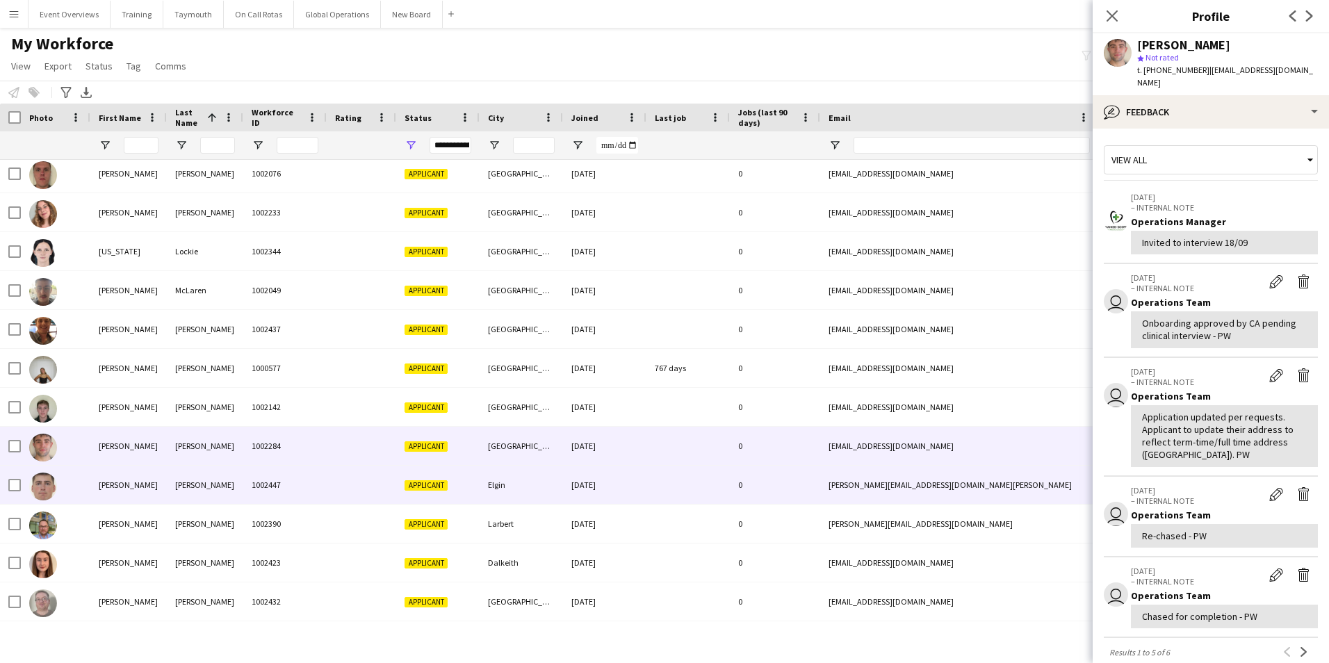
click at [99, 477] on div "David" at bounding box center [128, 485] width 76 height 38
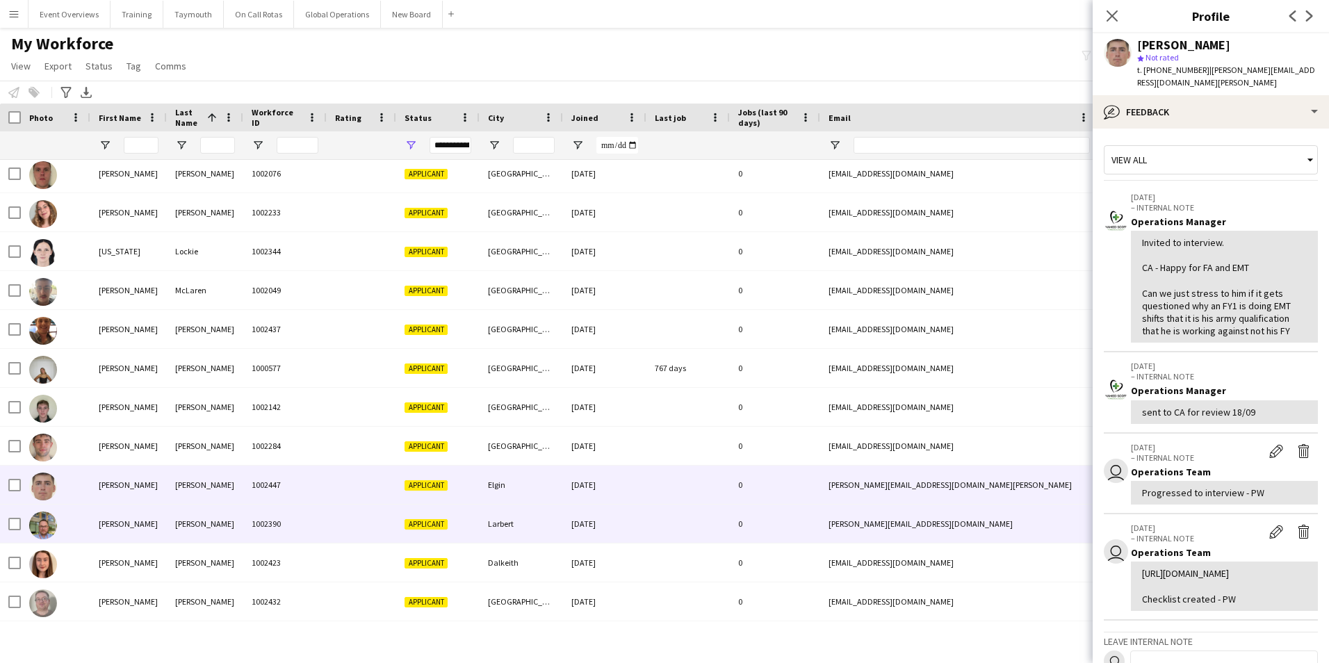
click at [108, 527] on div "David" at bounding box center [128, 524] width 76 height 38
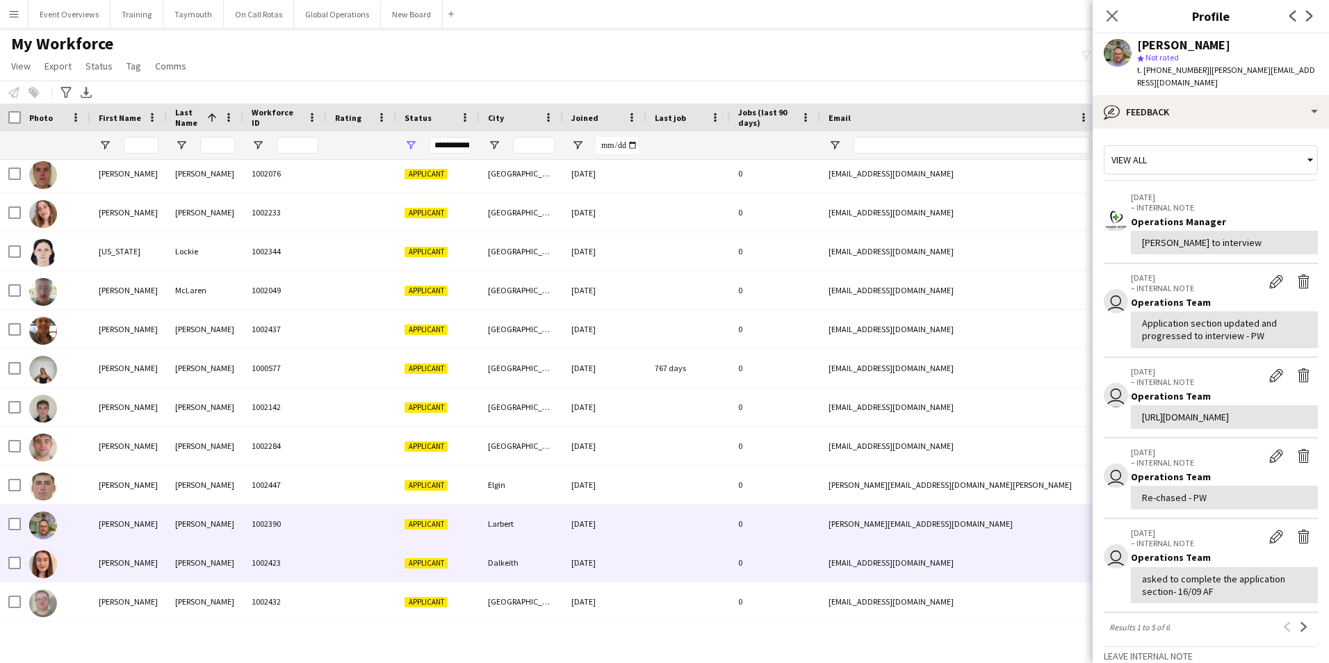
click at [103, 567] on div "Claire" at bounding box center [128, 562] width 76 height 38
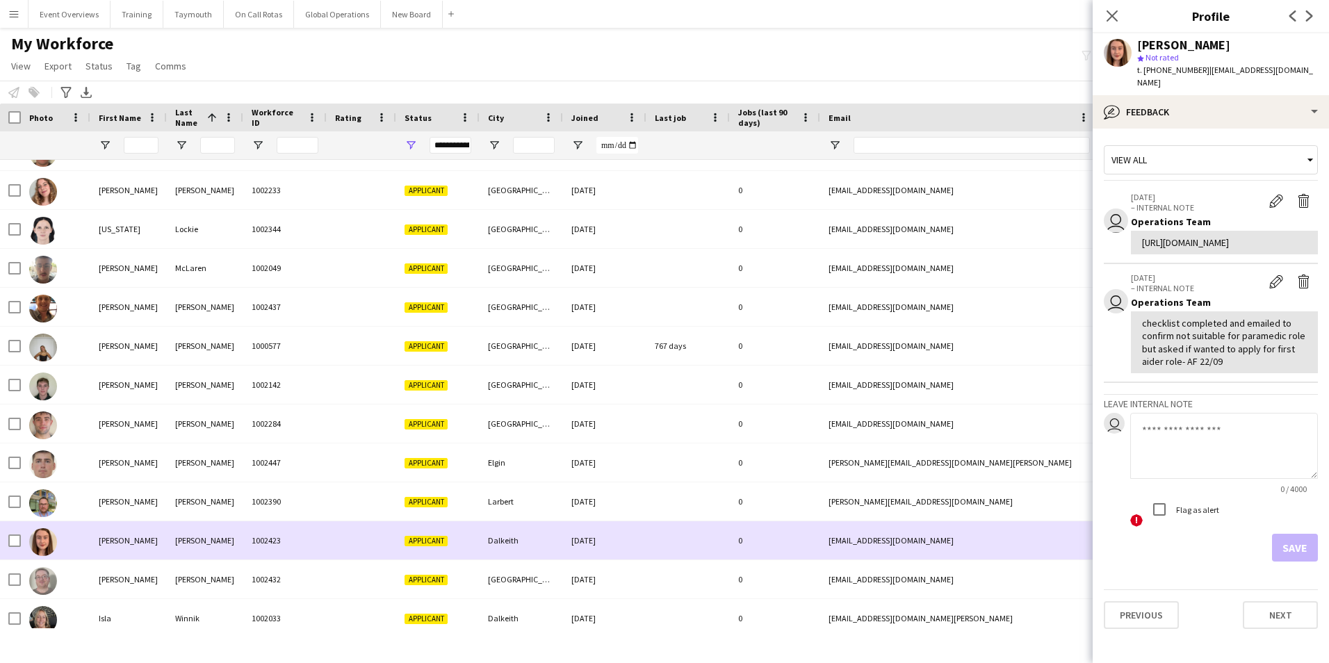
scroll to position [310, 0]
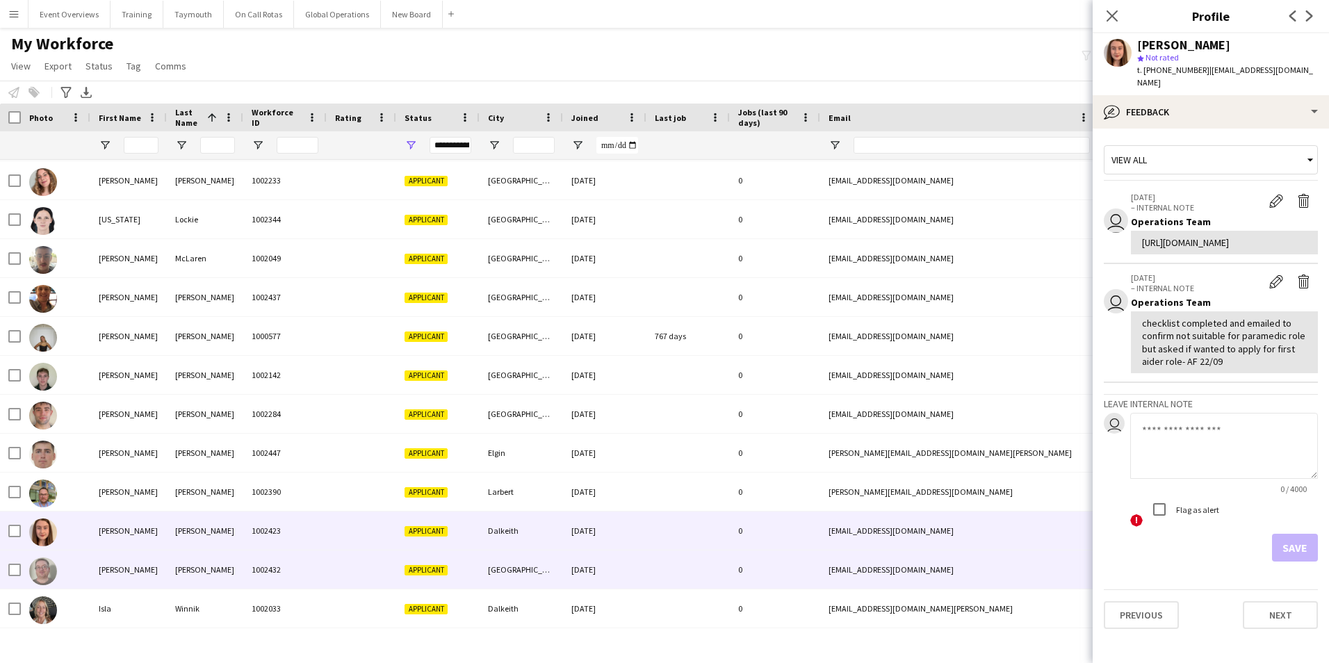
click at [108, 571] on div "Kevin" at bounding box center [128, 569] width 76 height 38
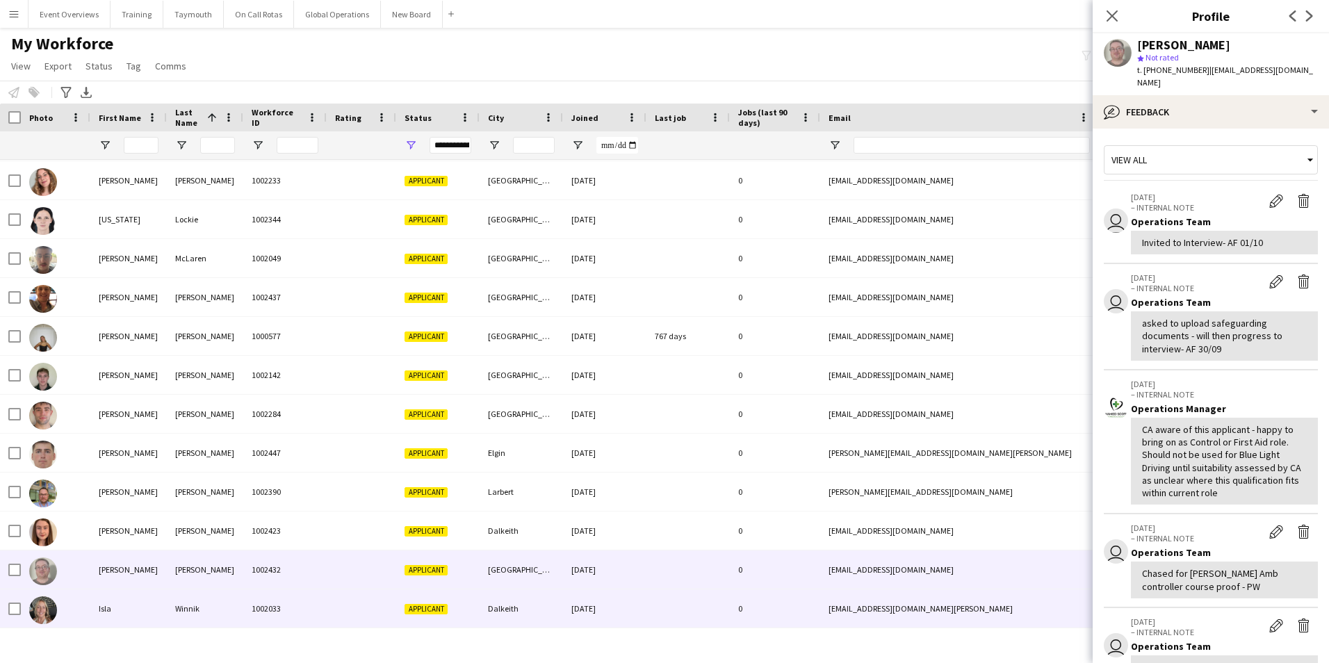
click at [110, 605] on div "Isla" at bounding box center [128, 608] width 76 height 38
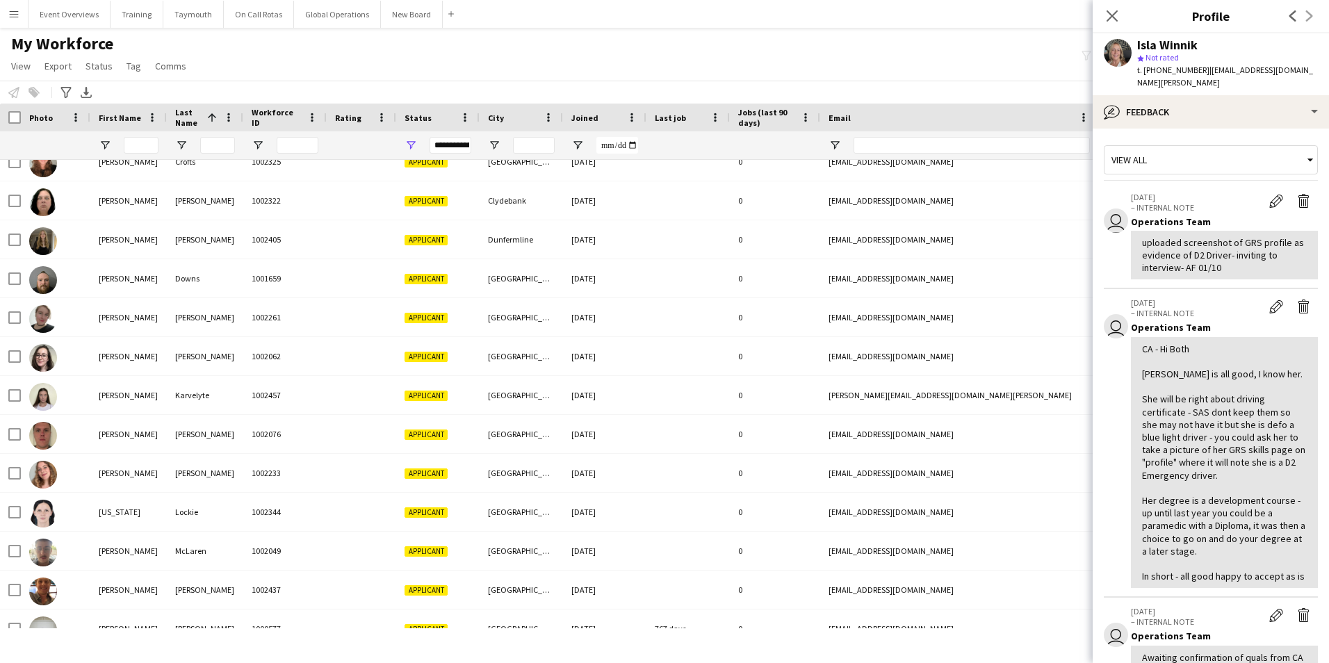
scroll to position [0, 0]
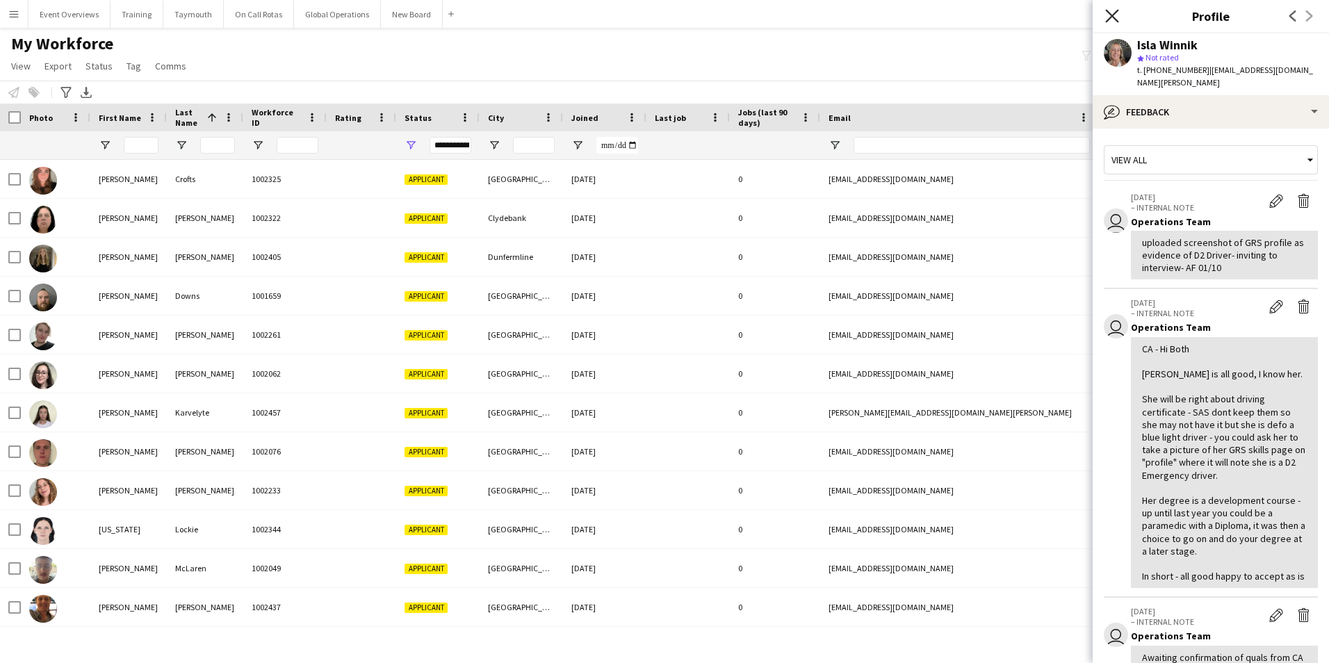
click at [1112, 15] on icon at bounding box center [1111, 15] width 13 height 13
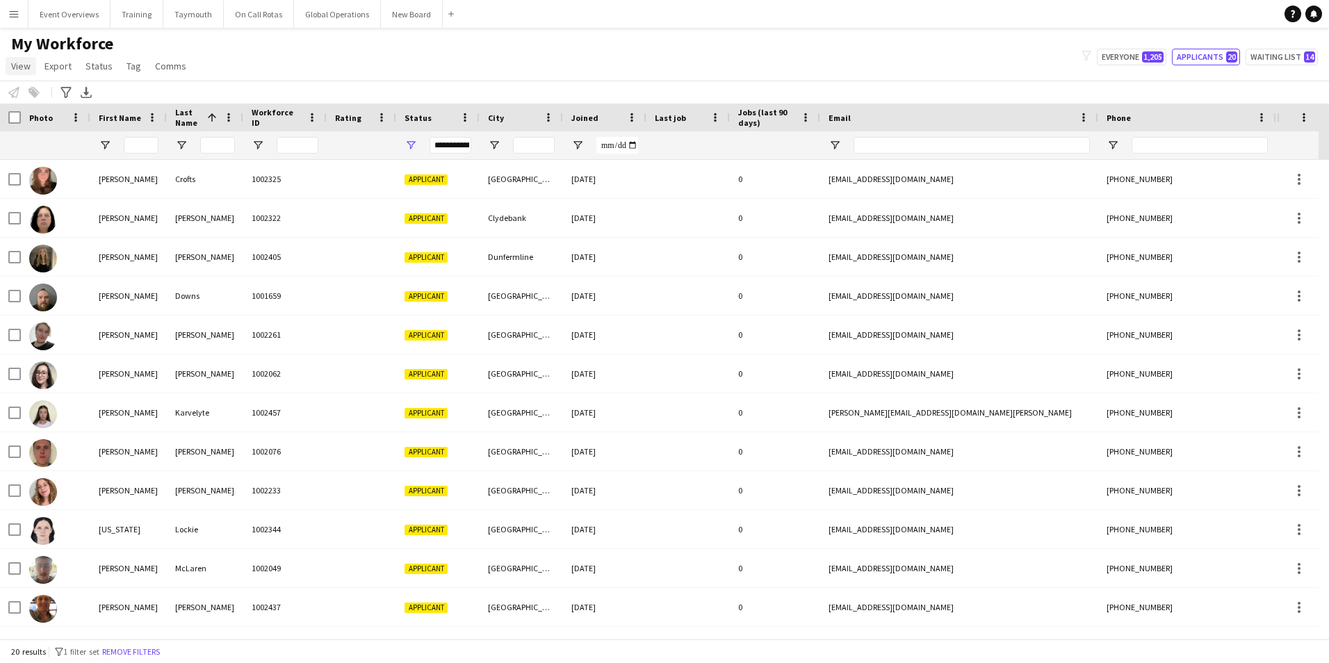
click at [16, 64] on span "View" at bounding box center [20, 66] width 19 height 13
click at [15, 12] on app-icon "Menu" at bounding box center [13, 13] width 11 height 11
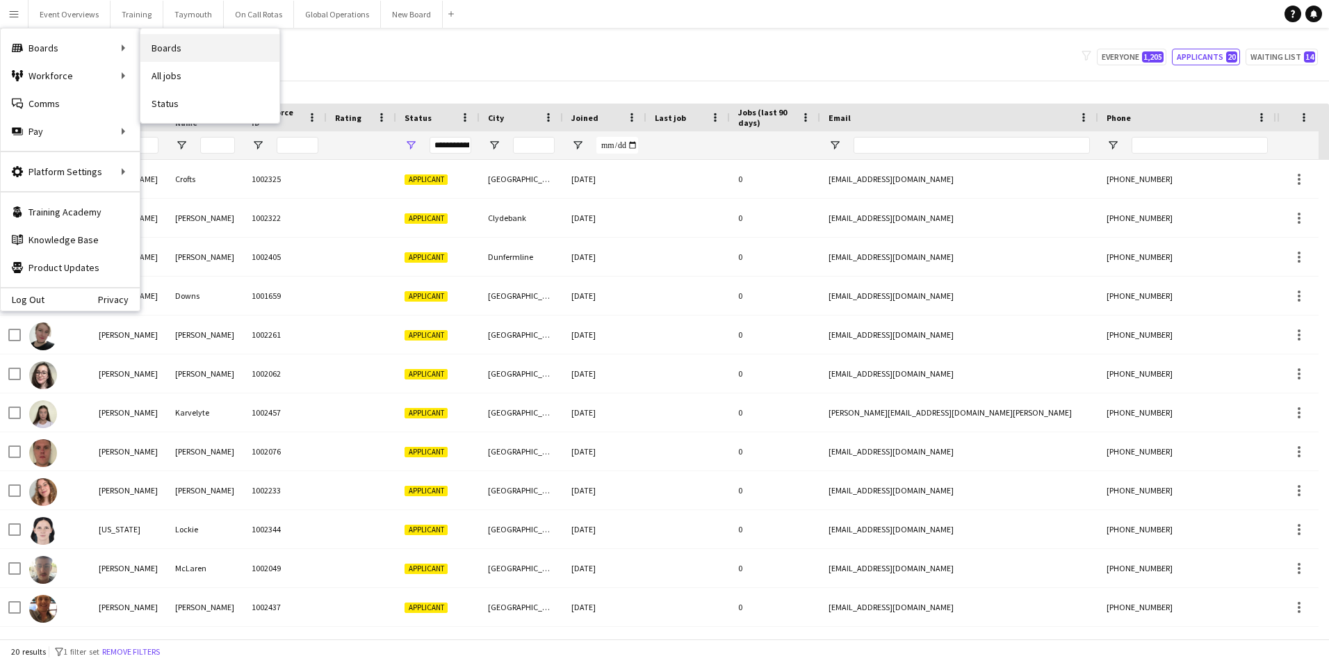
click at [171, 47] on link "Boards" at bounding box center [209, 48] width 139 height 28
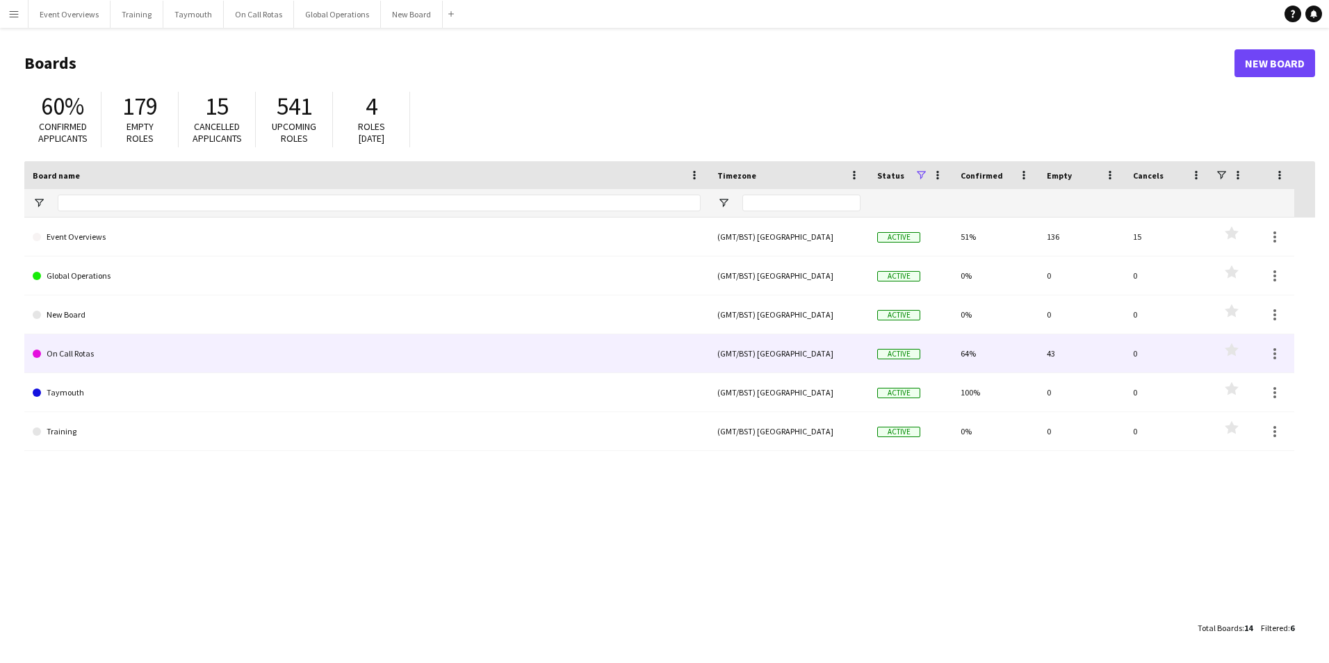
click at [69, 352] on link "On Call Rotas" at bounding box center [367, 353] width 668 height 39
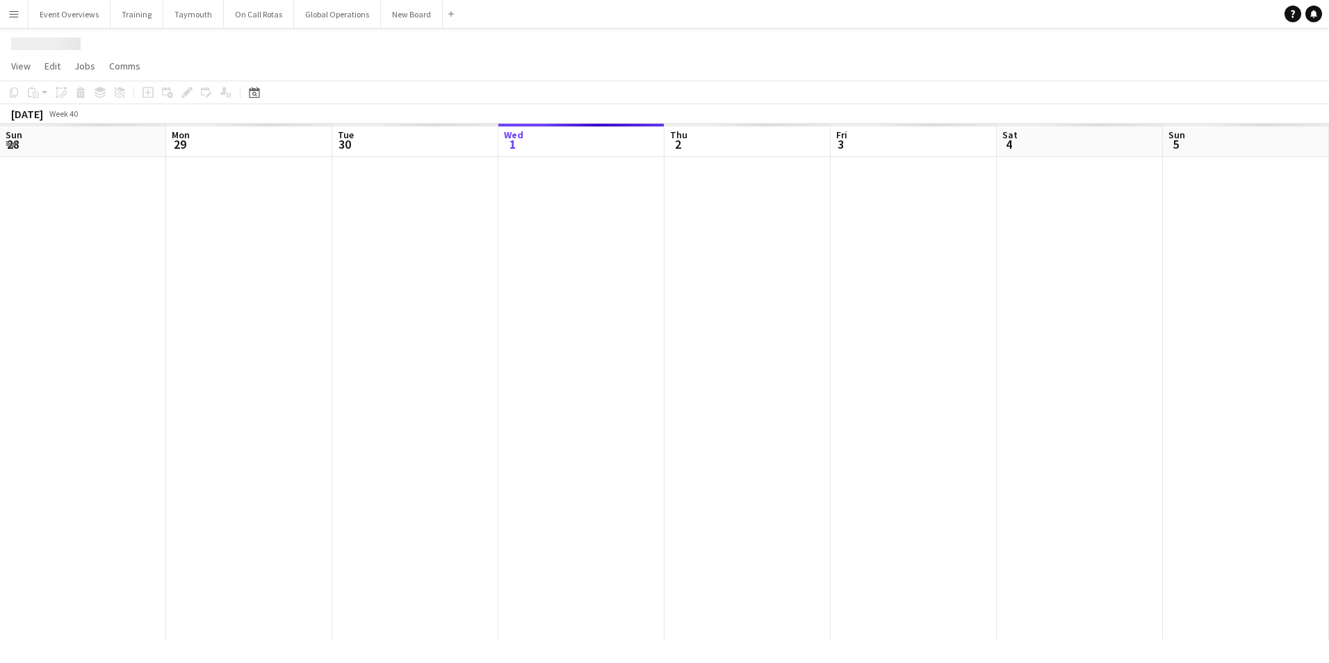
scroll to position [0, 332]
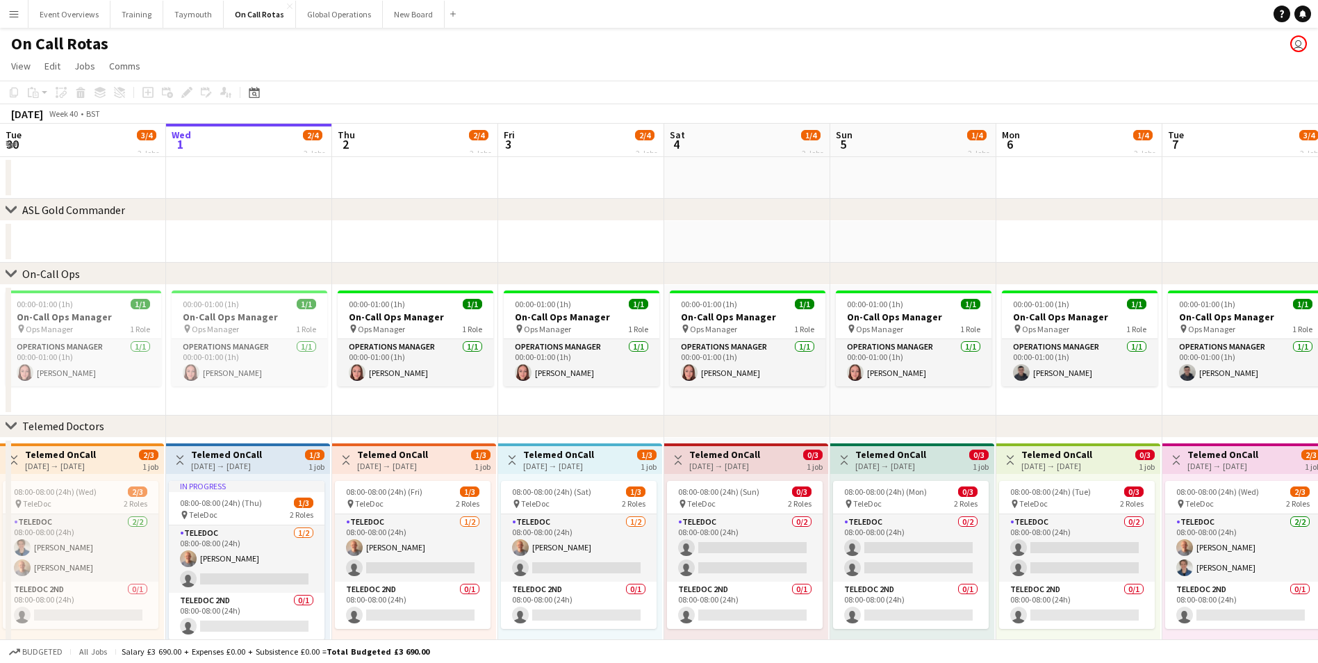
click at [15, 10] on app-icon "Menu" at bounding box center [13, 13] width 11 height 11
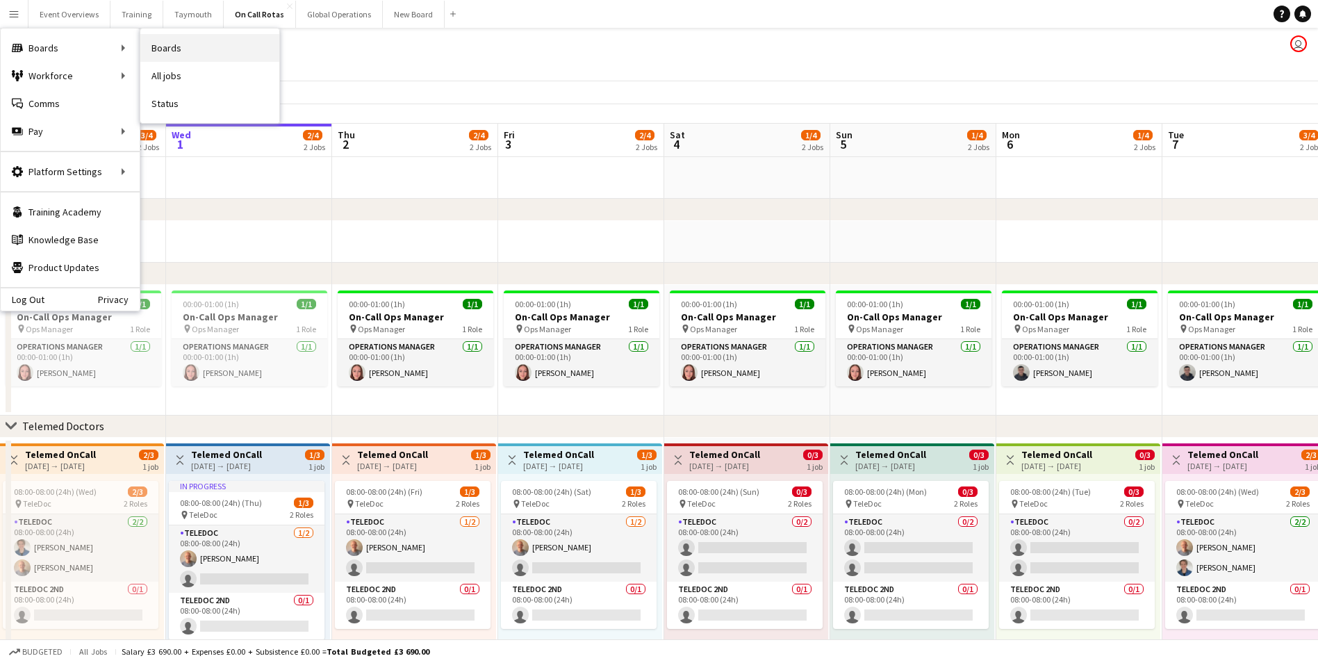
click at [177, 47] on link "Boards" at bounding box center [209, 48] width 139 height 28
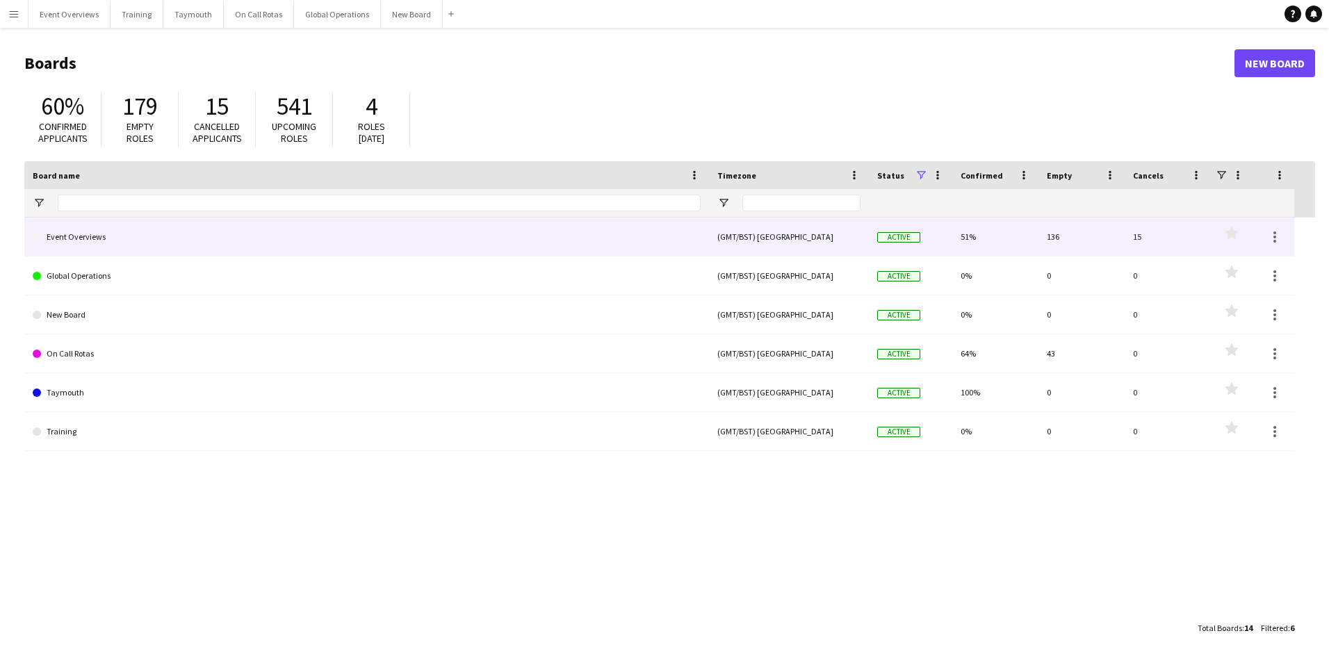
click at [67, 241] on link "Event Overviews" at bounding box center [367, 237] width 668 height 39
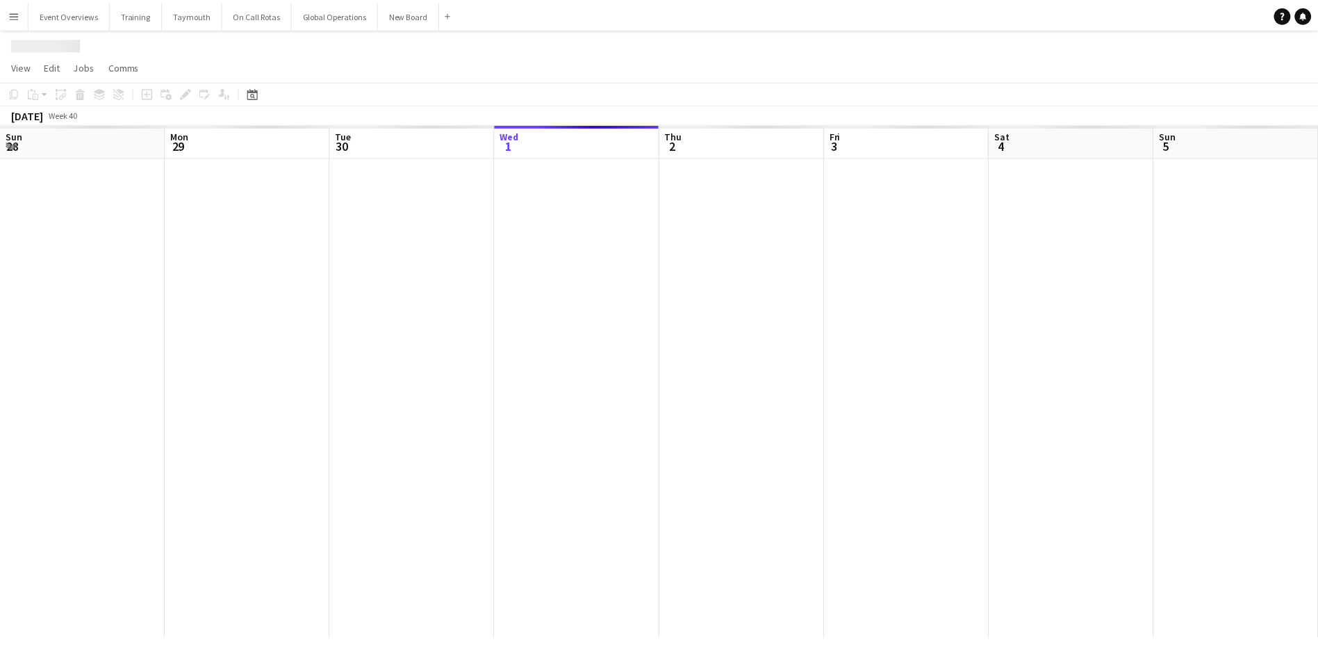
scroll to position [0, 332]
